Goal: Task Accomplishment & Management: Manage account settings

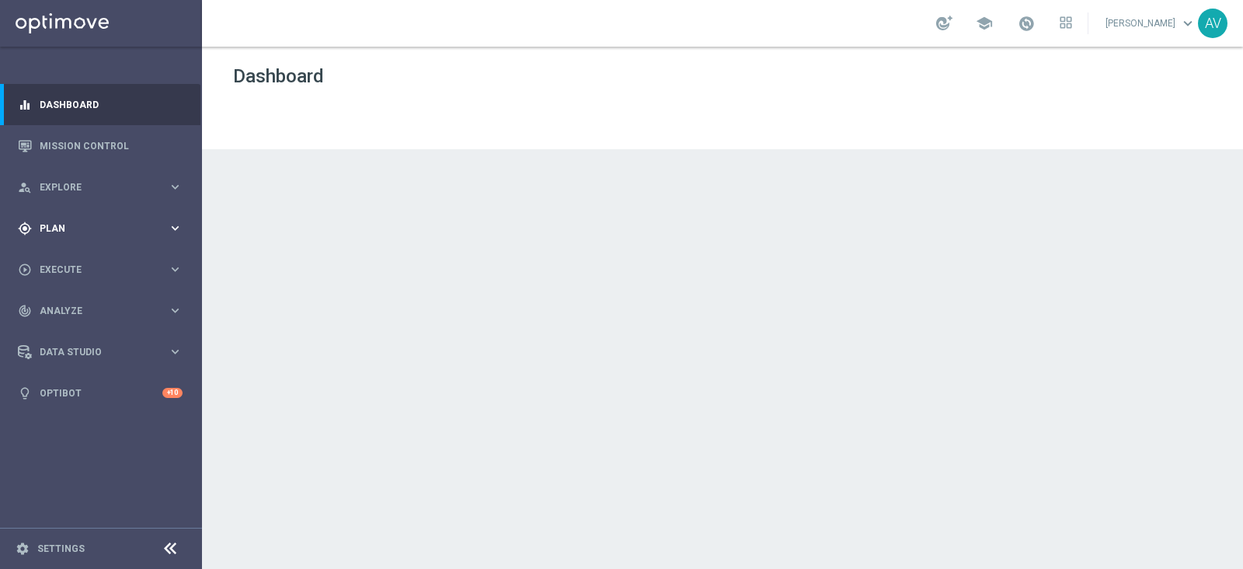
click at [70, 221] on div "gps_fixed Plan" at bounding box center [93, 228] width 150 height 14
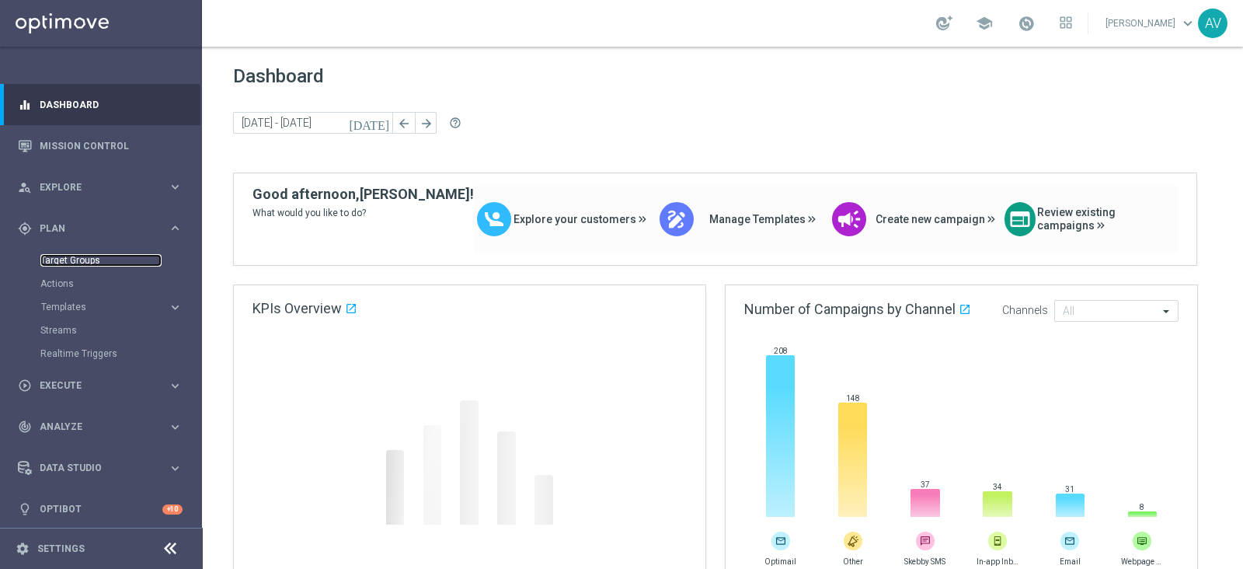
click at [99, 261] on link "Target Groups" at bounding box center [100, 260] width 121 height 12
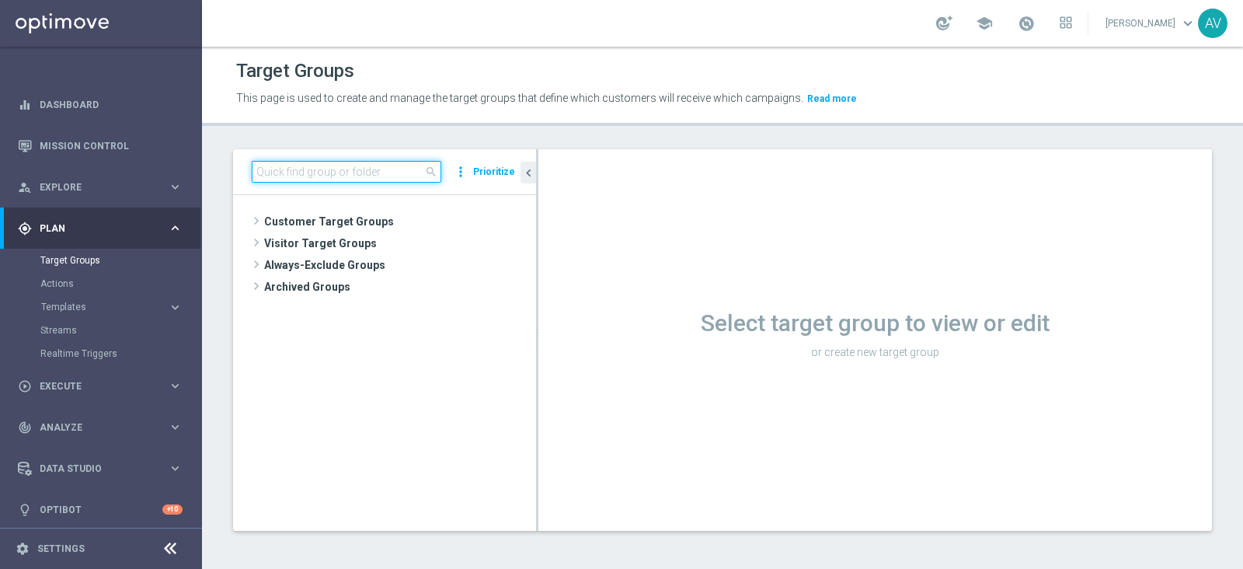
click at [346, 161] on input at bounding box center [347, 172] width 190 height 22
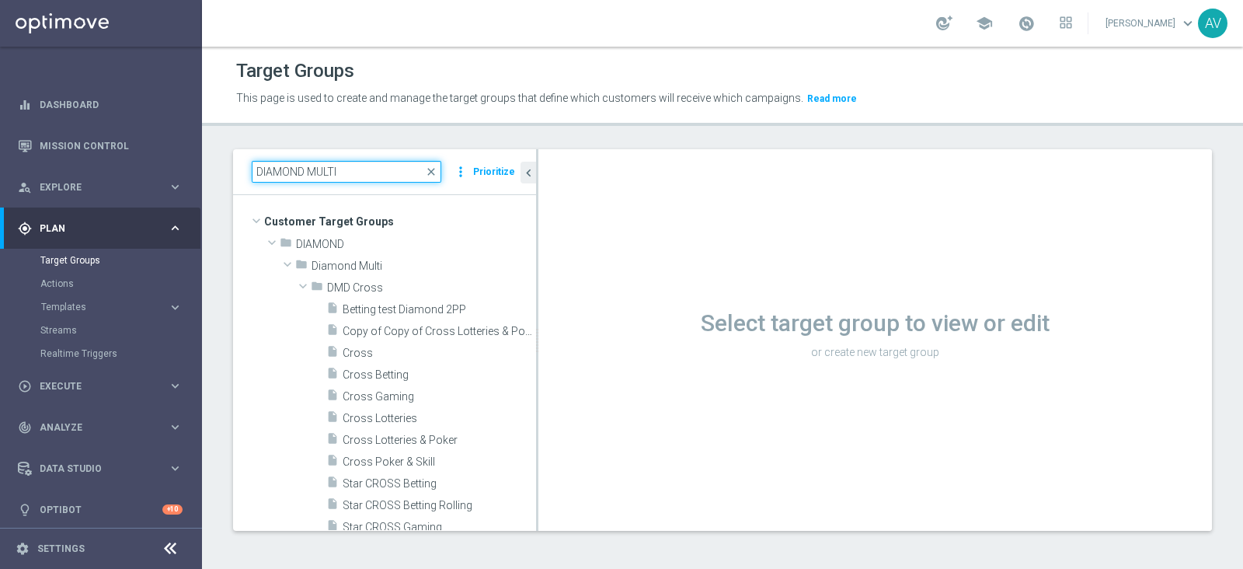
type input "DIAMOND MULTI"
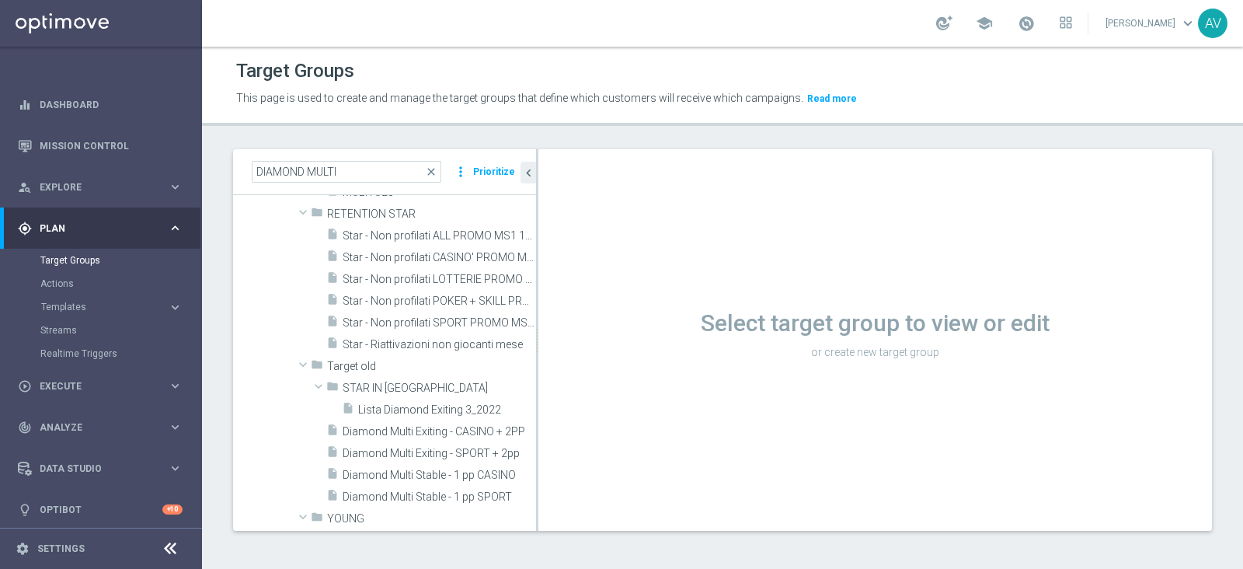
scroll to position [587, 0]
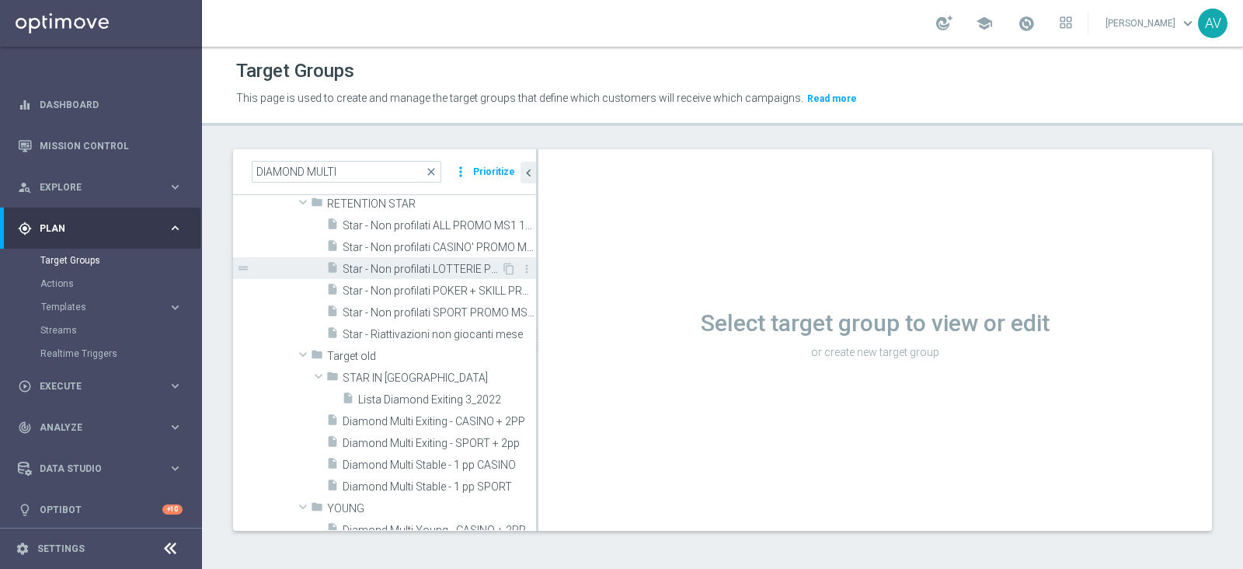
click at [408, 267] on span "Star - Non profilati LOTTERIE PROMO MS1 1M (3m)" at bounding box center [422, 269] width 158 height 13
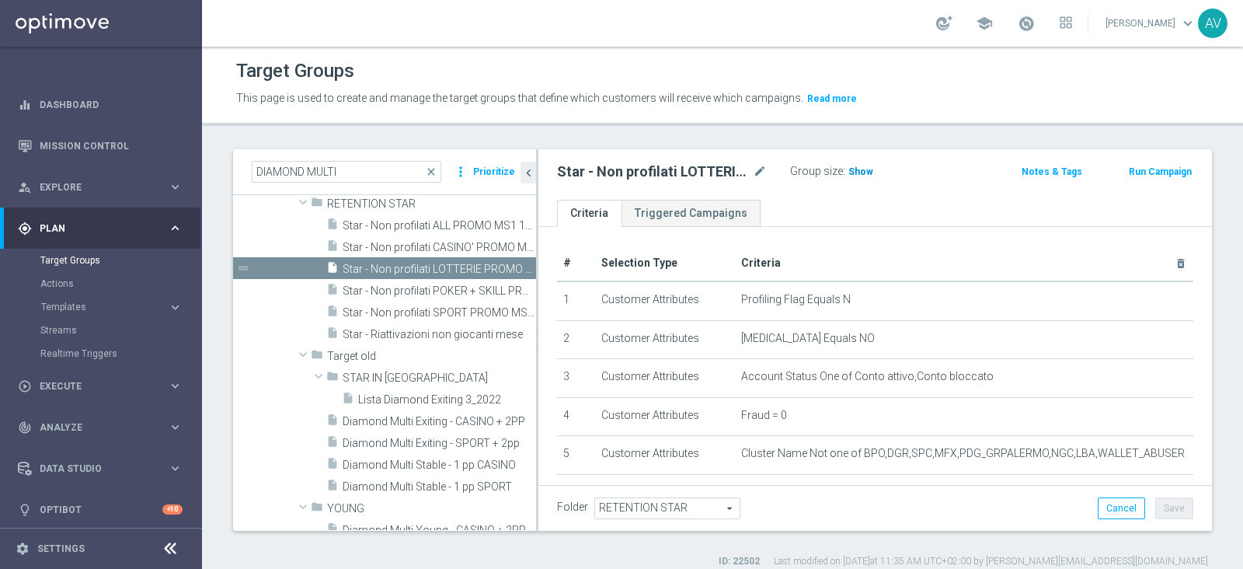
click at [851, 166] on span "Show" at bounding box center [860, 171] width 25 height 11
click at [994, 169] on button "Run Campaign" at bounding box center [1160, 171] width 66 height 17
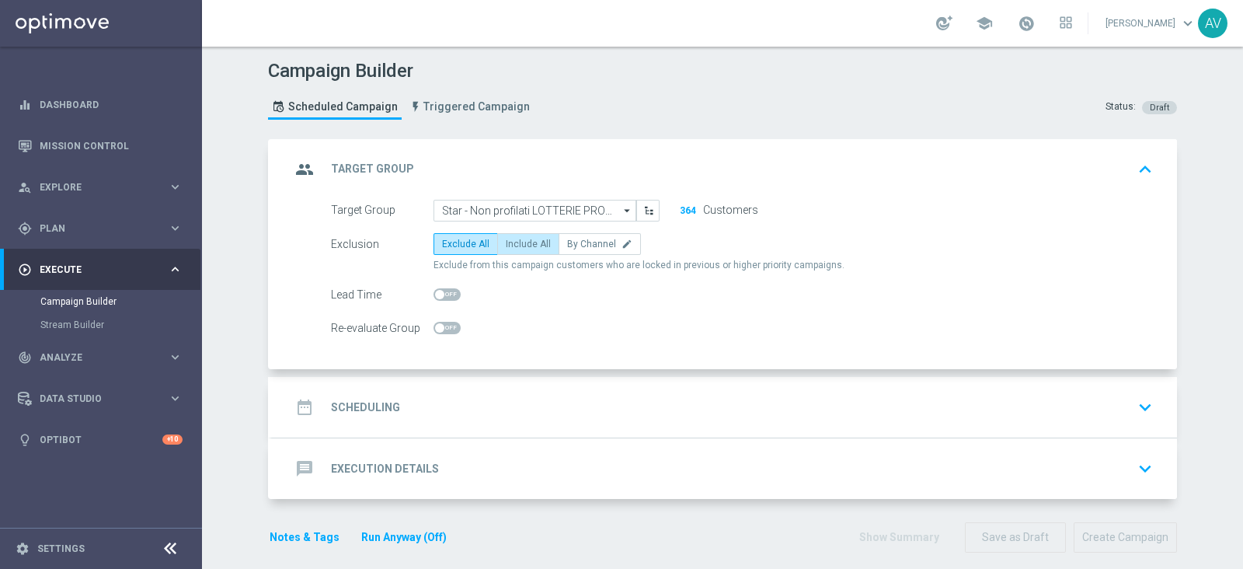
click at [536, 238] on span "Include All" at bounding box center [528, 243] width 45 height 11
click at [516, 242] on input "Include All" at bounding box center [511, 247] width 10 height 10
radio input "true"
click at [297, 160] on icon "group" at bounding box center [305, 169] width 28 height 28
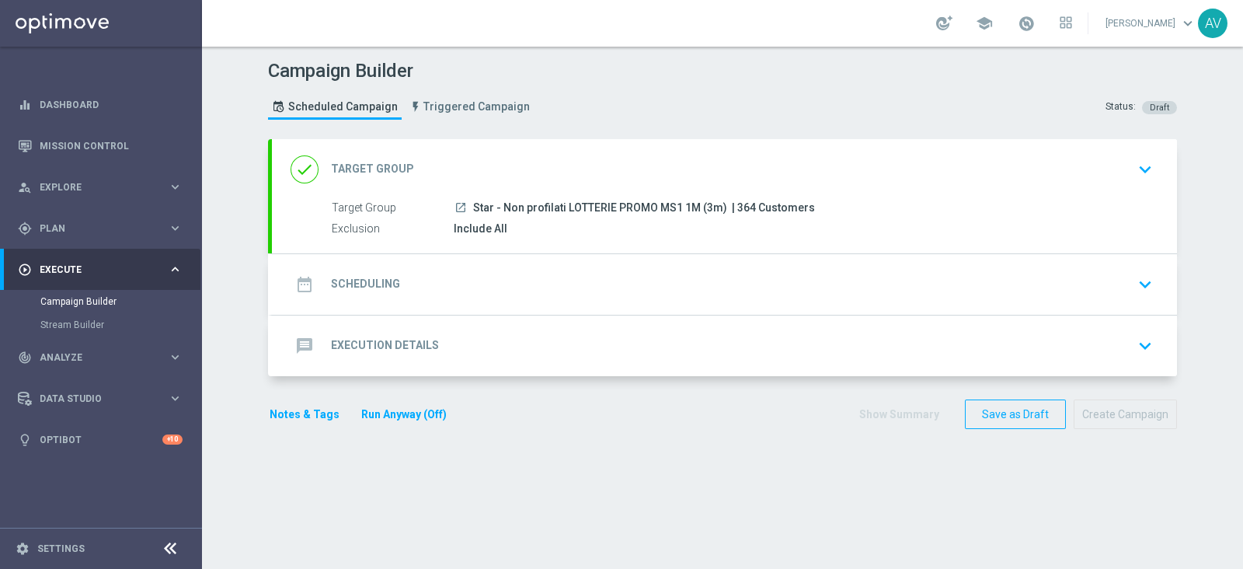
click at [303, 283] on icon "date_range" at bounding box center [305, 284] width 28 height 28
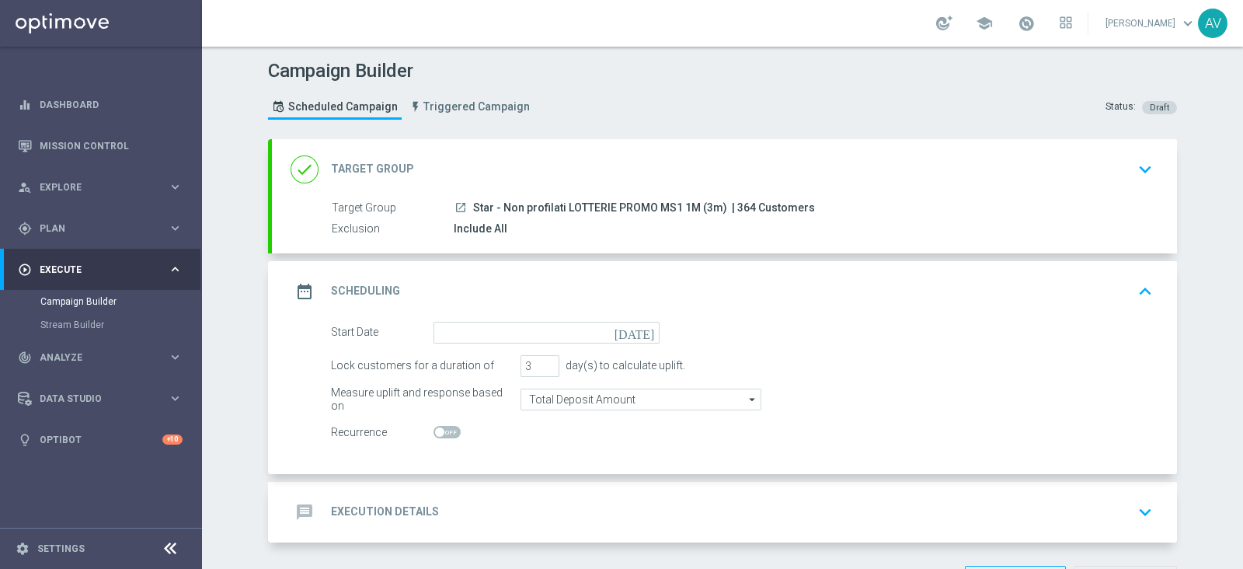
click at [640, 335] on icon "[DATE]" at bounding box center [637, 330] width 46 height 17
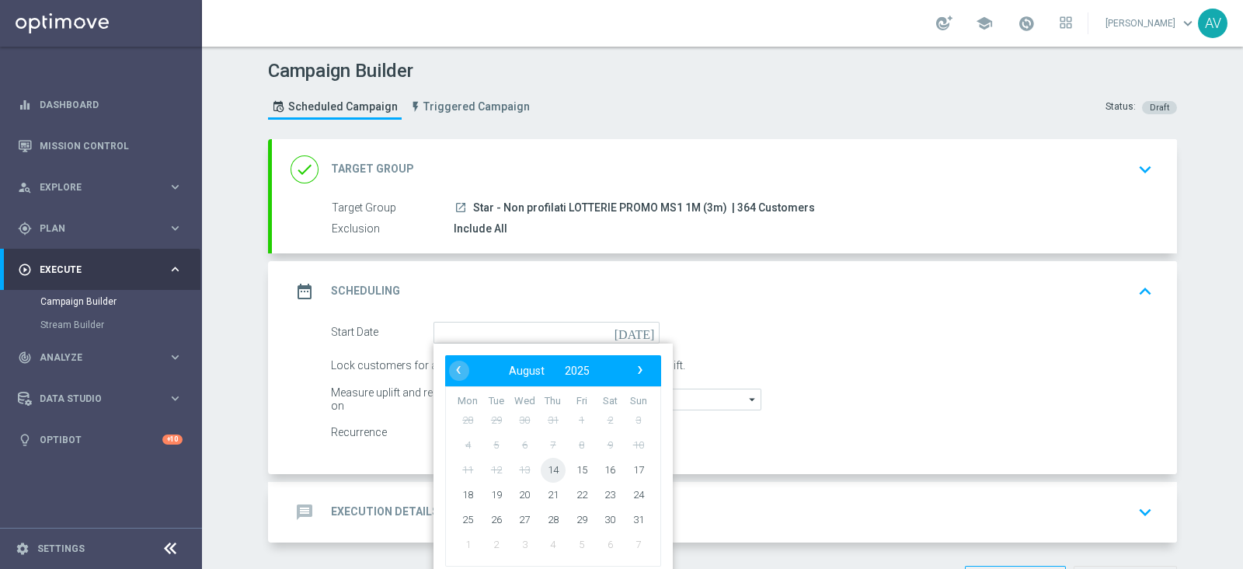
click at [541, 454] on span "14" at bounding box center [553, 469] width 25 height 25
type input "[DATE]"
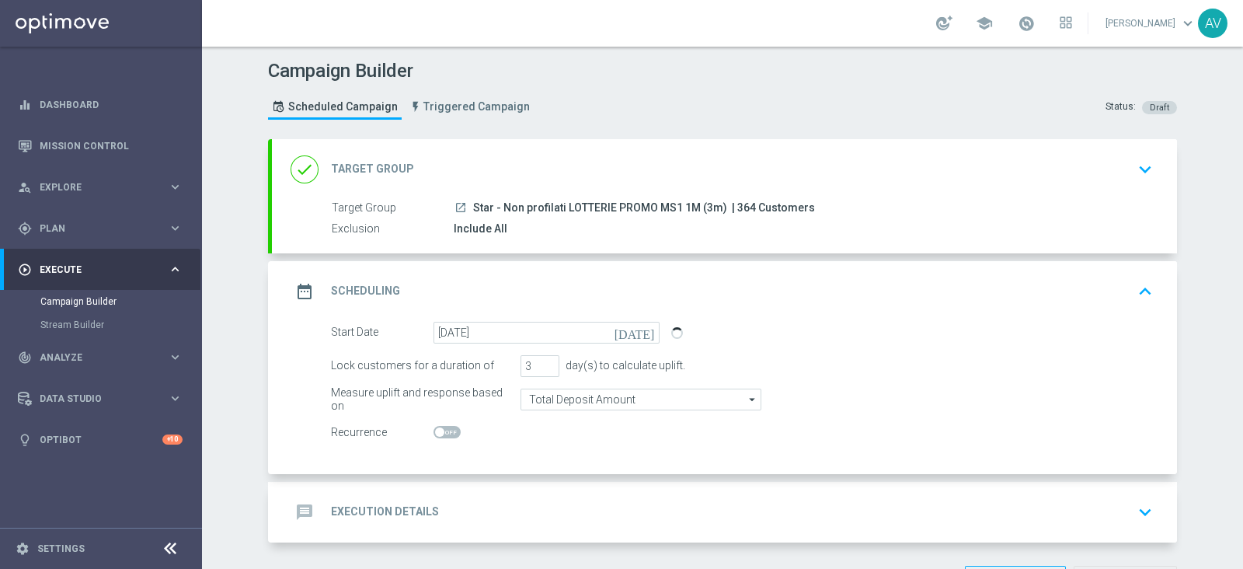
click at [291, 285] on icon "date_range" at bounding box center [305, 291] width 28 height 28
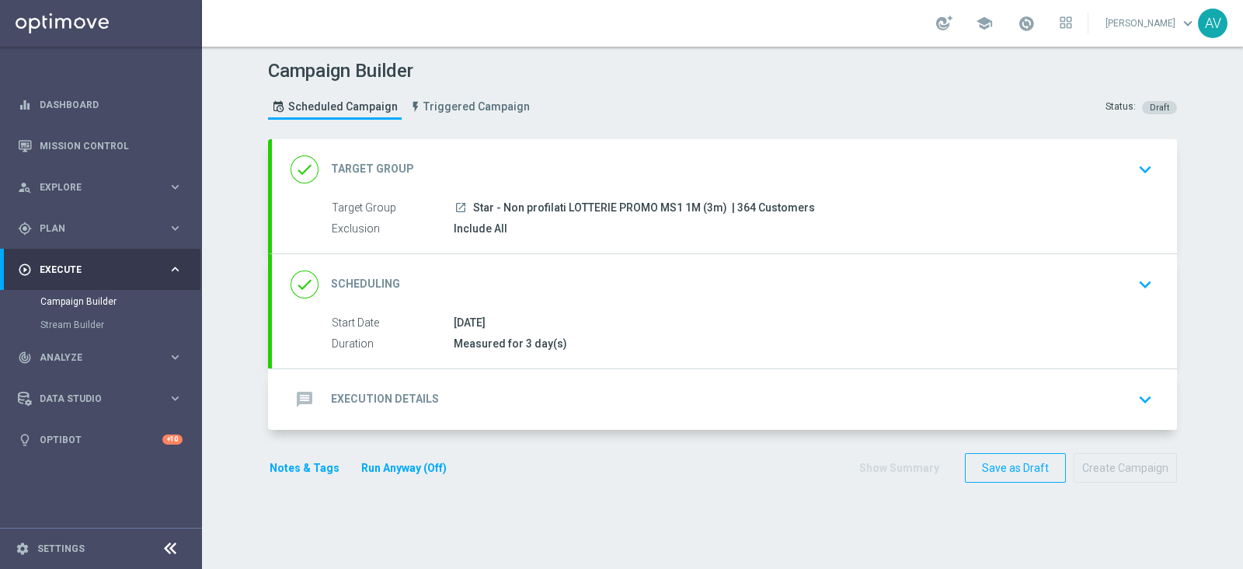
click at [301, 392] on icon "message" at bounding box center [305, 399] width 28 height 28
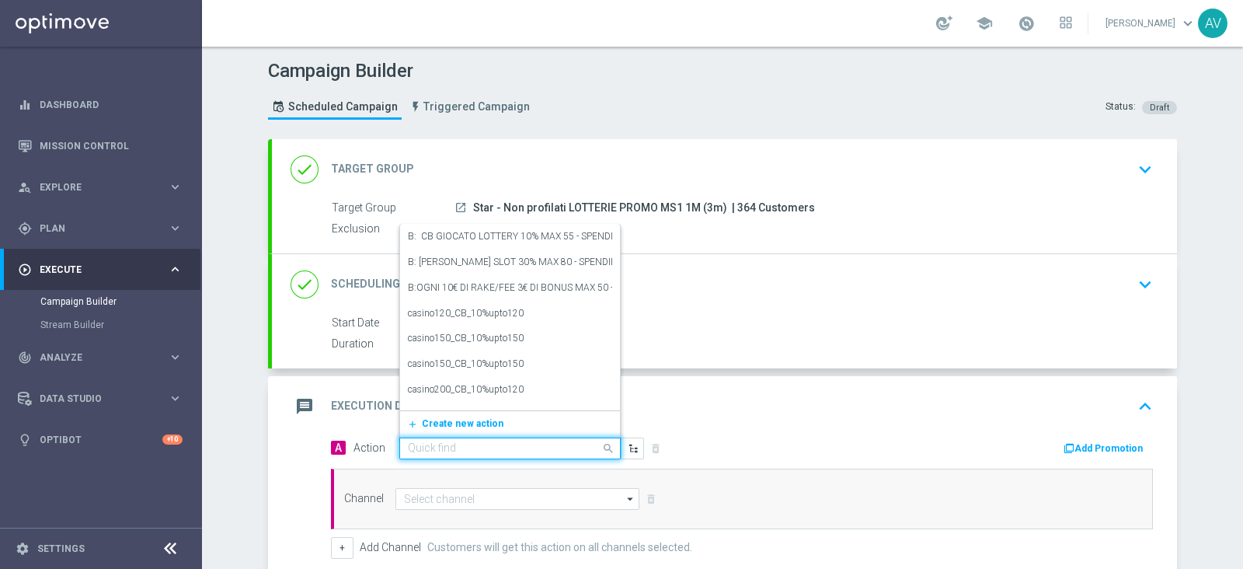
click at [470, 443] on input "text" at bounding box center [494, 448] width 173 height 13
type input "STAR DEM"
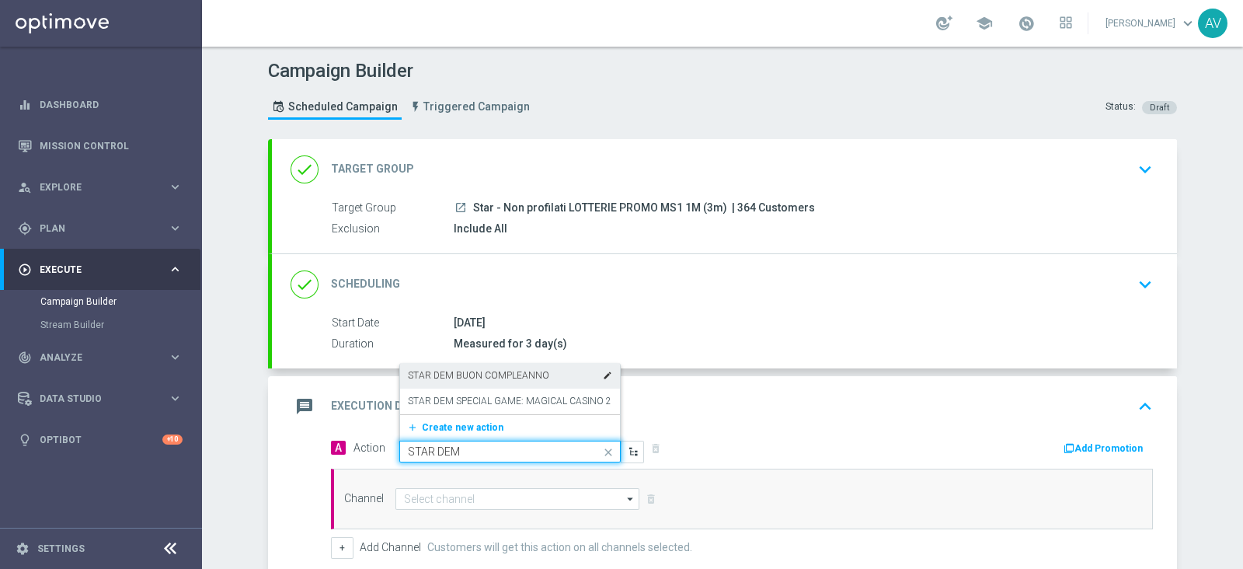
click at [436, 374] on label "STAR DEM BUON COMPLEANNO" at bounding box center [478, 375] width 141 height 13
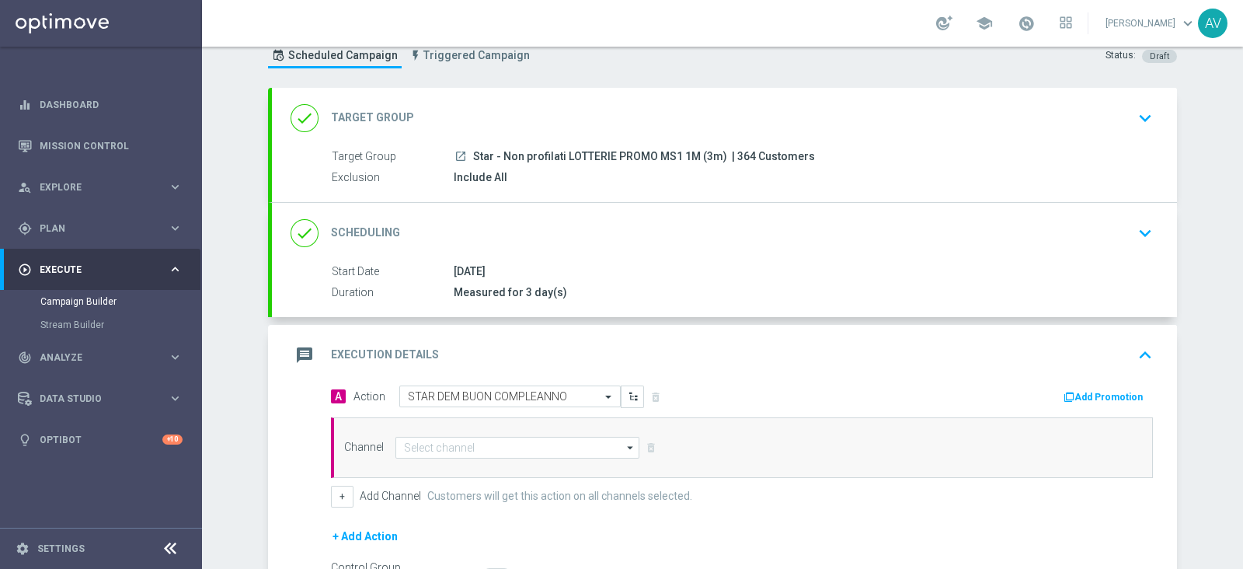
scroll to position [232, 0]
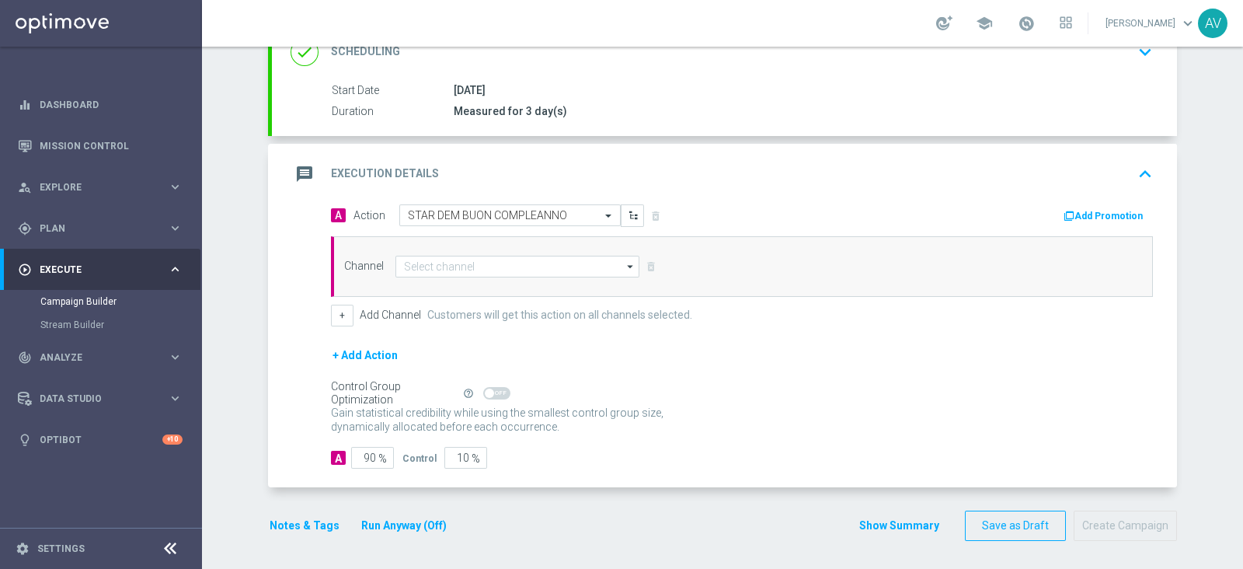
click at [503, 251] on div "Channel arrow_drop_down Show Selected 0 of 20 Optimail" at bounding box center [742, 266] width 822 height 61
click at [487, 265] on input at bounding box center [517, 267] width 244 height 22
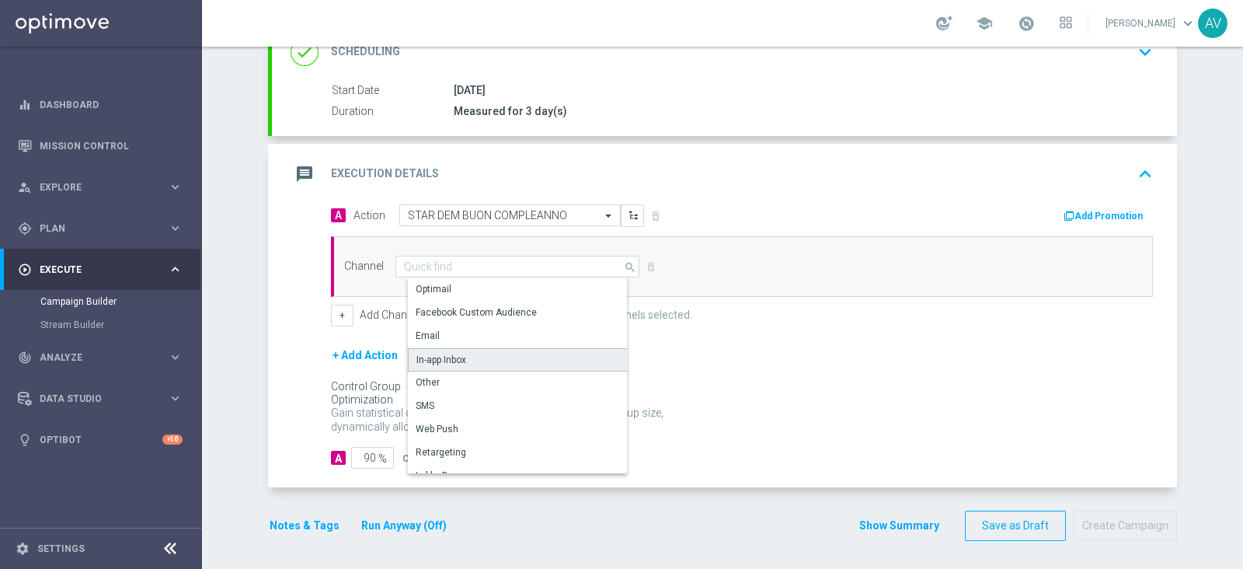
click at [449, 353] on div "In-app Inbox" at bounding box center [441, 360] width 50 height 14
type input "In-app Inbox"
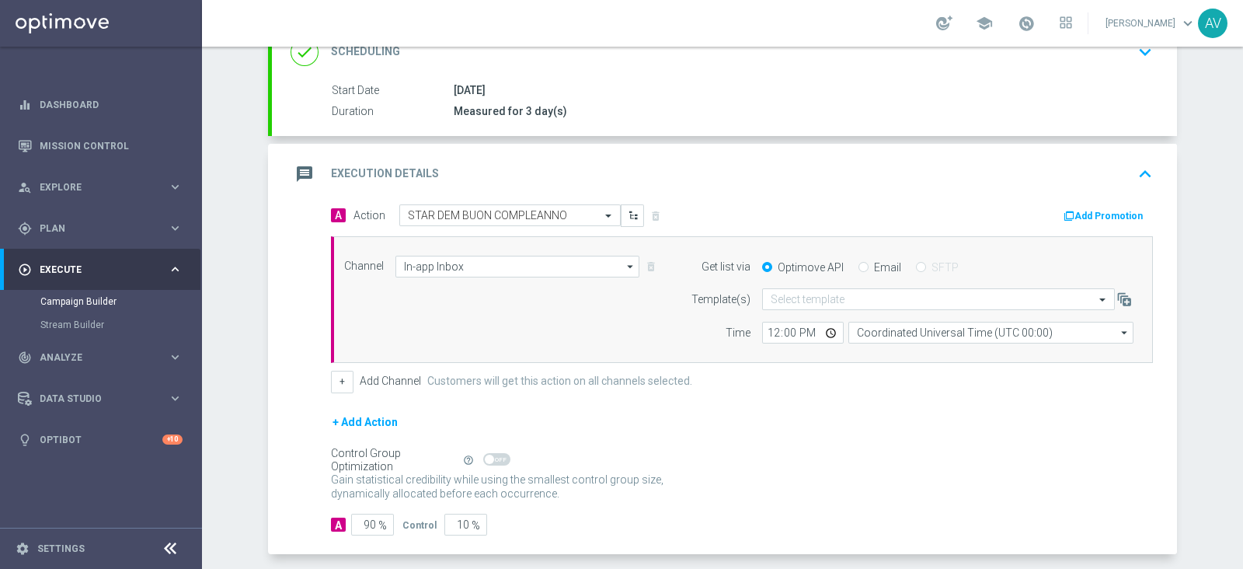
click at [858, 270] on input "Email" at bounding box center [863, 268] width 10 height 10
radio input "true"
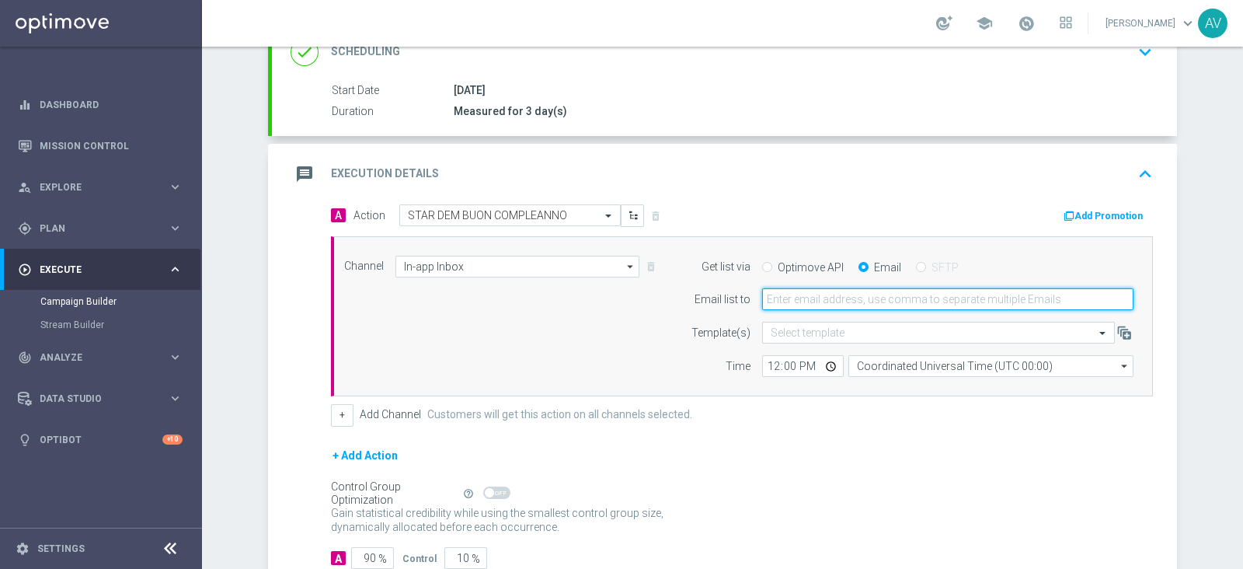
click at [830, 300] on input "email" at bounding box center [947, 299] width 371 height 22
type input "[PERSON_NAME][EMAIL_ADDRESS][DOMAIN_NAME]"
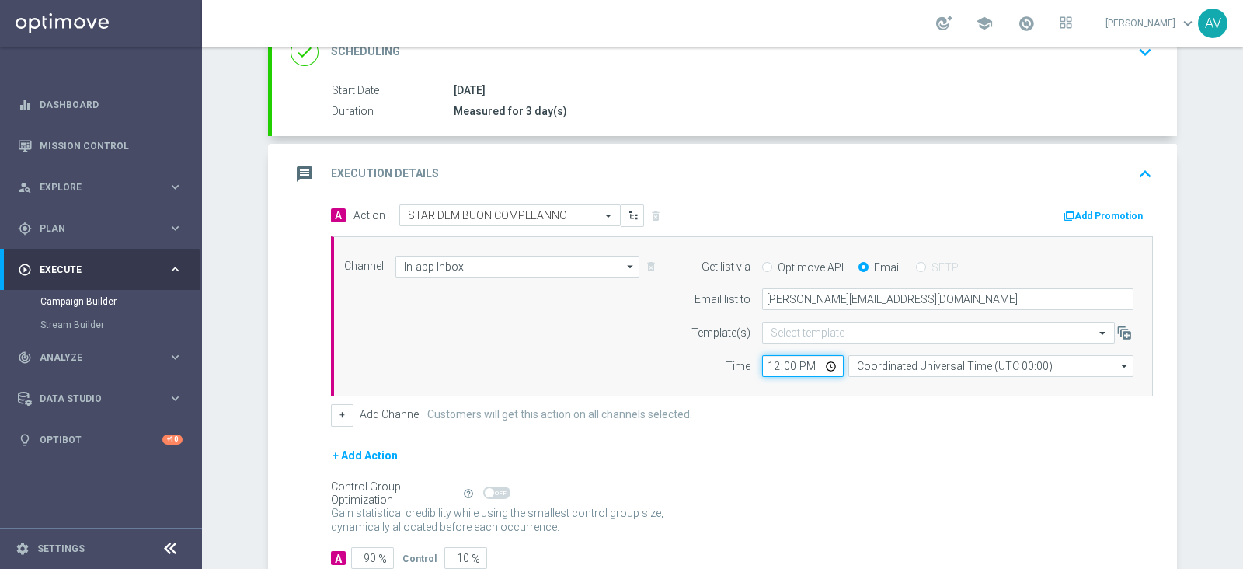
click at [768, 360] on input "12:00" at bounding box center [803, 366] width 82 height 22
type input "13:30"
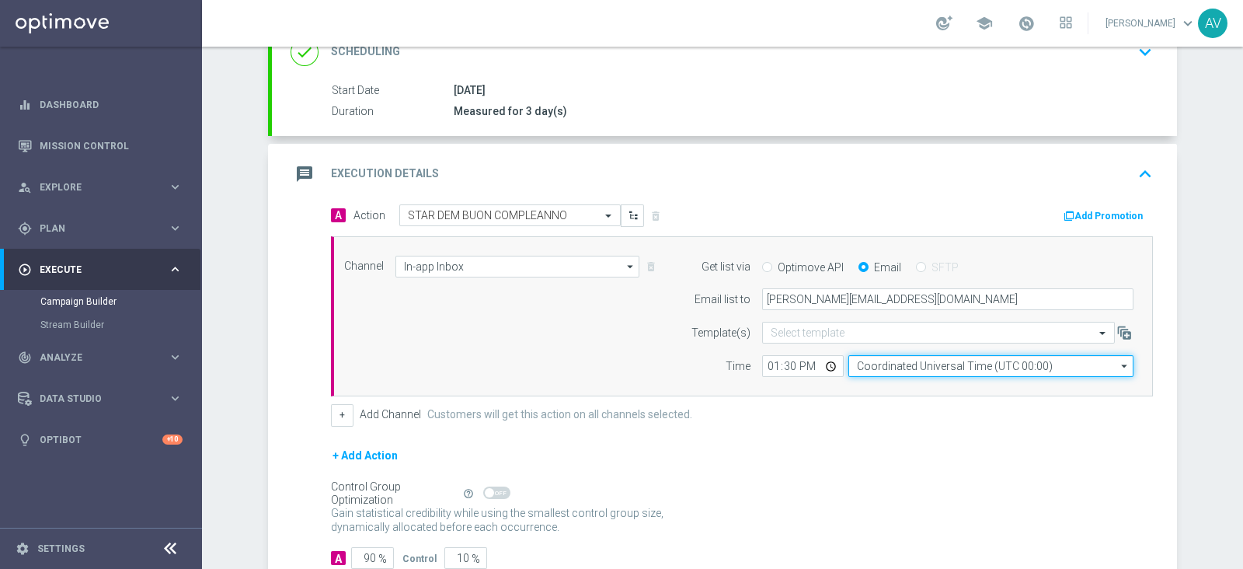
click at [938, 360] on input "Coordinated Universal Time (UTC 00:00)" at bounding box center [990, 366] width 285 height 22
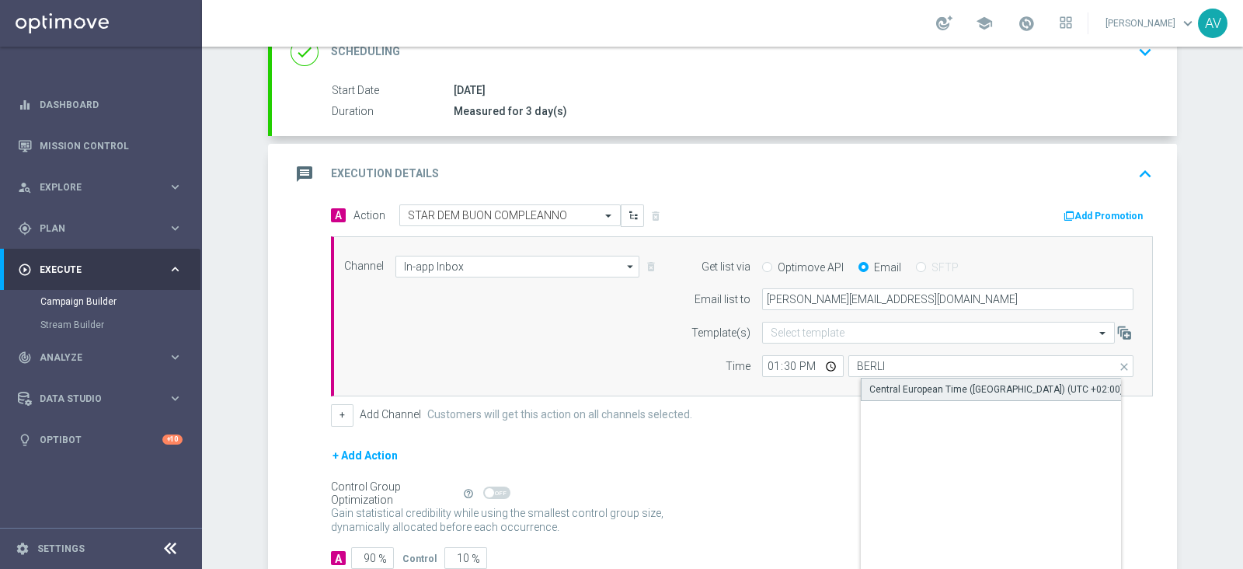
click at [946, 378] on div "Central European Time ([GEOGRAPHIC_DATA]) (UTC +02:00)" at bounding box center [1004, 389] width 286 height 23
type input "Central European Time ([GEOGRAPHIC_DATA]) (UTC +02:00)"
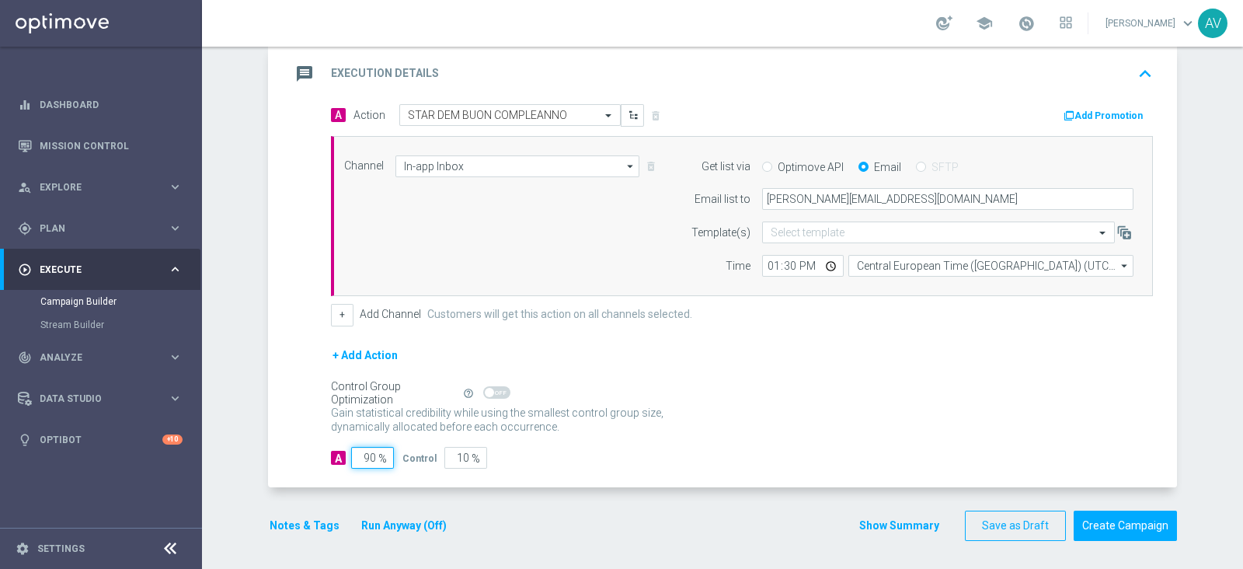
click at [365, 454] on input "90" at bounding box center [372, 458] width 43 height 22
type input "0"
type input "100"
type input "10"
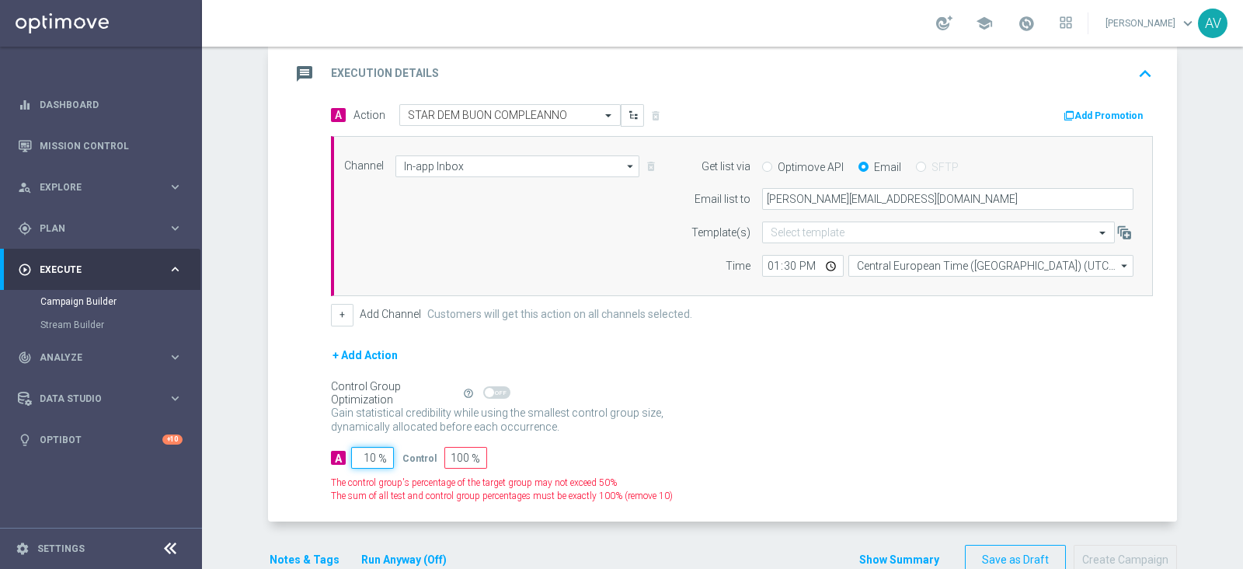
type input "90"
type input "100"
type input "0"
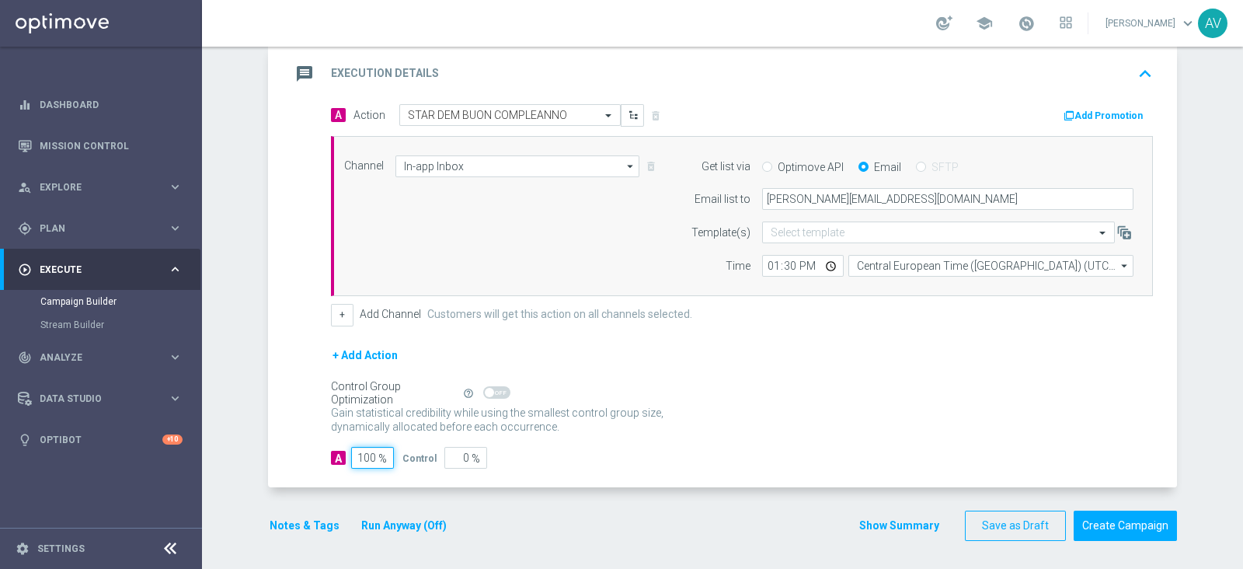
type input "100"
click at [301, 61] on icon "message" at bounding box center [305, 74] width 28 height 28
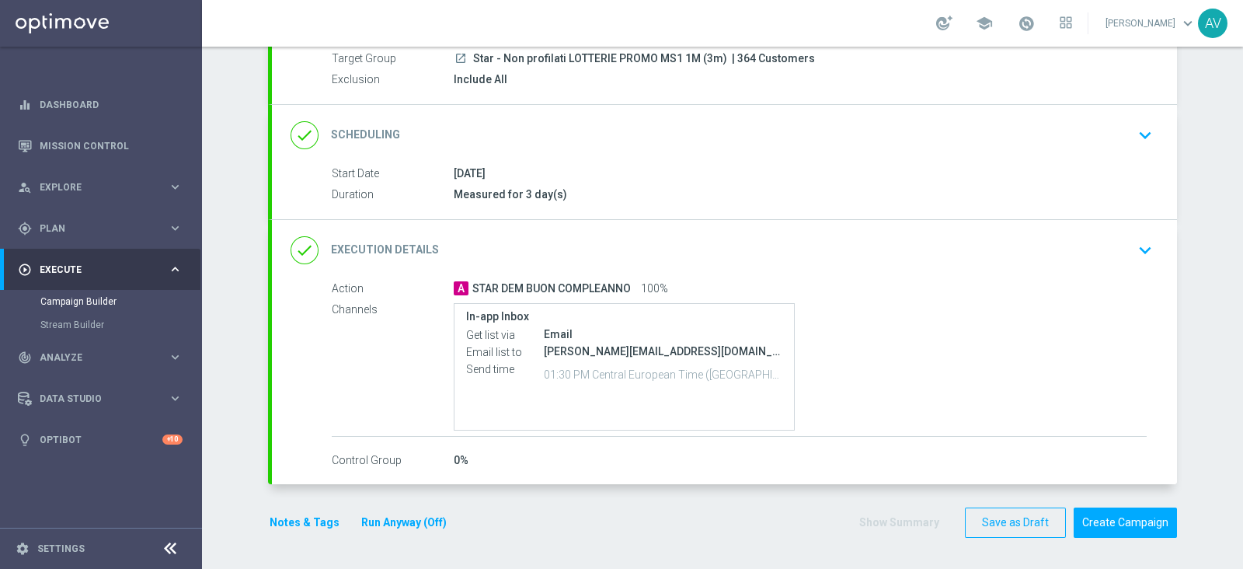
scroll to position [148, 0]
click at [305, 454] on button "Notes & Tags" at bounding box center [304, 524] width 73 height 19
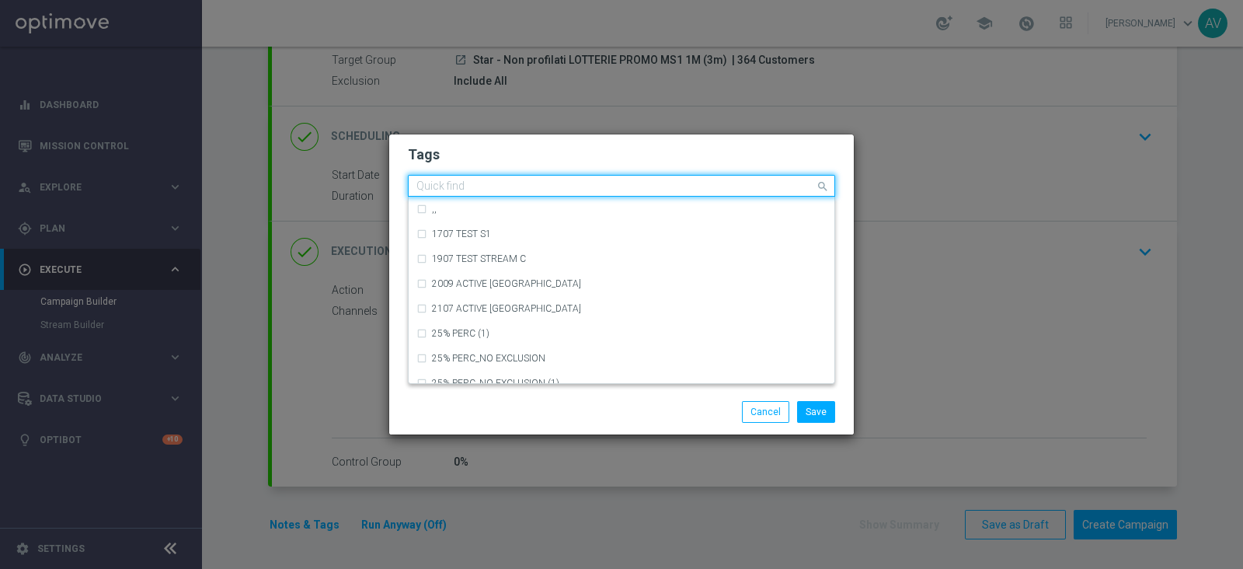
click at [590, 192] on input "text" at bounding box center [615, 186] width 399 height 13
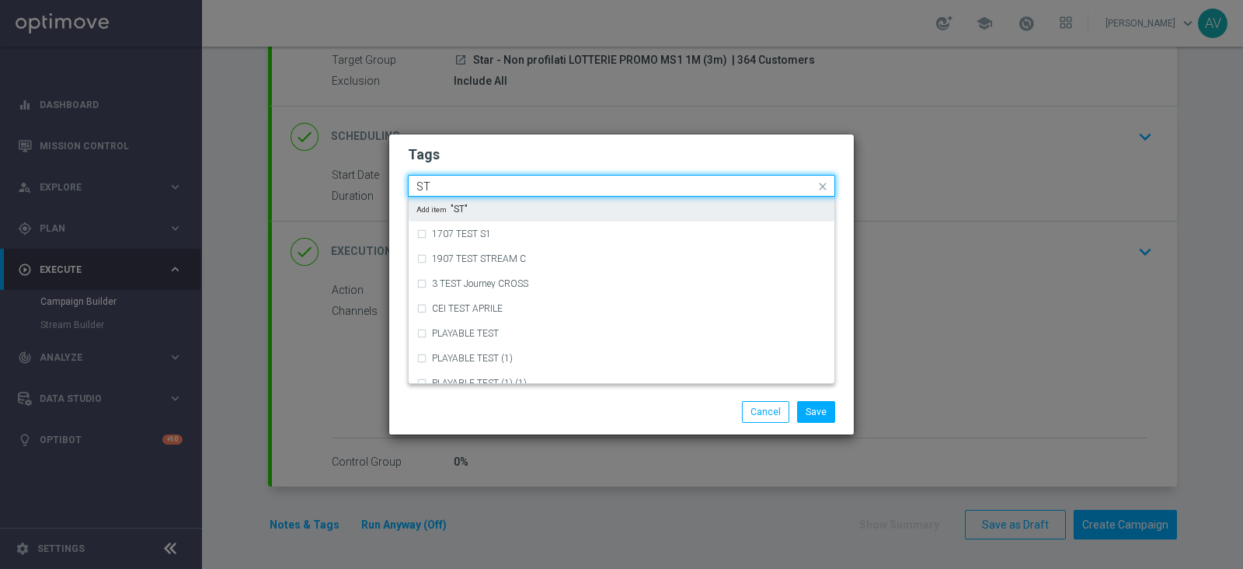
type input "S"
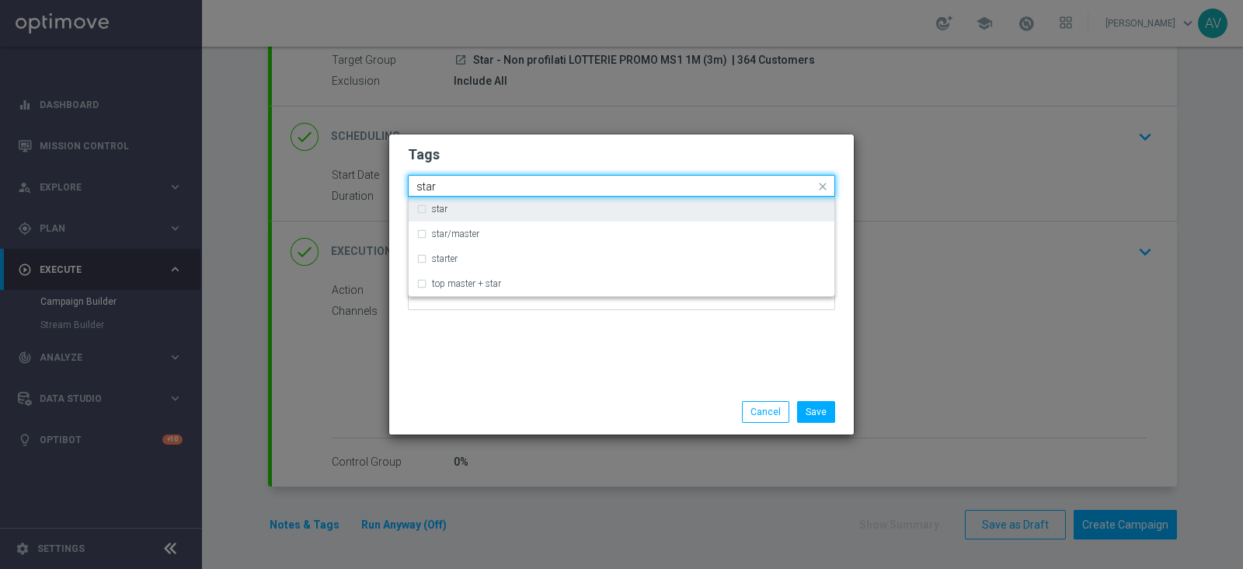
click at [433, 213] on label "star" at bounding box center [440, 208] width 16 height 9
type input "star"
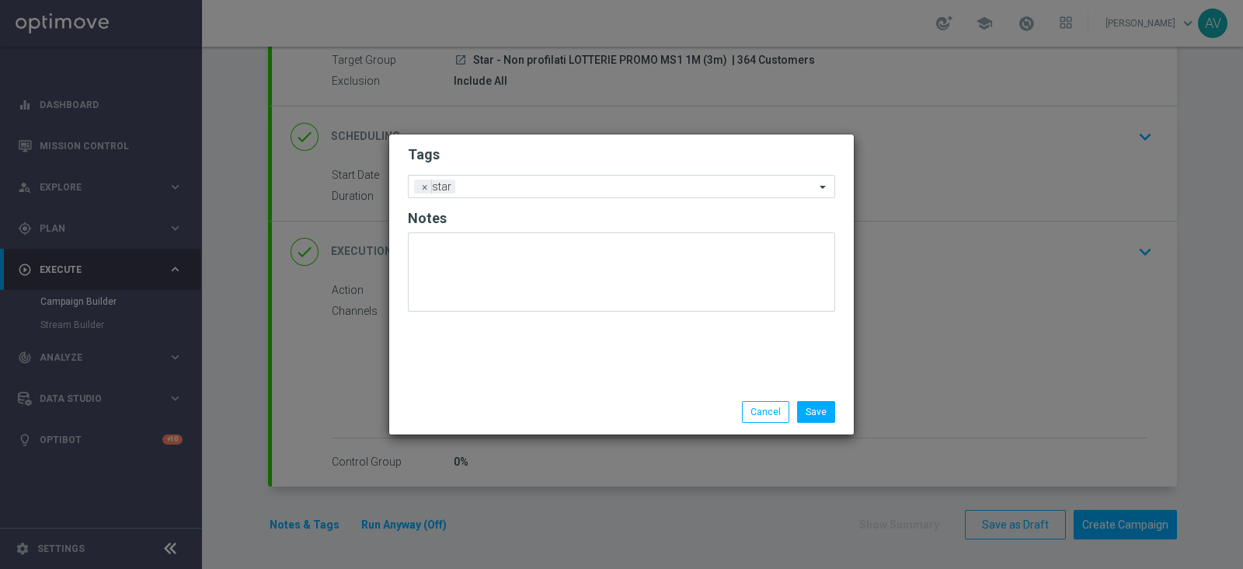
click at [548, 348] on div "Tags Add a new tag × star Notes" at bounding box center [621, 261] width 465 height 255
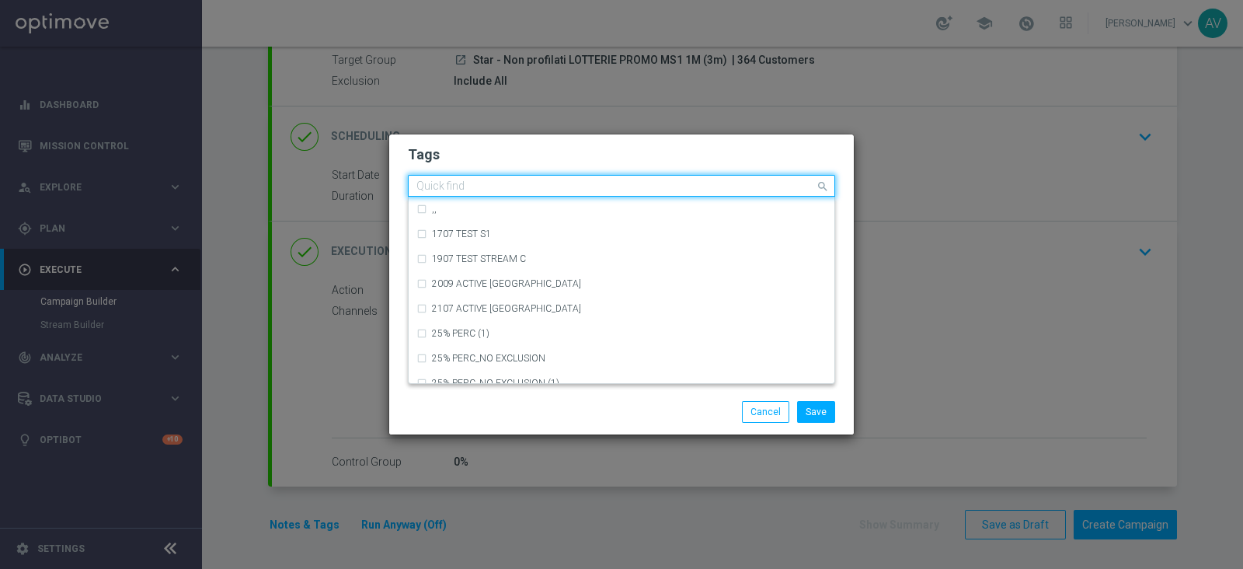
click at [479, 191] on input "text" at bounding box center [615, 186] width 399 height 13
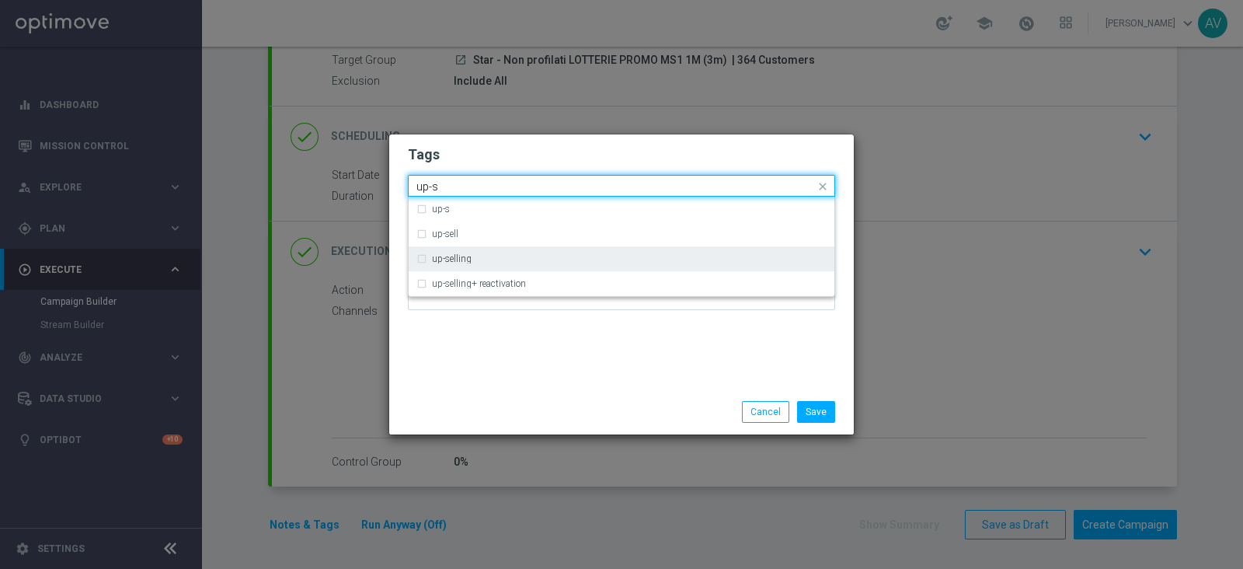
click at [438, 258] on label "up-selling" at bounding box center [452, 258] width 40 height 9
type input "up-s"
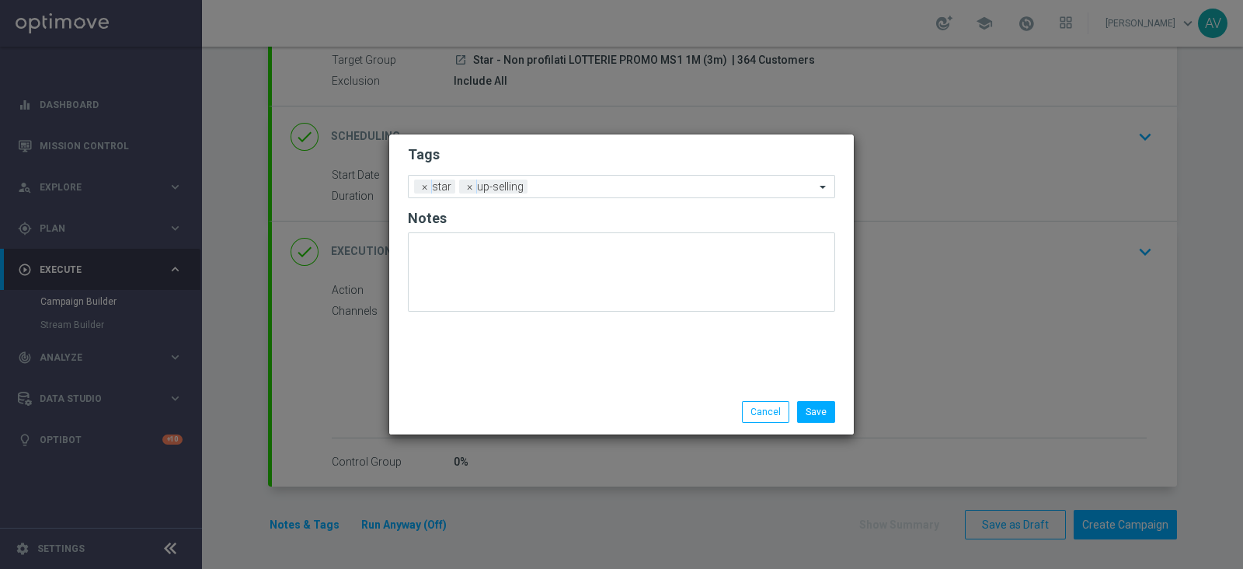
click at [628, 335] on div "Tags Add a new tag × star × up-selling Notes" at bounding box center [621, 261] width 465 height 255
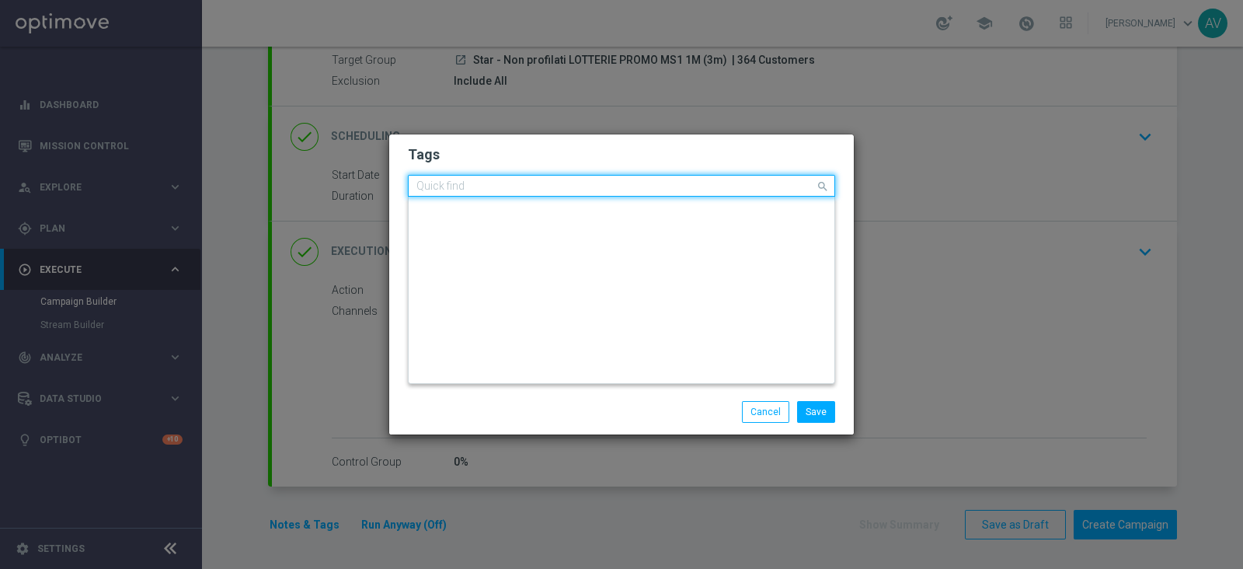
scroll to position [0, 0]
click at [575, 192] on input "text" at bounding box center [615, 186] width 399 height 13
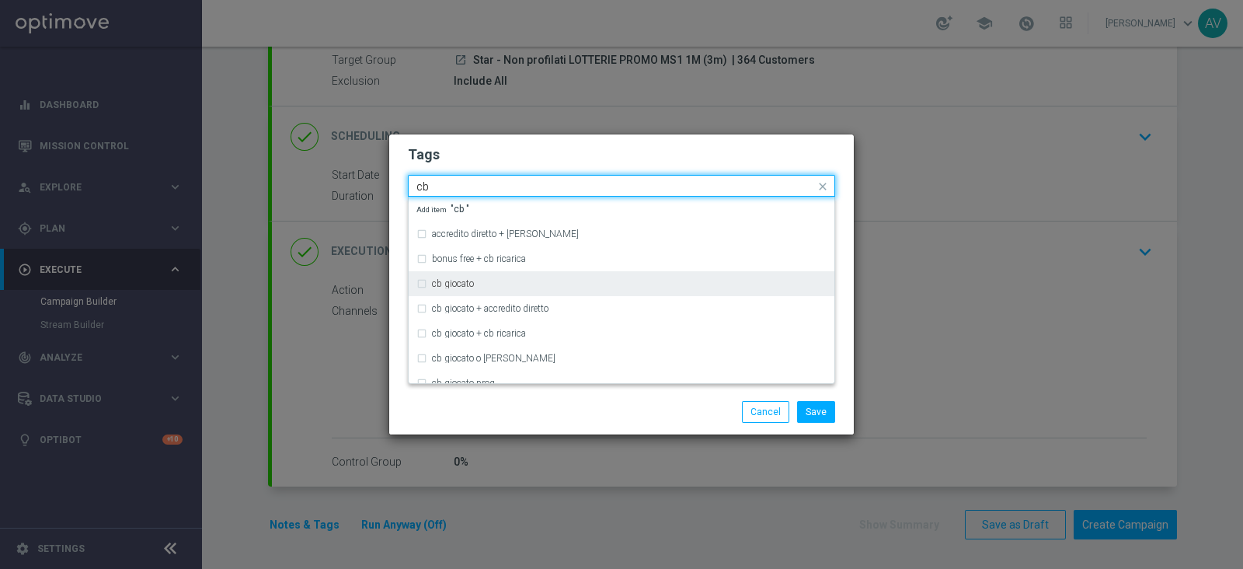
click at [447, 281] on label "cb giocato" at bounding box center [453, 283] width 42 height 9
type input "cb"
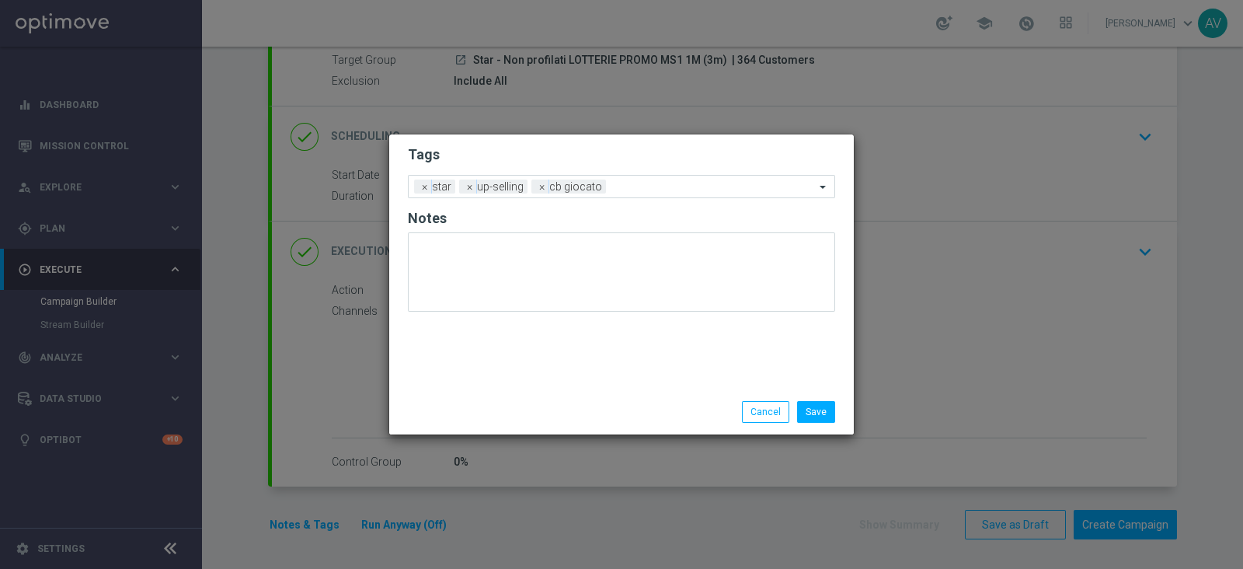
click at [569, 405] on div "Save Cancel" at bounding box center [696, 412] width 301 height 22
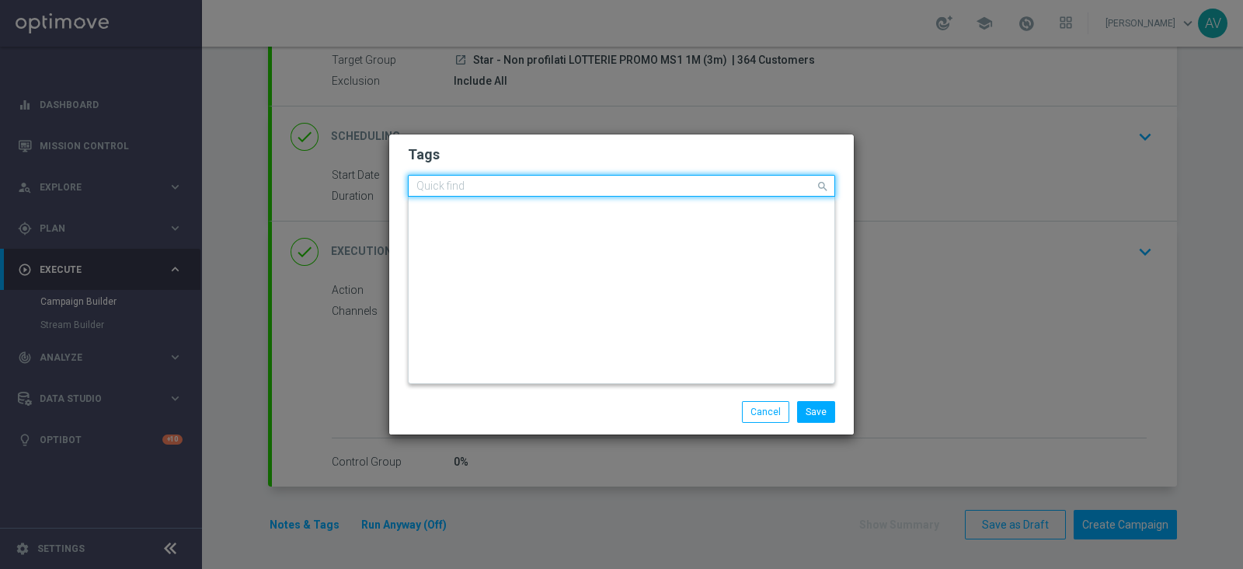
click at [664, 184] on input "text" at bounding box center [615, 186] width 399 height 13
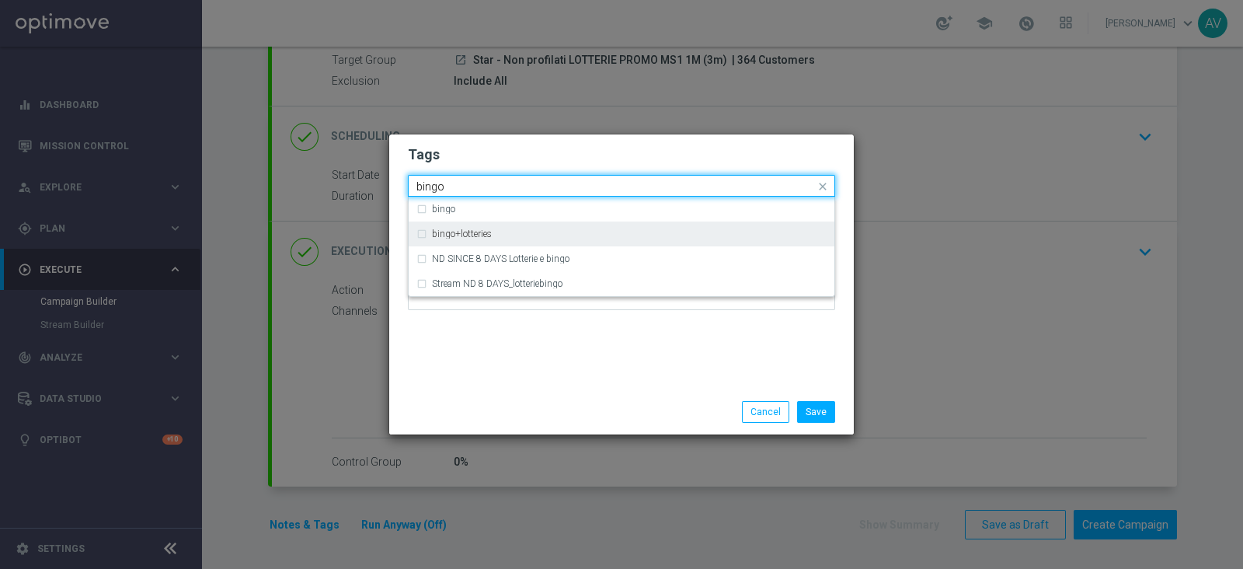
click at [503, 229] on div "bingo+lotteries" at bounding box center [629, 233] width 395 height 9
type input "bingo"
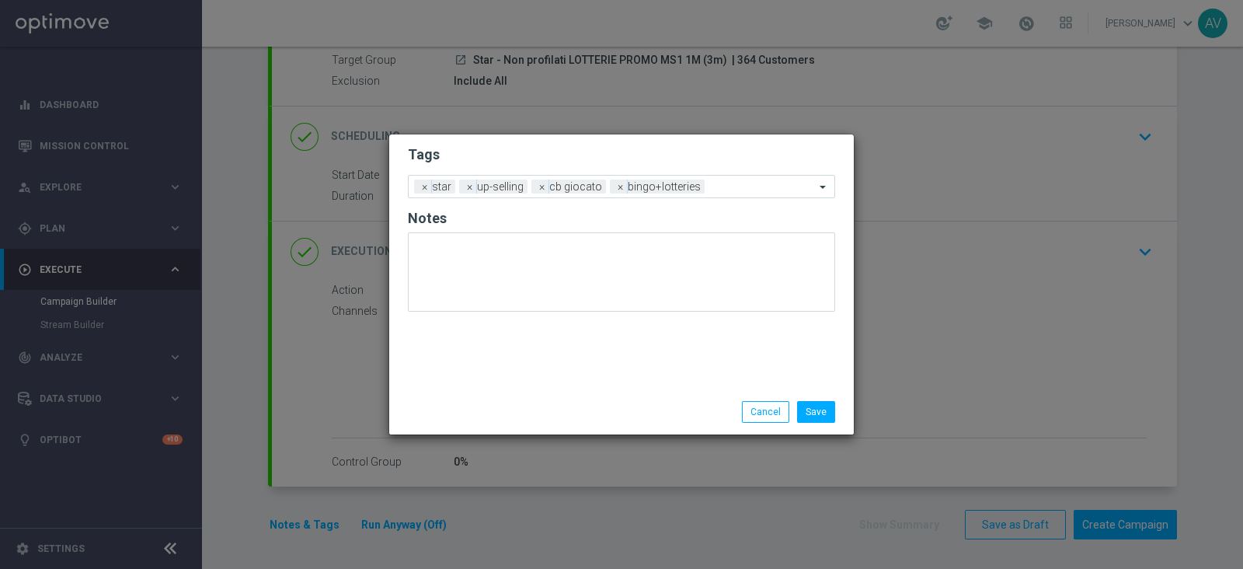
click at [614, 364] on div "Tags Add a new tag × star × up-selling × cb giocato × bingo+lotteries Notes" at bounding box center [621, 261] width 465 height 255
click at [740, 189] on input "text" at bounding box center [763, 187] width 104 height 13
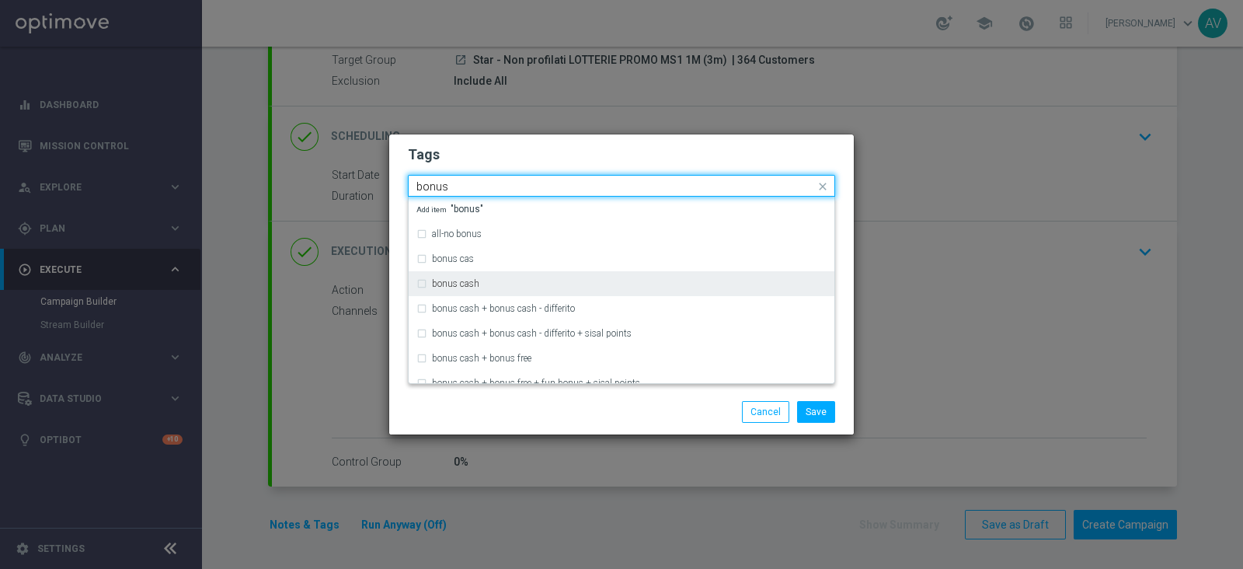
click at [481, 281] on div "bonus cash" at bounding box center [629, 283] width 395 height 9
type input "bonus"
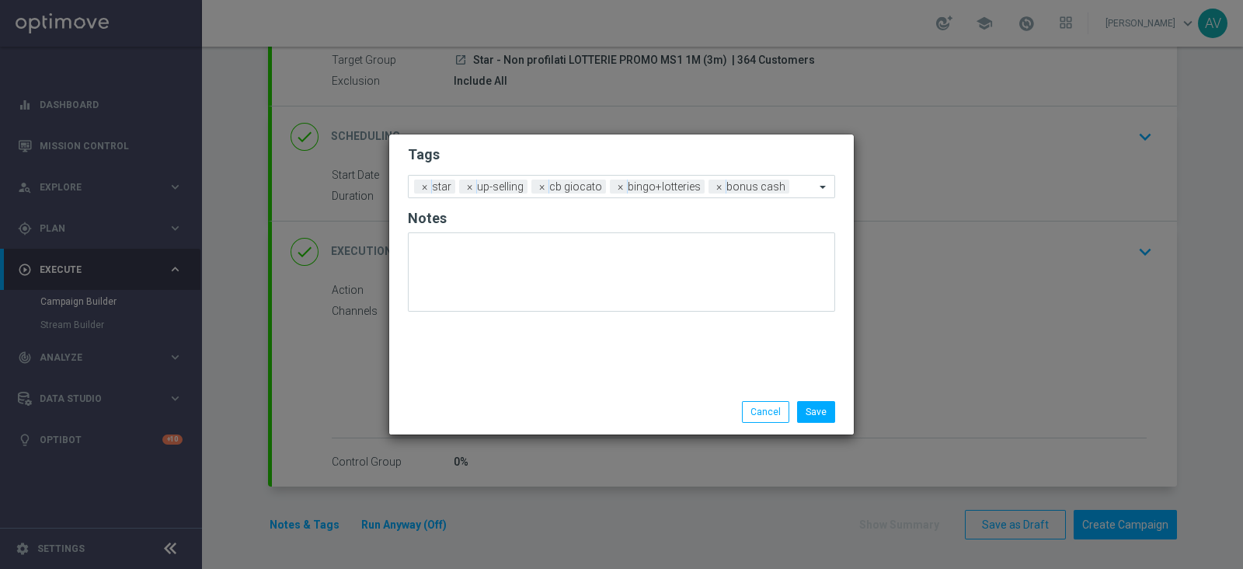
click at [557, 405] on div "Save Cancel" at bounding box center [696, 412] width 301 height 22
click at [821, 413] on button "Save" at bounding box center [816, 412] width 38 height 22
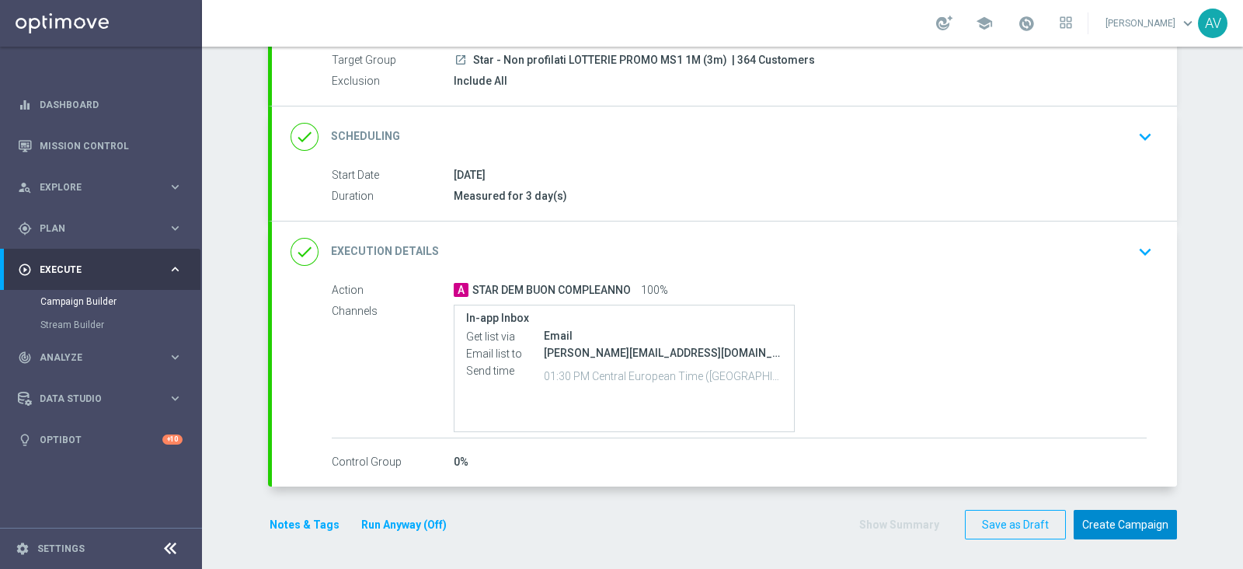
click at [994, 454] on button "Create Campaign" at bounding box center [1125, 525] width 103 height 30
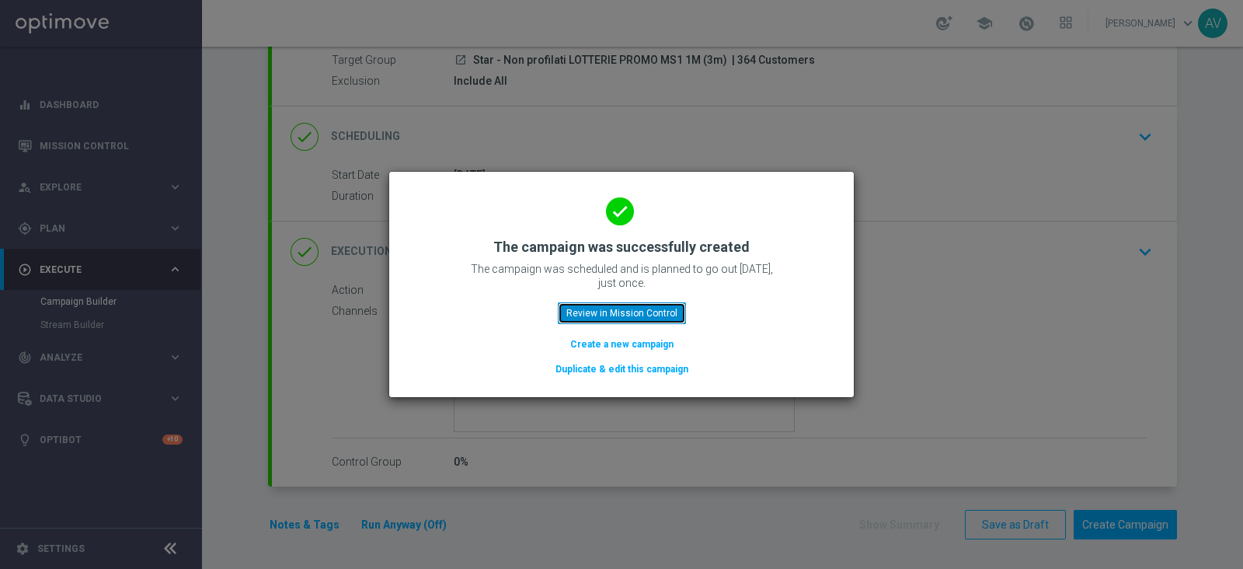
click at [618, 322] on button "Review in Mission Control" at bounding box center [622, 313] width 128 height 22
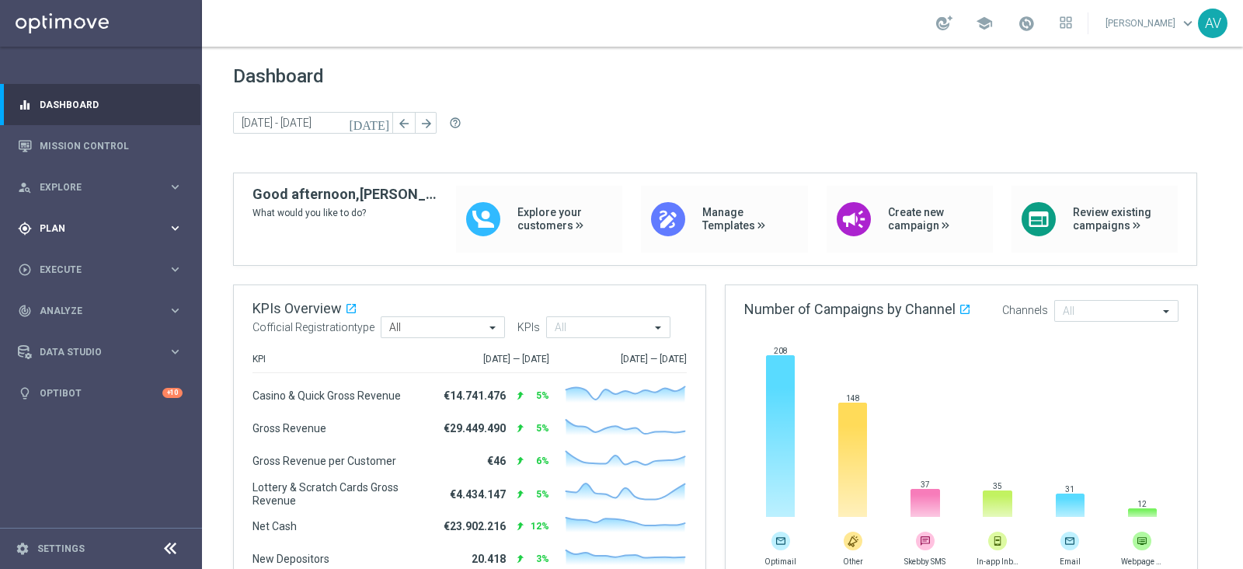
click at [47, 224] on span "Plan" at bounding box center [104, 228] width 128 height 9
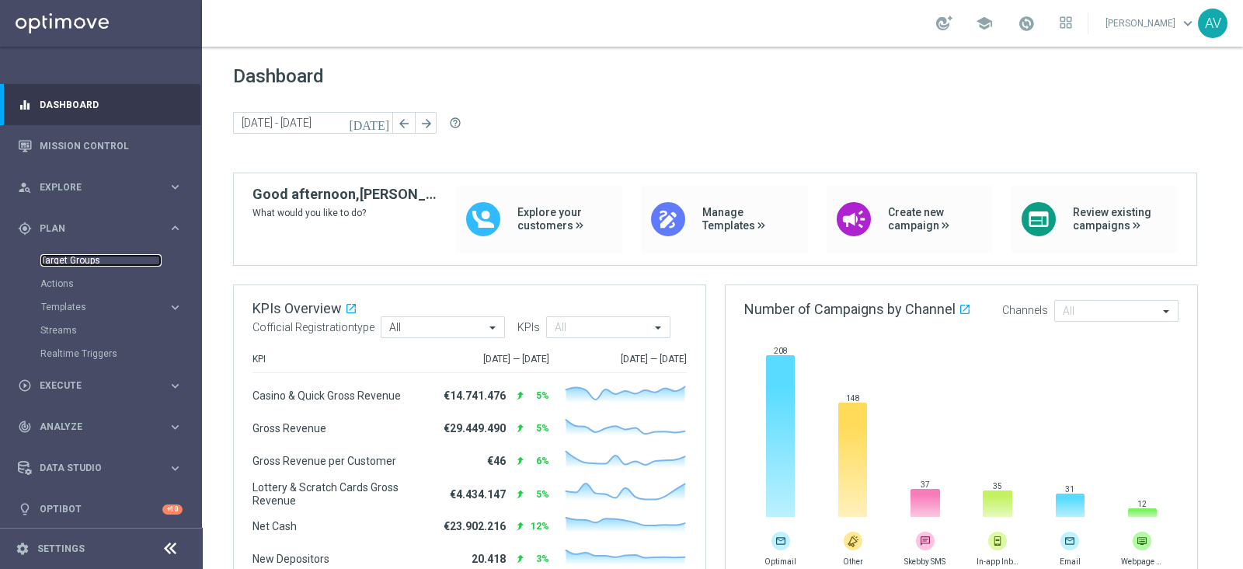
click at [93, 257] on link "Target Groups" at bounding box center [100, 260] width 121 height 12
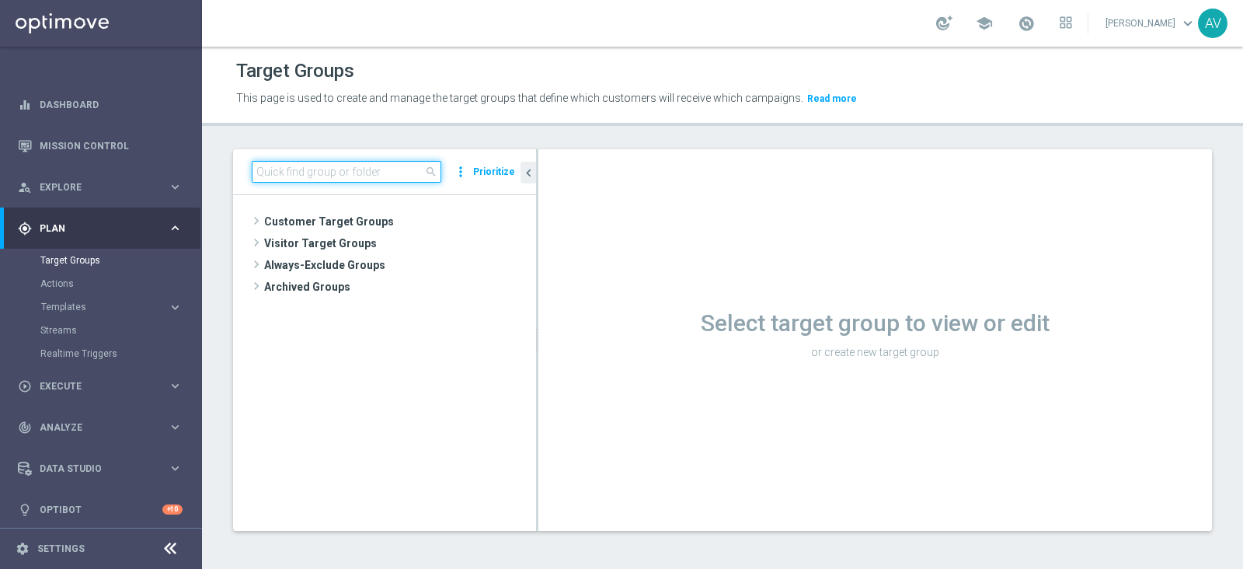
click at [321, 167] on input at bounding box center [347, 172] width 190 height 22
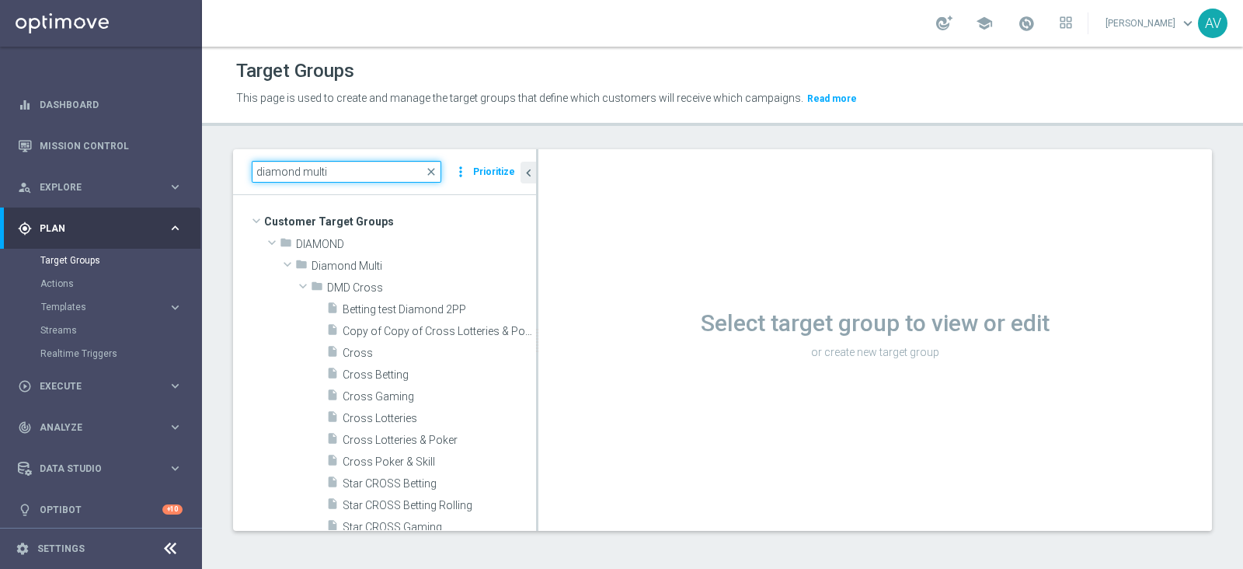
type input "diamond multi"
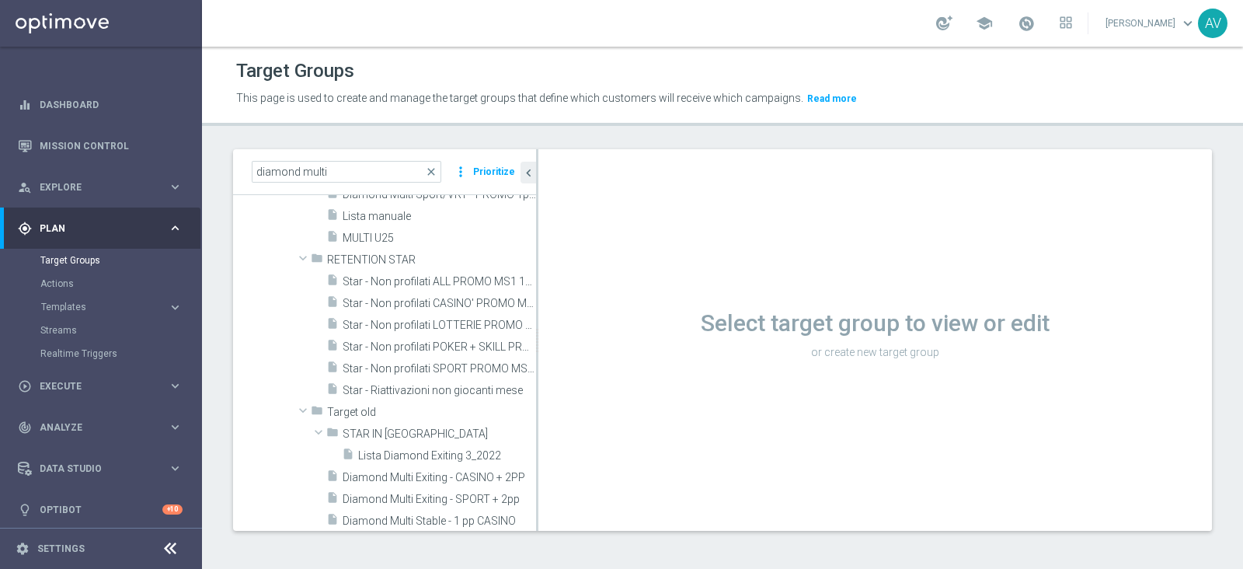
scroll to position [463, 0]
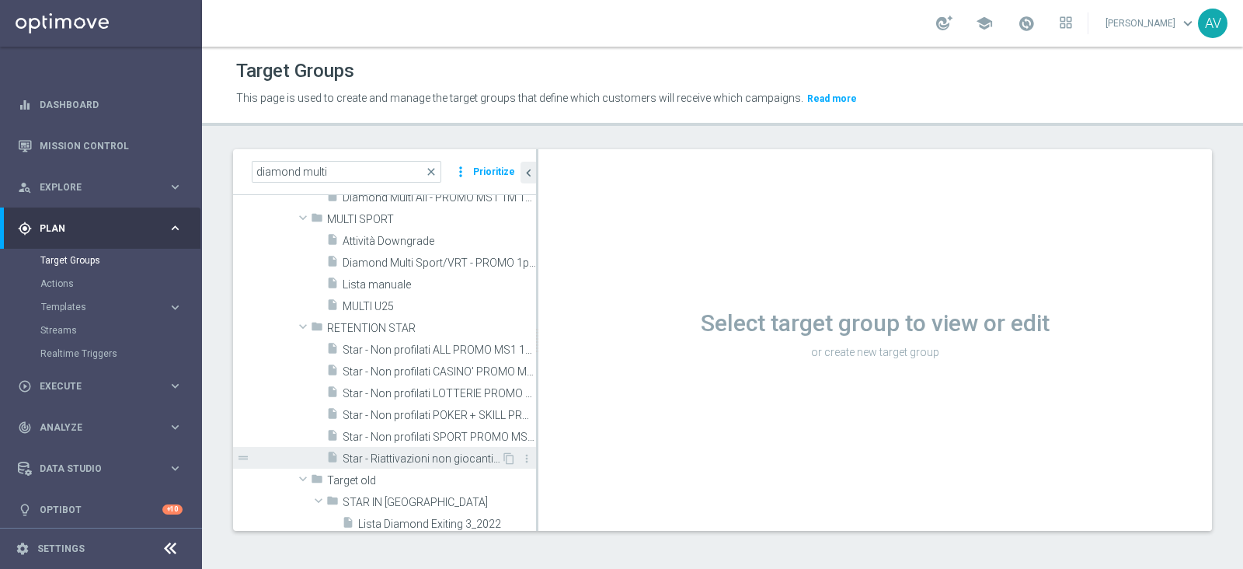
click at [399, 452] on span "Star - Riattivazioni non giocanti mese" at bounding box center [422, 458] width 158 height 13
click at [376, 460] on span "Star - Riattivazioni non giocanti mese" at bounding box center [422, 458] width 158 height 13
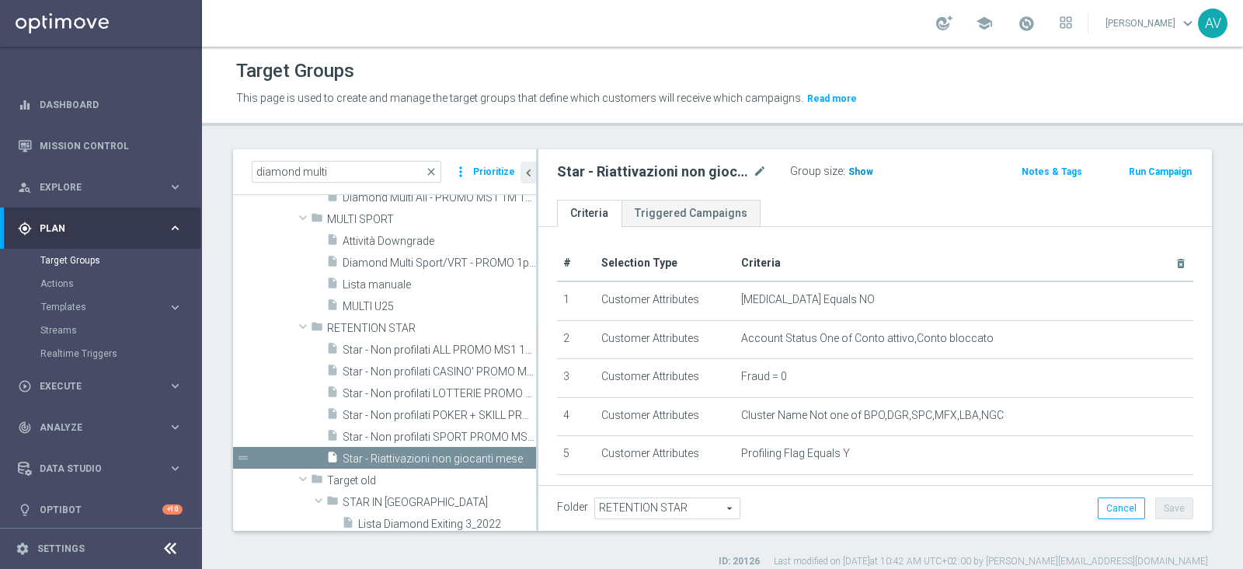
click at [853, 172] on span "Show" at bounding box center [860, 171] width 25 height 11
click at [850, 169] on span "60" at bounding box center [856, 173] width 14 height 15
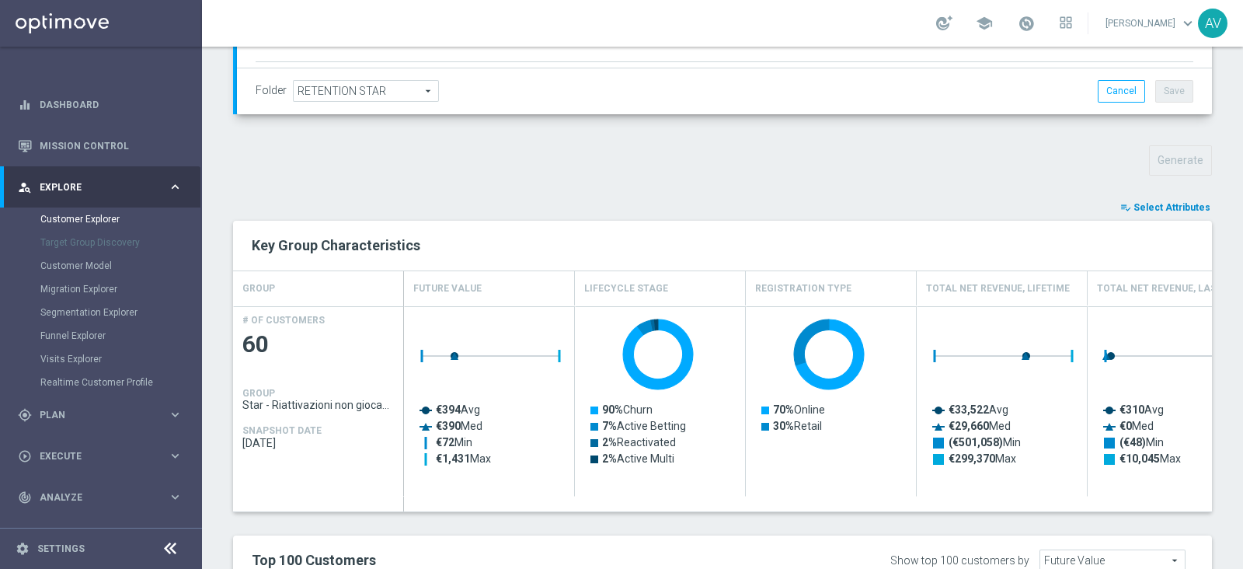
scroll to position [448, 0]
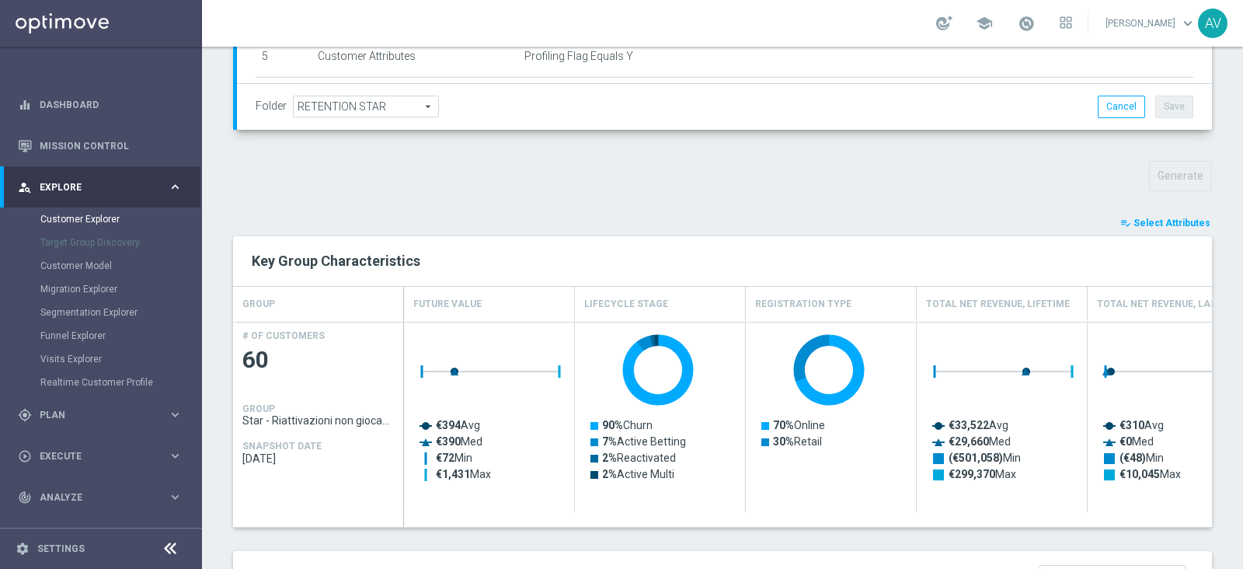
click at [1133, 218] on span "Select Attributes" at bounding box center [1171, 223] width 77 height 11
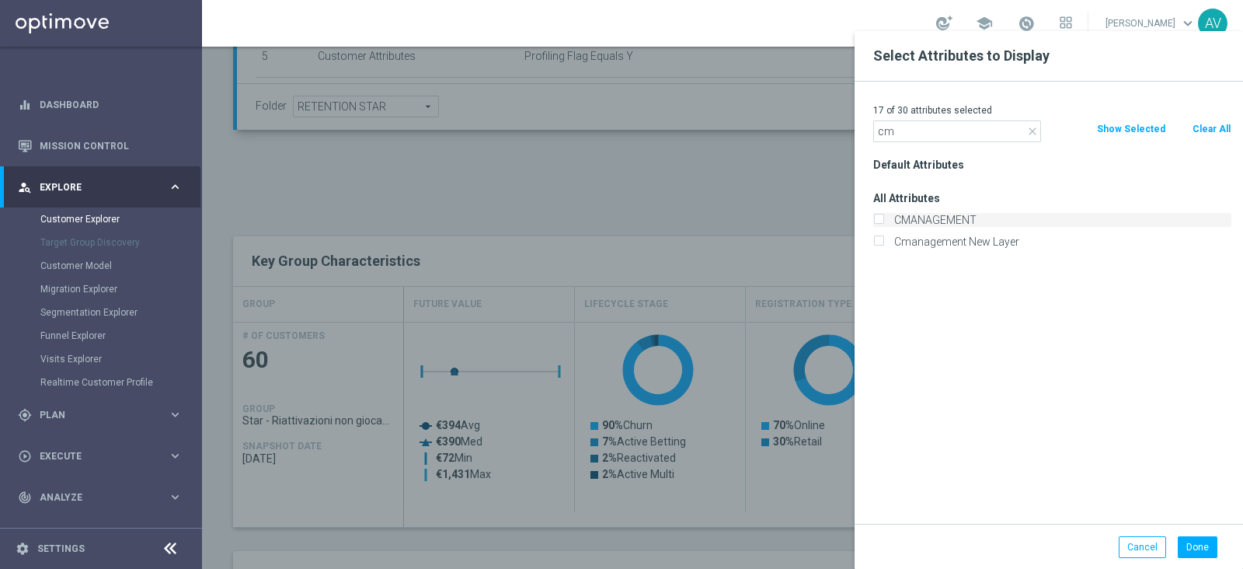
type input "cm"
click at [889, 213] on label "CMANAGEMENT" at bounding box center [1060, 220] width 343 height 14
click at [874, 217] on input "CMANAGEMENT" at bounding box center [878, 222] width 10 height 10
checkbox input "true"
click at [1192, 538] on button "Done" at bounding box center [1198, 547] width 40 height 22
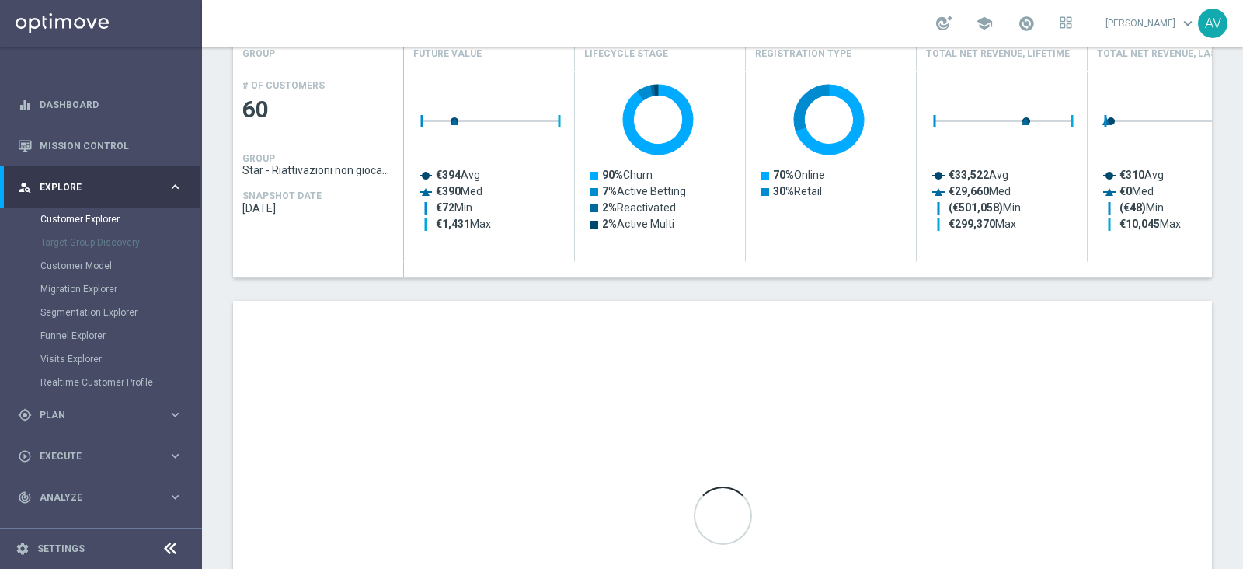
scroll to position [685, 0]
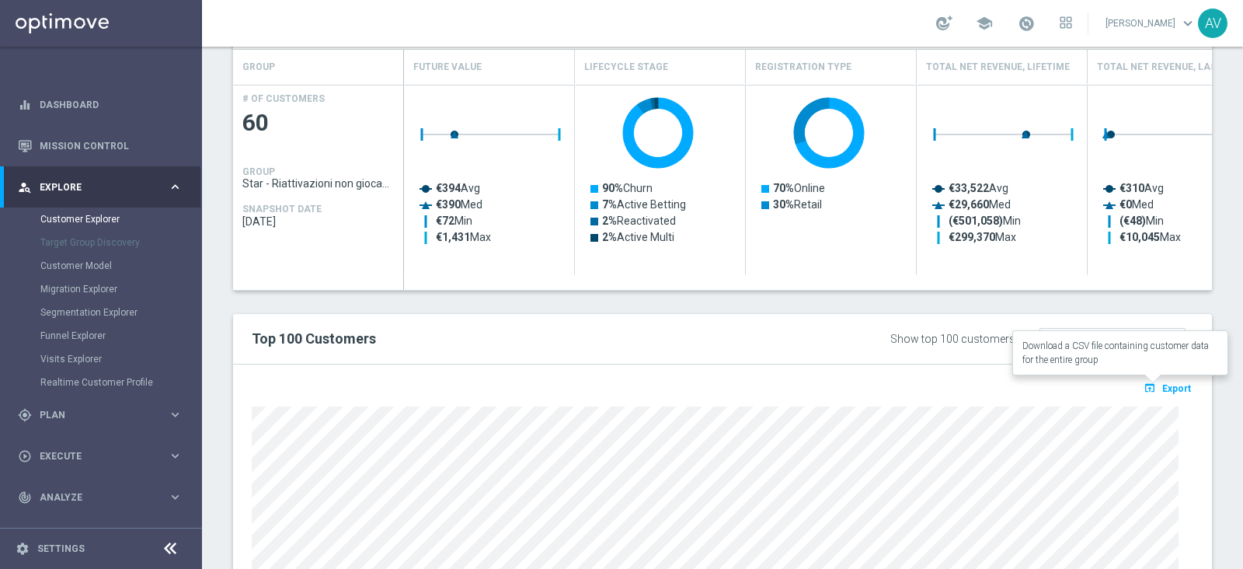
click at [1162, 385] on span "Export" at bounding box center [1176, 388] width 29 height 11
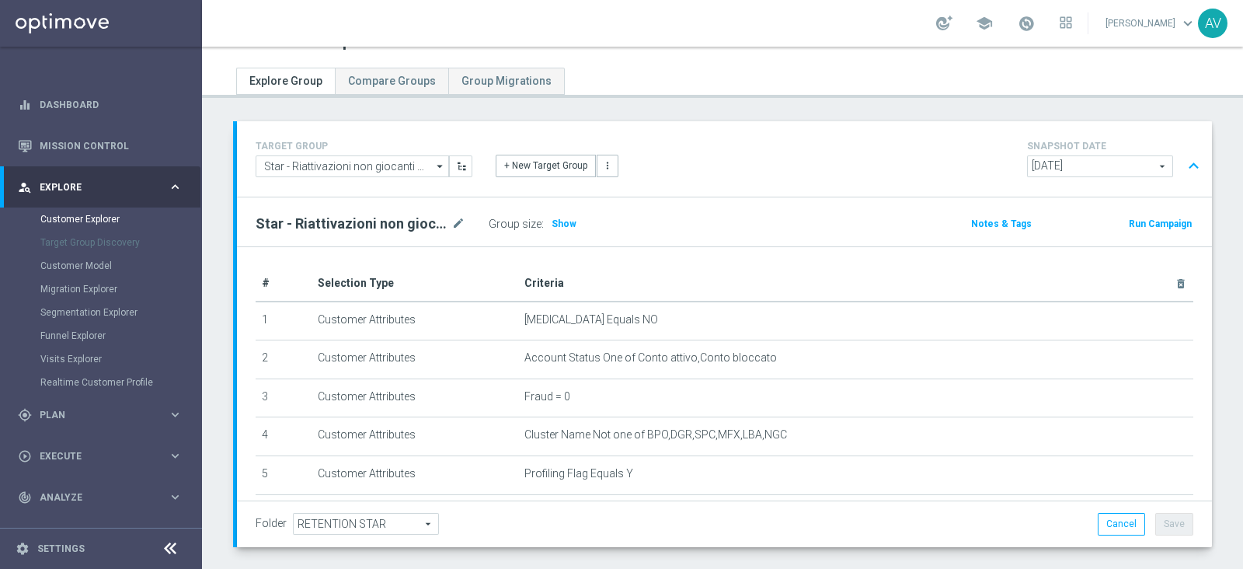
scroll to position [0, 0]
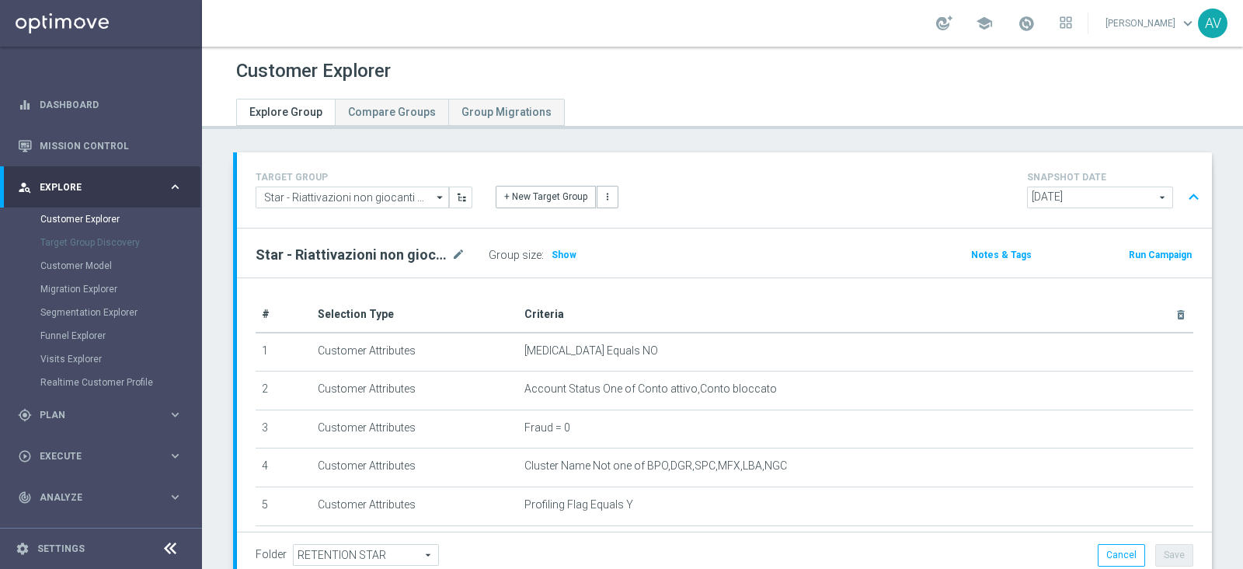
click at [1136, 252] on button "Run Campaign" at bounding box center [1160, 254] width 66 height 17
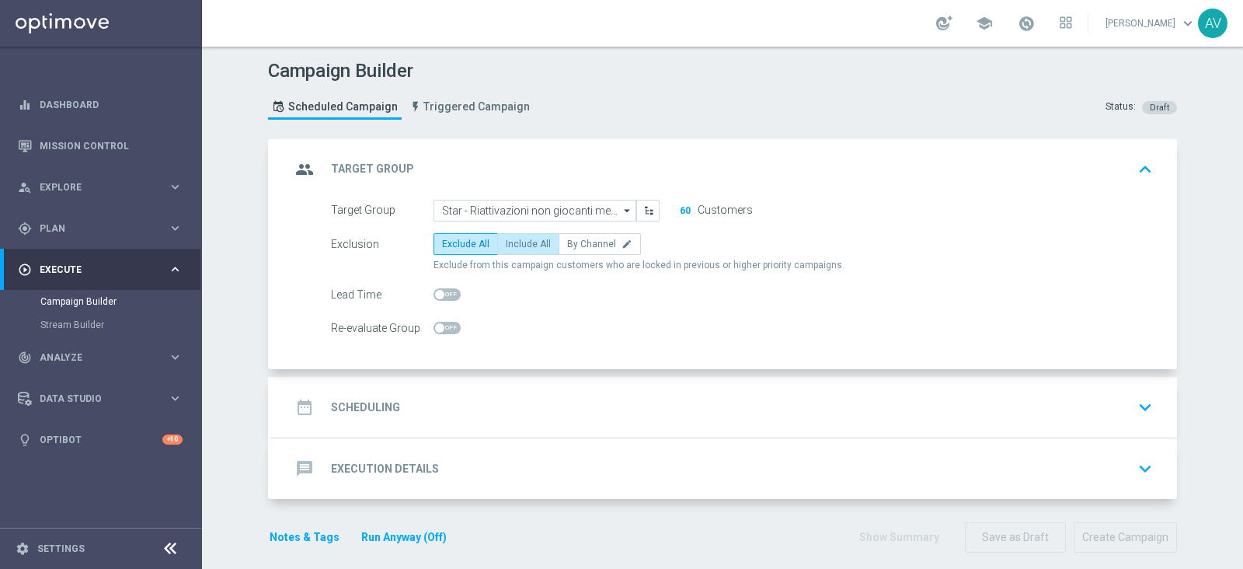
click at [519, 238] on span "Include All" at bounding box center [528, 243] width 45 height 11
click at [516, 242] on input "Include All" at bounding box center [511, 247] width 10 height 10
radio input "true"
click at [293, 165] on icon "group" at bounding box center [305, 169] width 28 height 28
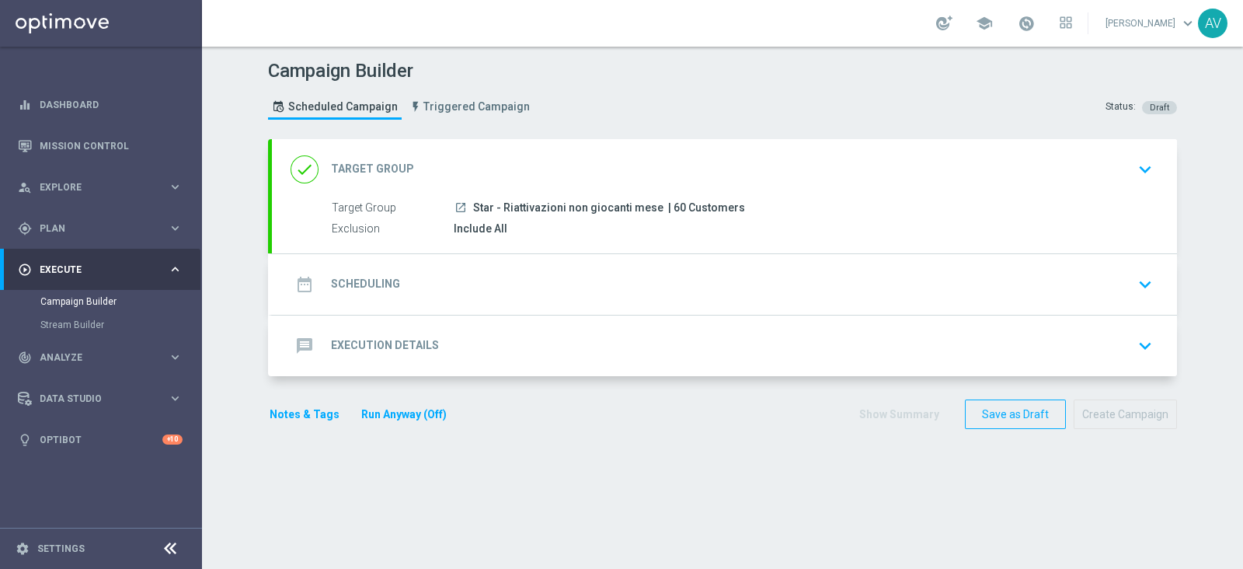
click at [291, 294] on icon "date_range" at bounding box center [305, 284] width 28 height 28
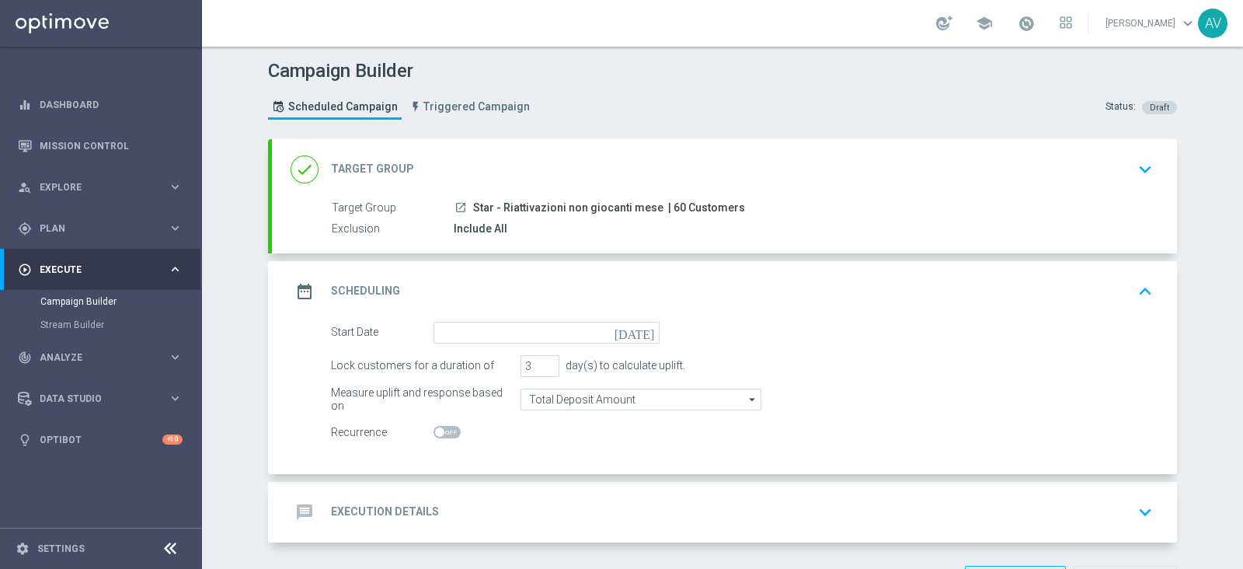
click at [640, 334] on icon "[DATE]" at bounding box center [637, 330] width 46 height 17
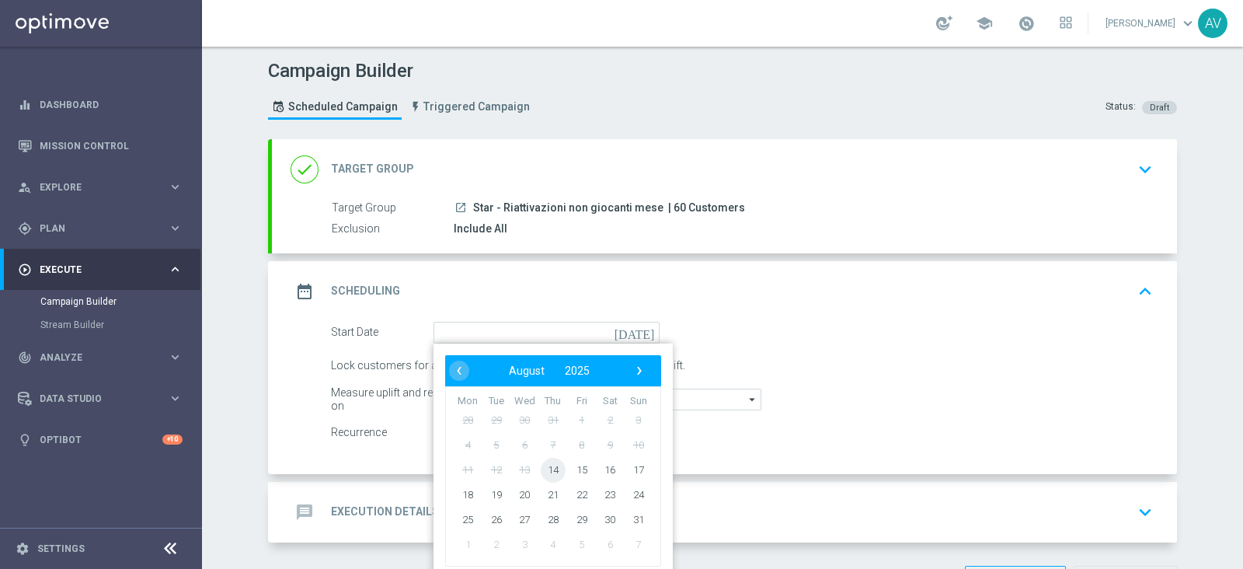
click at [541, 472] on span "14" at bounding box center [553, 469] width 25 height 25
type input "[DATE]"
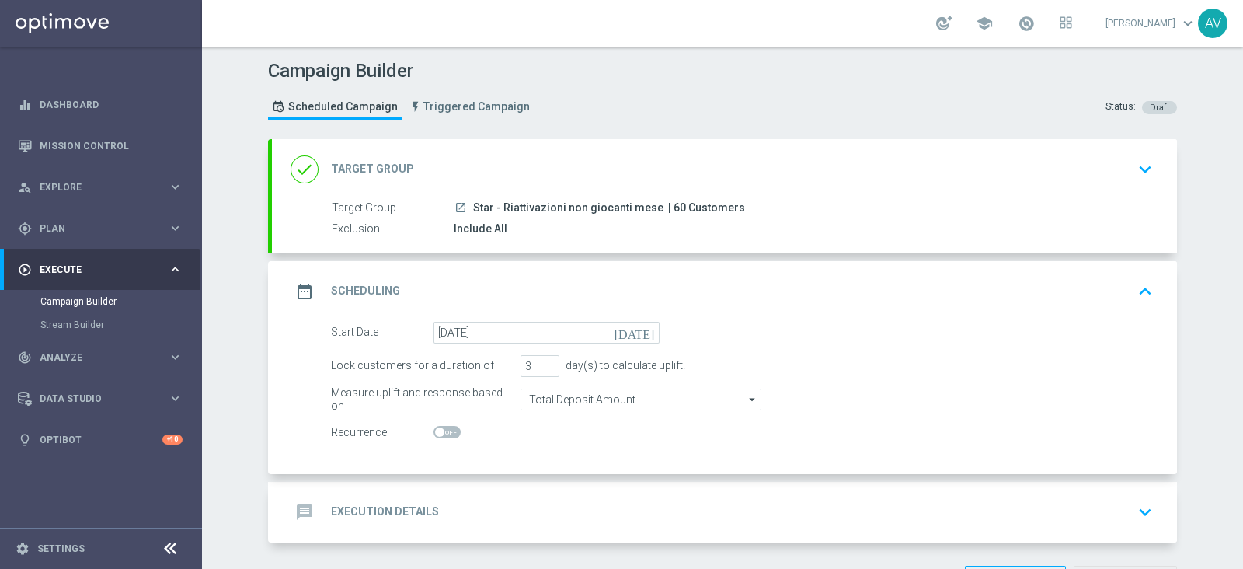
click at [302, 288] on icon "date_range" at bounding box center [305, 291] width 28 height 28
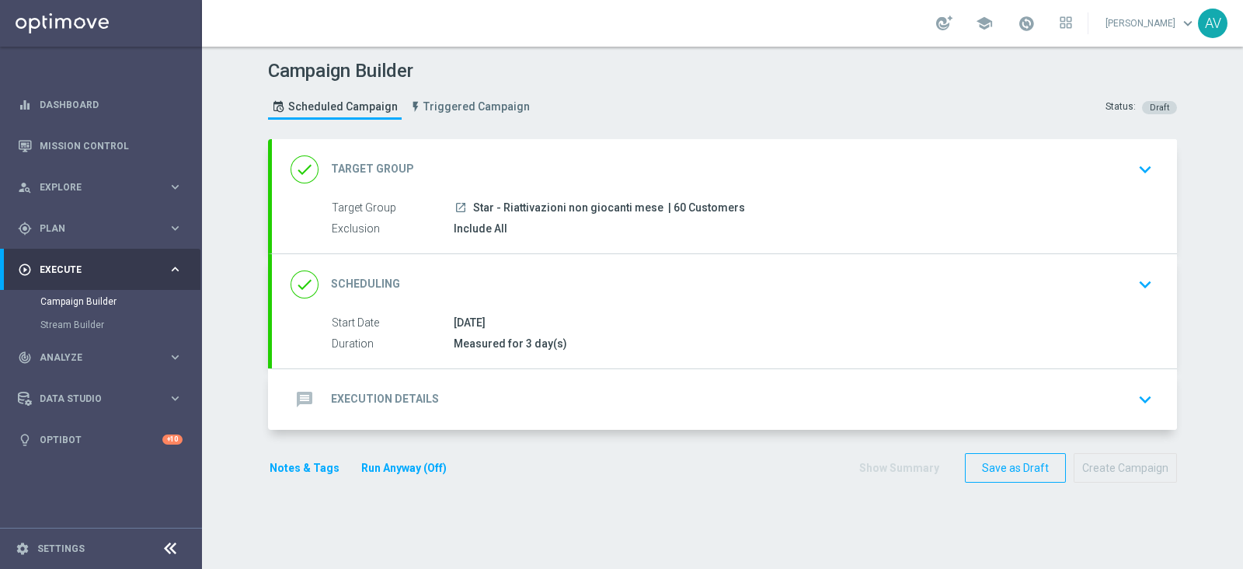
click at [301, 413] on div "message Execution Details keyboard_arrow_down" at bounding box center [724, 399] width 905 height 61
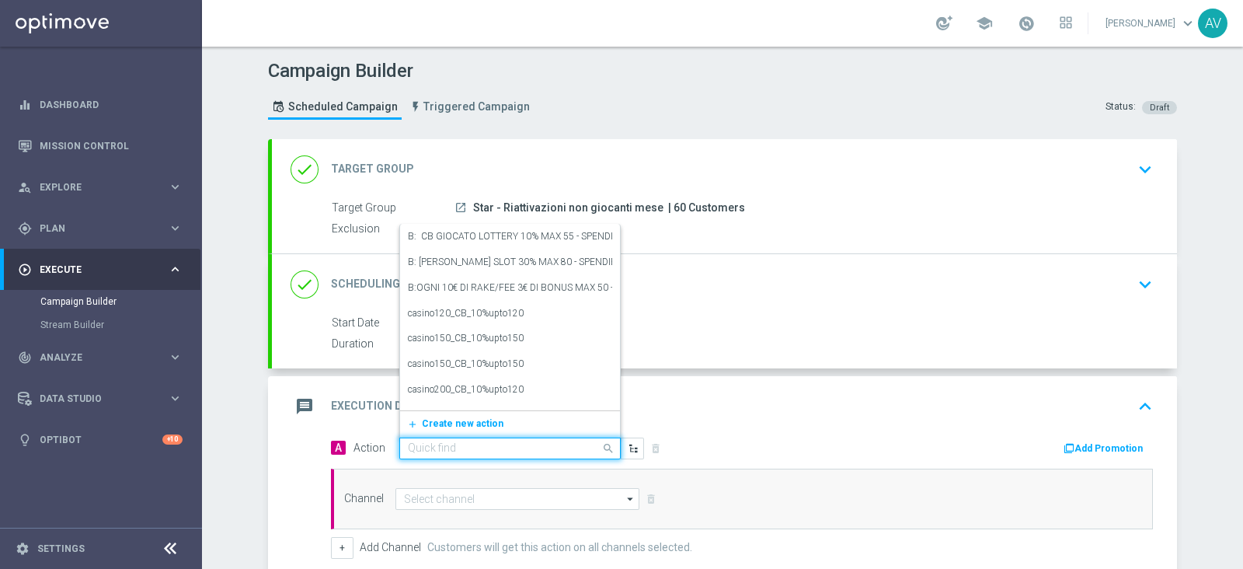
click at [441, 442] on input "text" at bounding box center [494, 448] width 173 height 13
type input "star non"
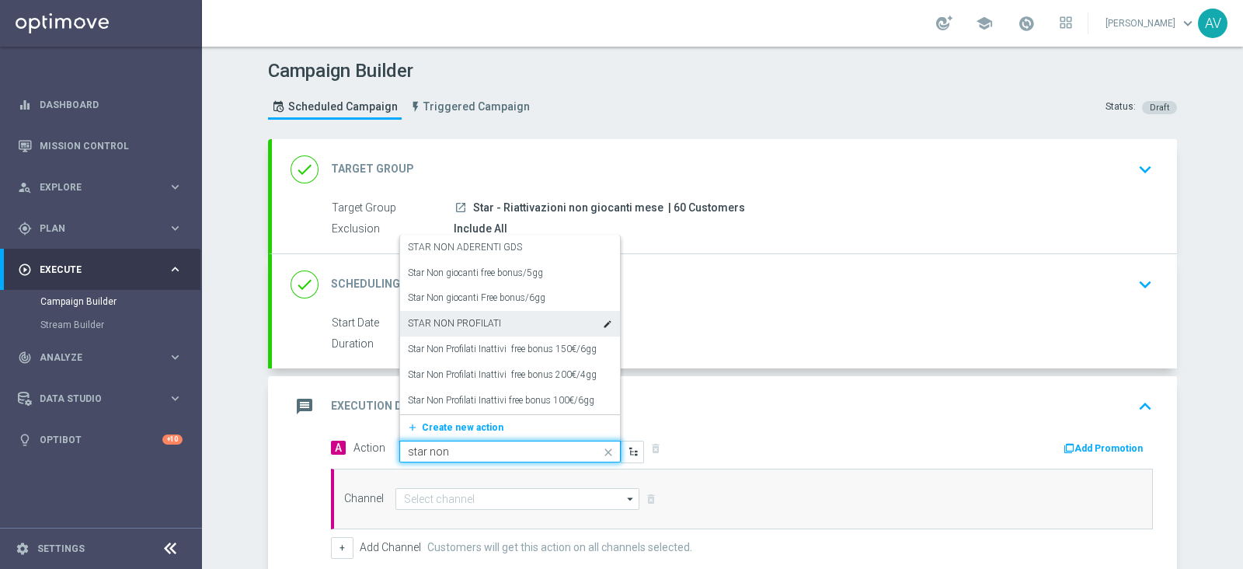
click at [463, 329] on div "STAR NON PROFILATI edit" at bounding box center [510, 324] width 204 height 26
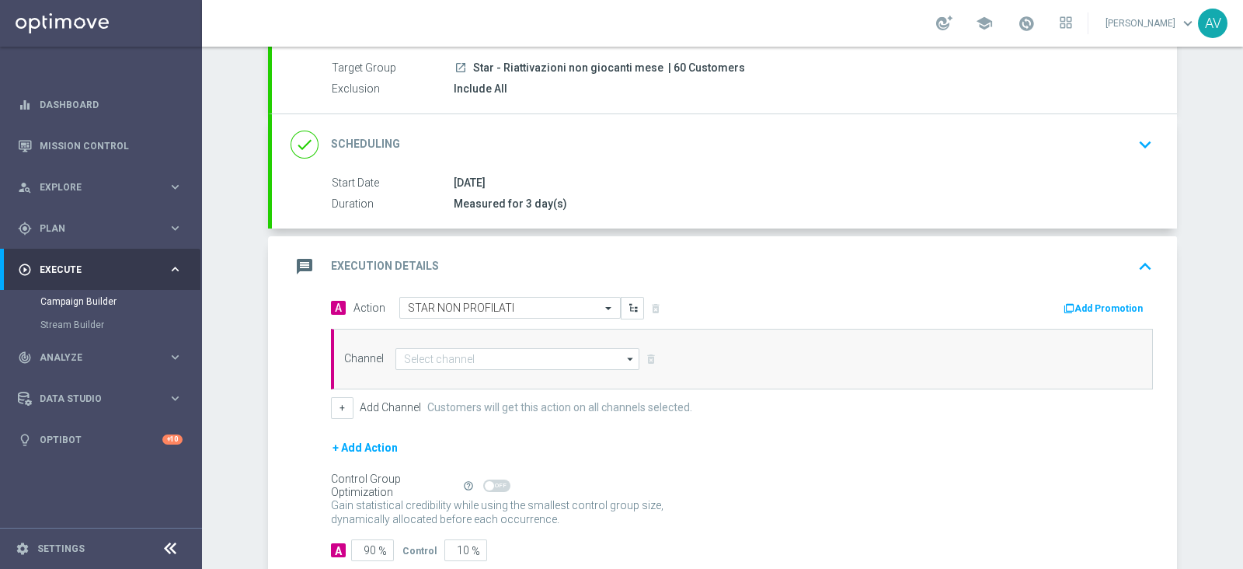
scroll to position [138, 0]
click at [402, 362] on input at bounding box center [517, 361] width 244 height 22
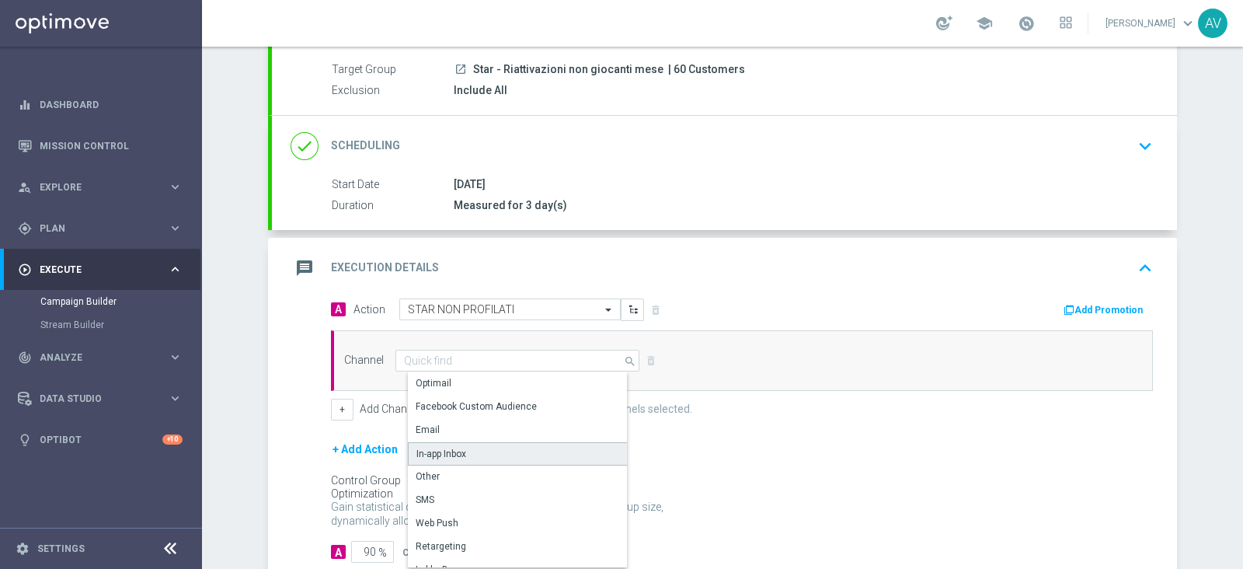
click at [445, 453] on div "In-app Inbox" at bounding box center [441, 454] width 50 height 14
type input "In-app Inbox"
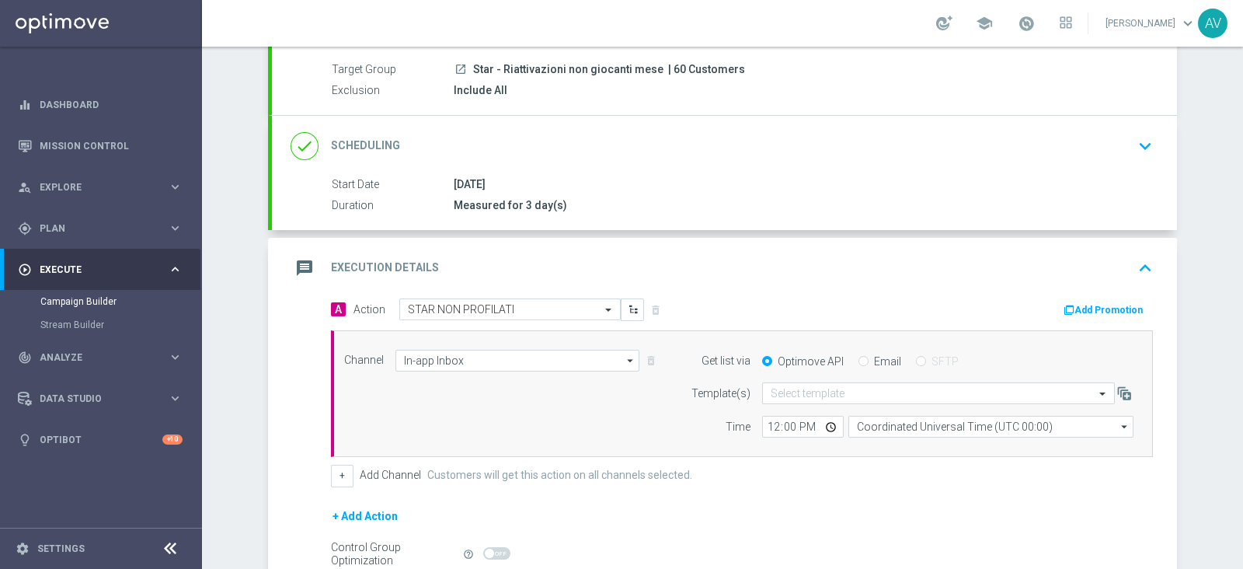
click at [860, 364] on div "Email" at bounding box center [879, 361] width 43 height 14
click at [859, 358] on div "Email" at bounding box center [879, 361] width 43 height 14
click at [861, 357] on div "Email" at bounding box center [879, 361] width 43 height 14
click at [858, 357] on input "Email" at bounding box center [863, 362] width 10 height 10
radio input "true"
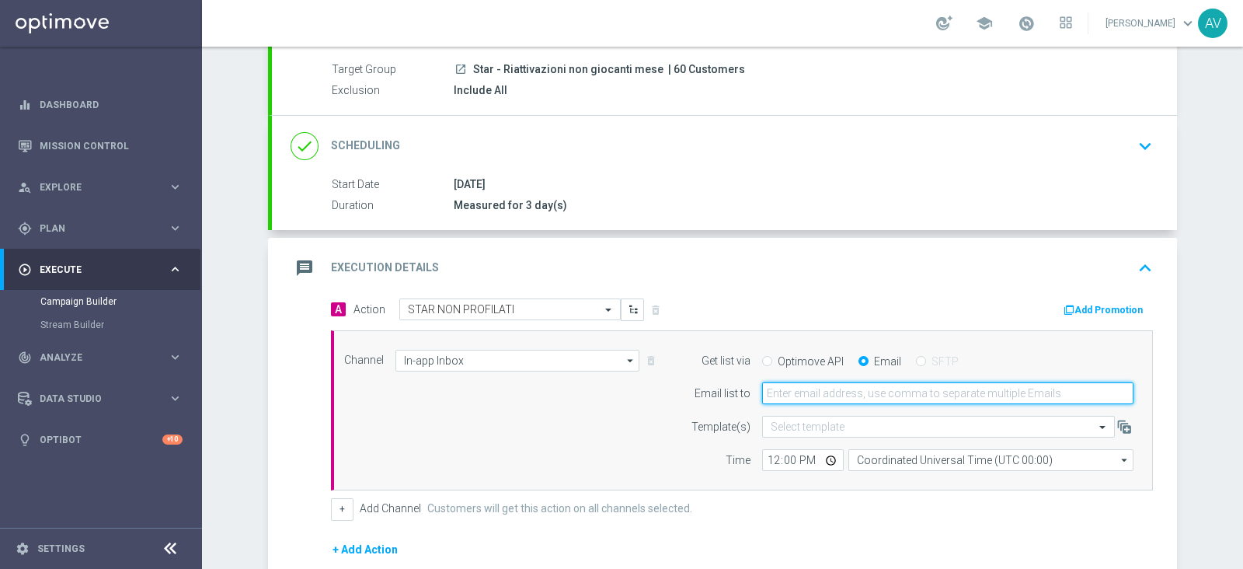
click at [820, 392] on input "email" at bounding box center [947, 393] width 371 height 22
type input "[PERSON_NAME][EMAIL_ADDRESS][DOMAIN_NAME]"
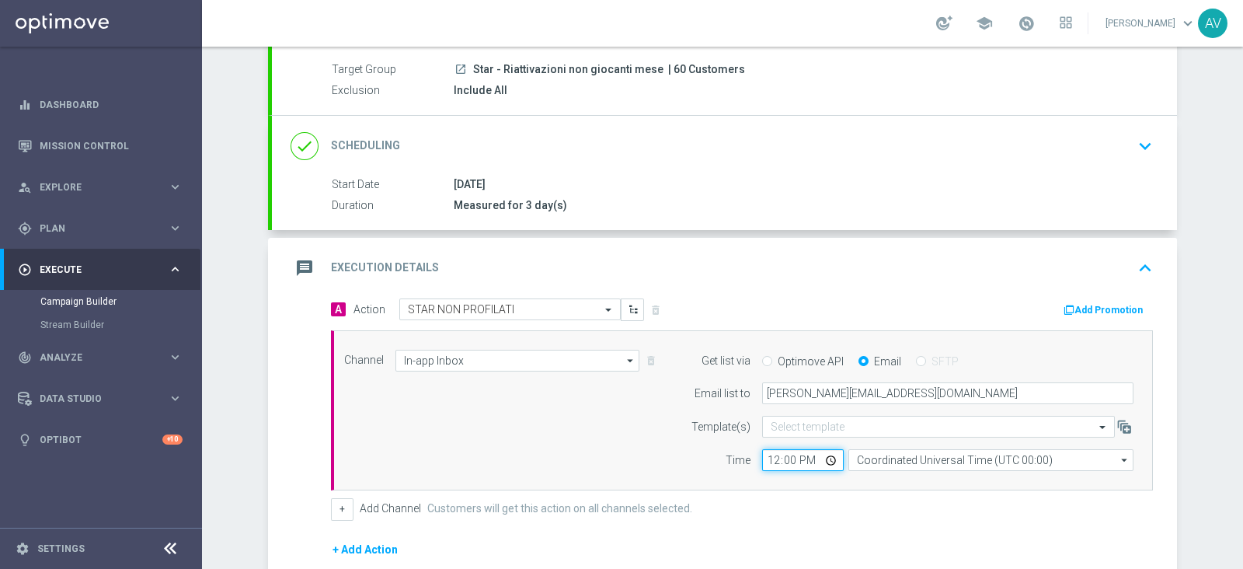
click at [762, 457] on input "12:00" at bounding box center [803, 460] width 82 height 22
type input "14:00"
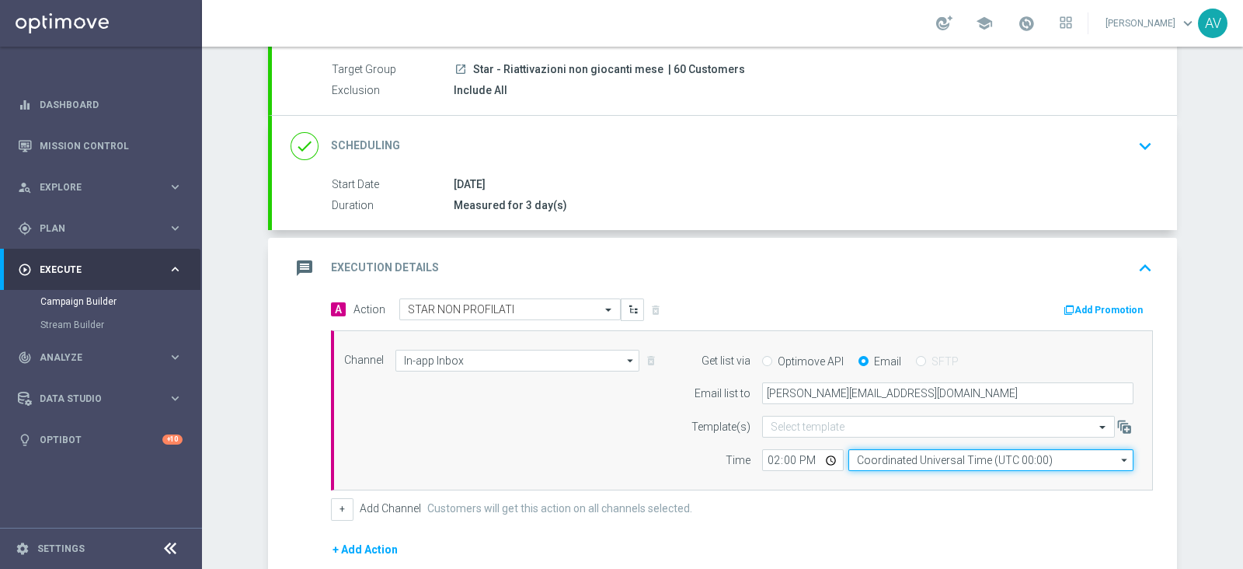
click at [1031, 453] on input "Coordinated Universal Time (UTC 00:00)" at bounding box center [990, 460] width 285 height 22
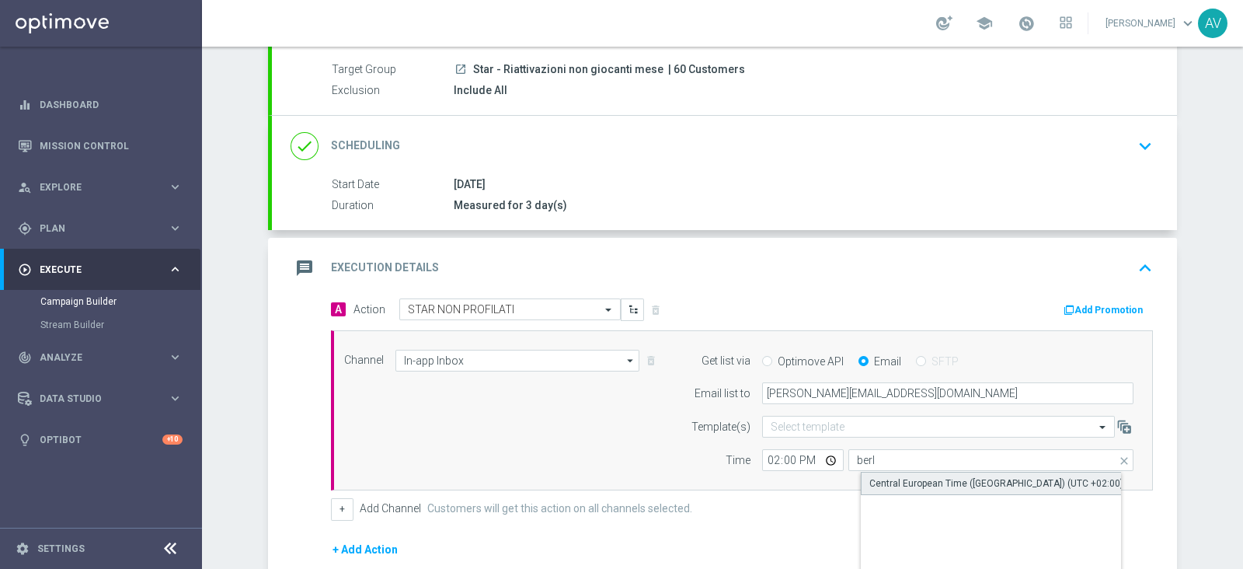
click at [997, 476] on div "Central European Time ([GEOGRAPHIC_DATA]) (UTC +02:00)" at bounding box center [996, 483] width 254 height 14
type input "Central European Time ([GEOGRAPHIC_DATA]) (UTC +02:00)"
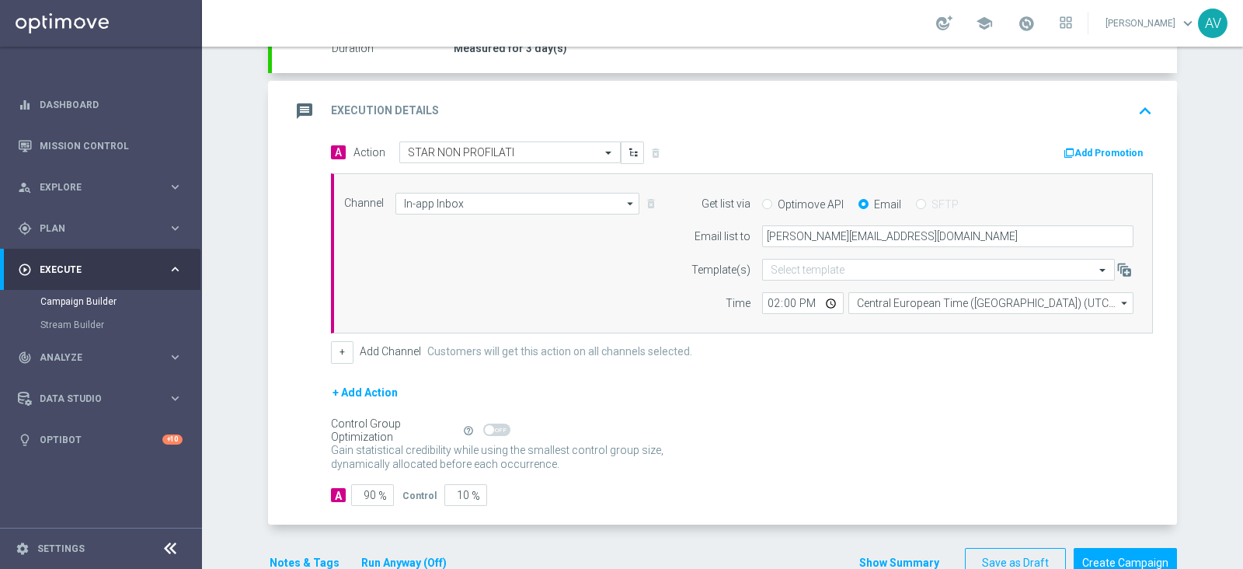
scroll to position [332, 0]
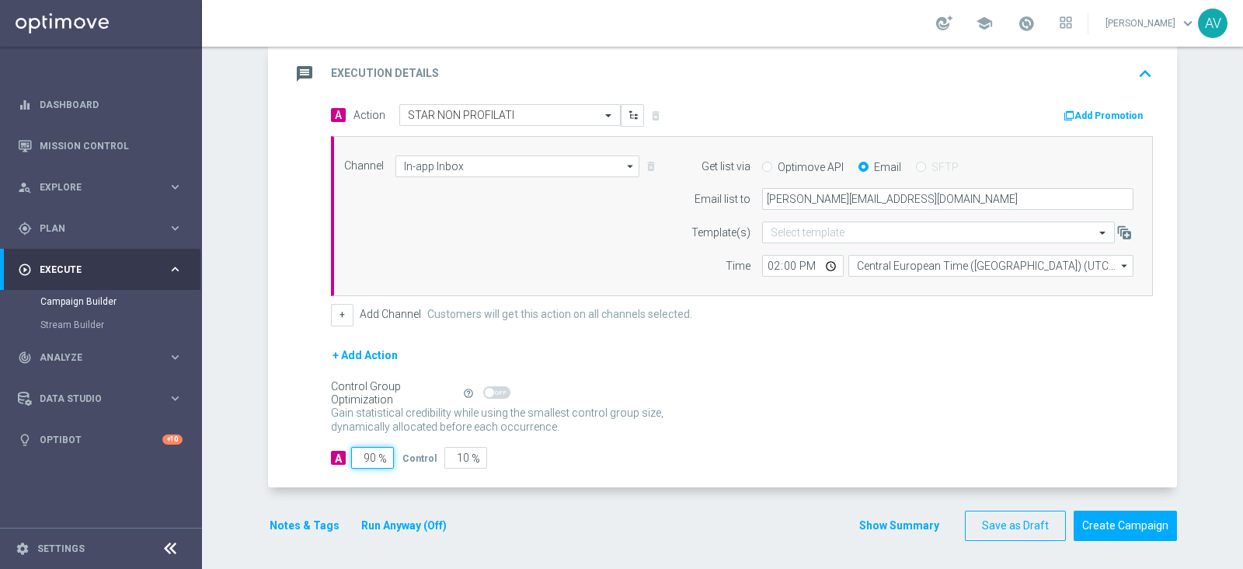
click at [363, 456] on input "90" at bounding box center [372, 458] width 43 height 22
type input "10"
type input "90"
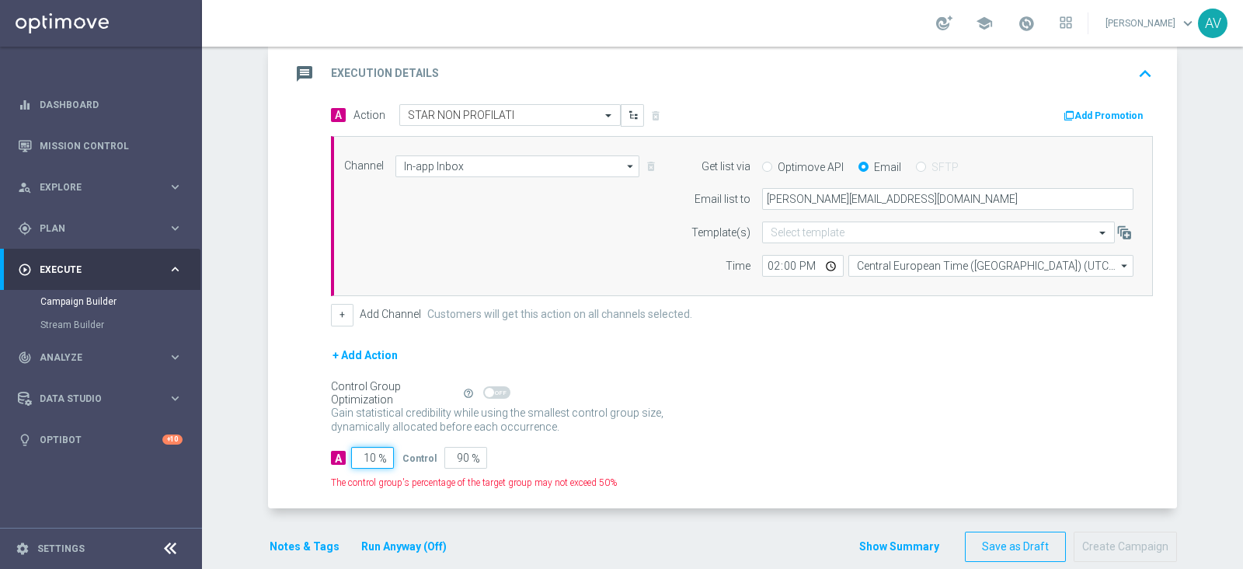
type input "100"
type input "0"
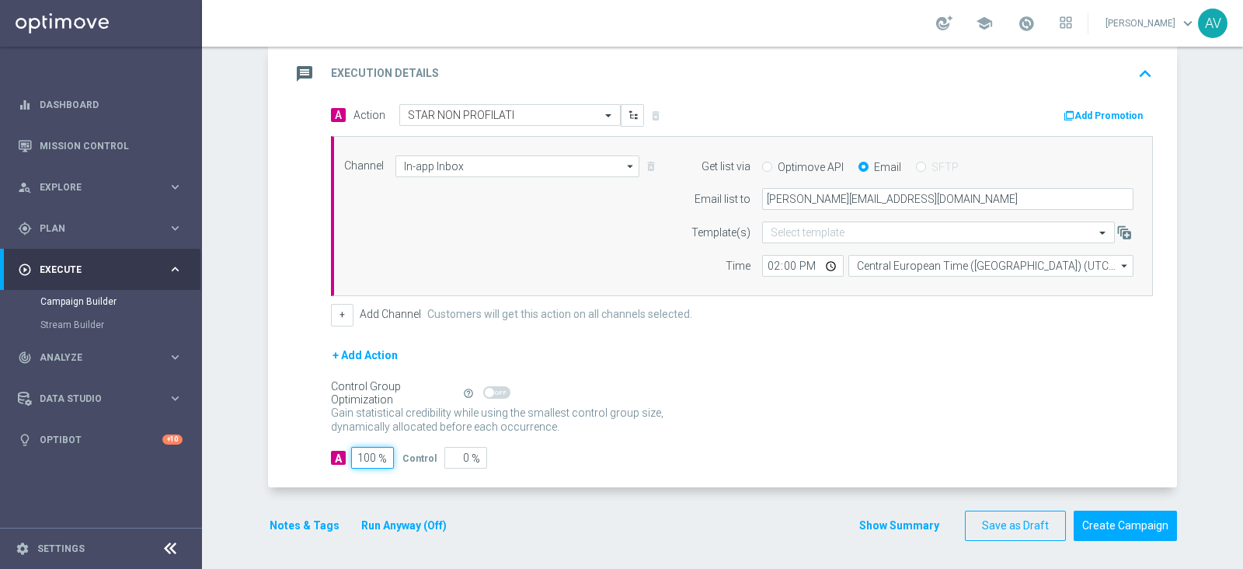
type input "100"
click at [291, 68] on icon "message" at bounding box center [305, 74] width 28 height 28
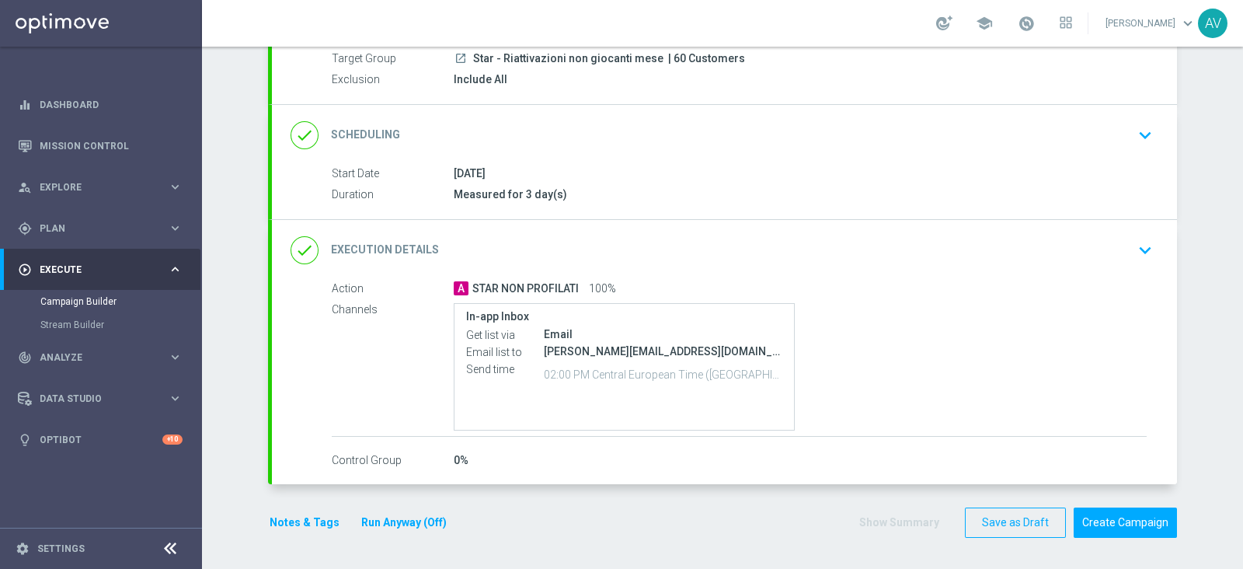
scroll to position [148, 0]
click at [286, 526] on button "Notes & Tags" at bounding box center [304, 524] width 73 height 19
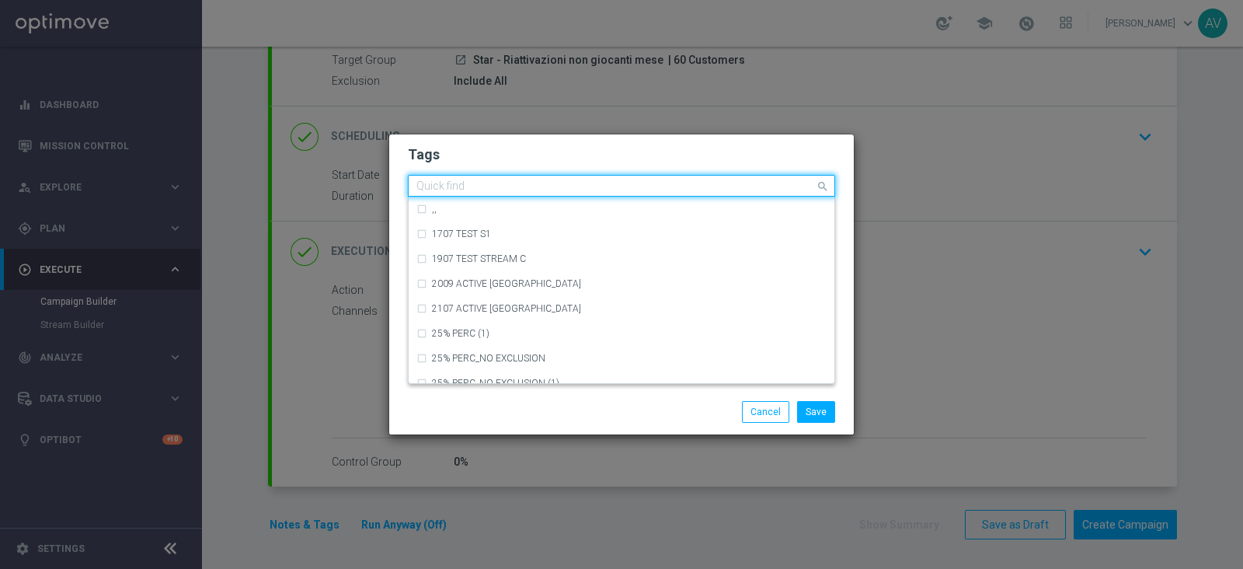
click at [535, 180] on input "text" at bounding box center [615, 186] width 399 height 13
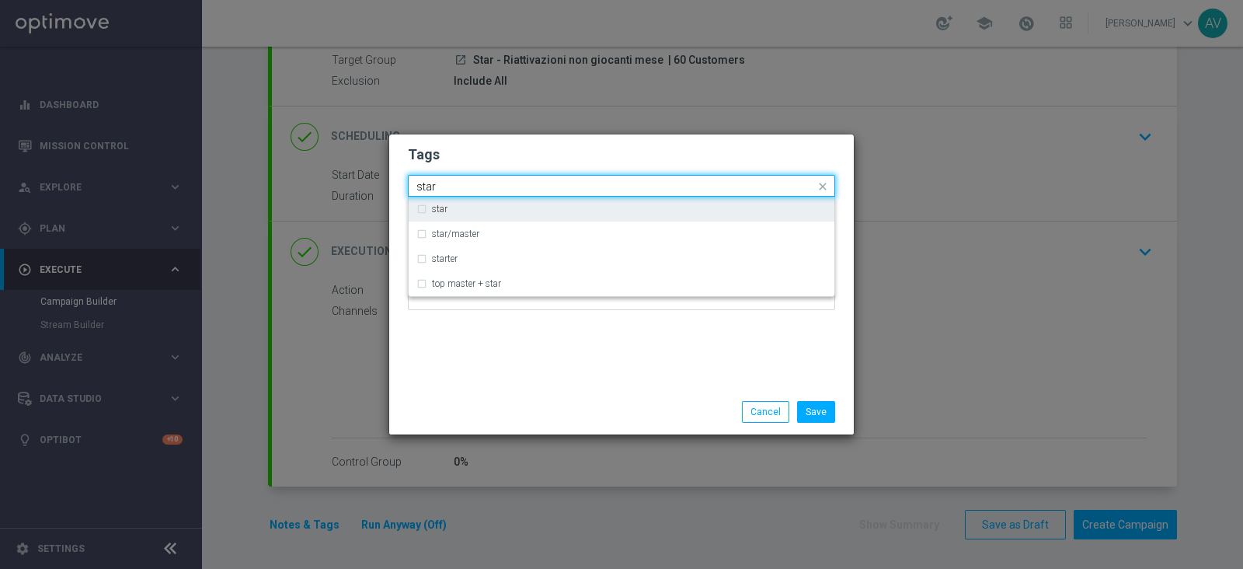
click at [430, 204] on div "star" at bounding box center [621, 209] width 410 height 25
type input "star"
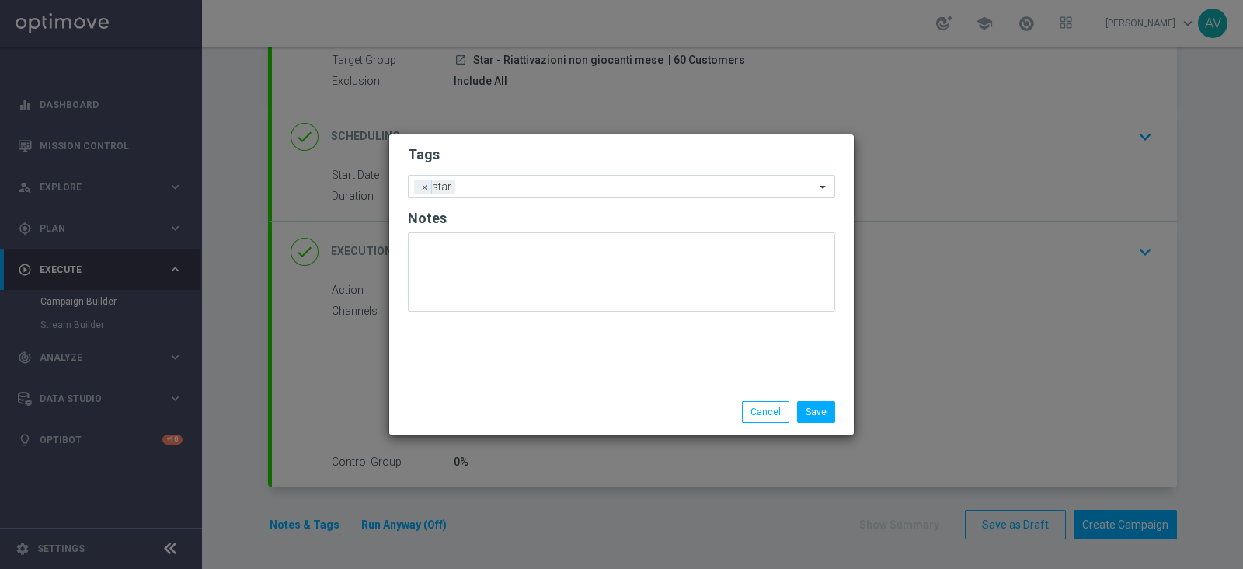
click at [605, 405] on div "Save Cancel" at bounding box center [696, 412] width 301 height 22
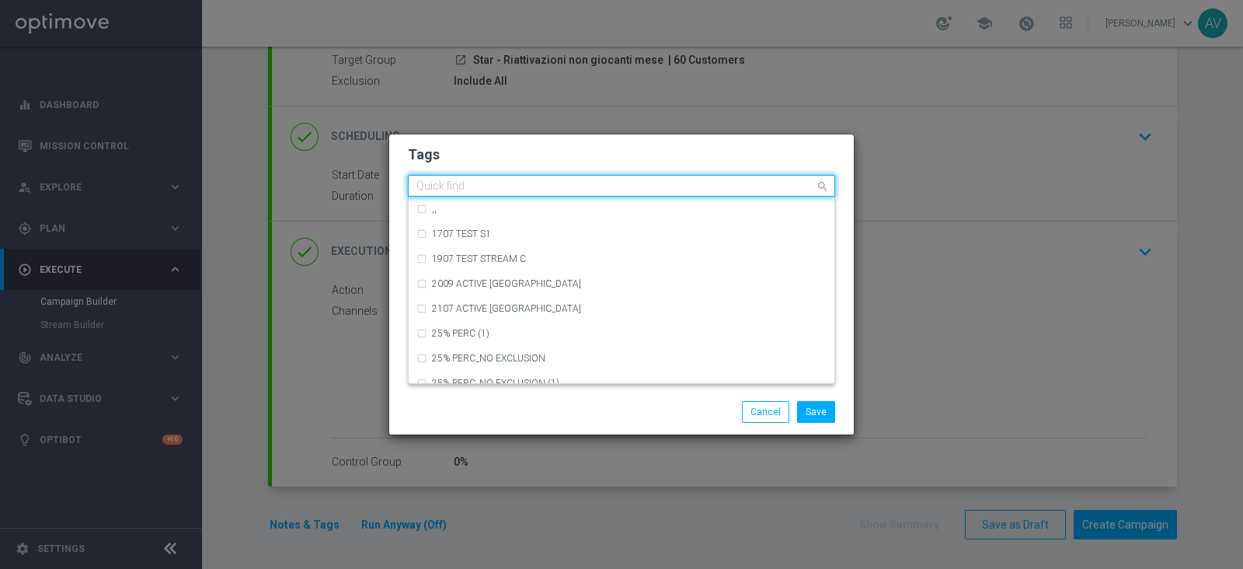
click at [529, 192] on input "text" at bounding box center [615, 186] width 399 height 13
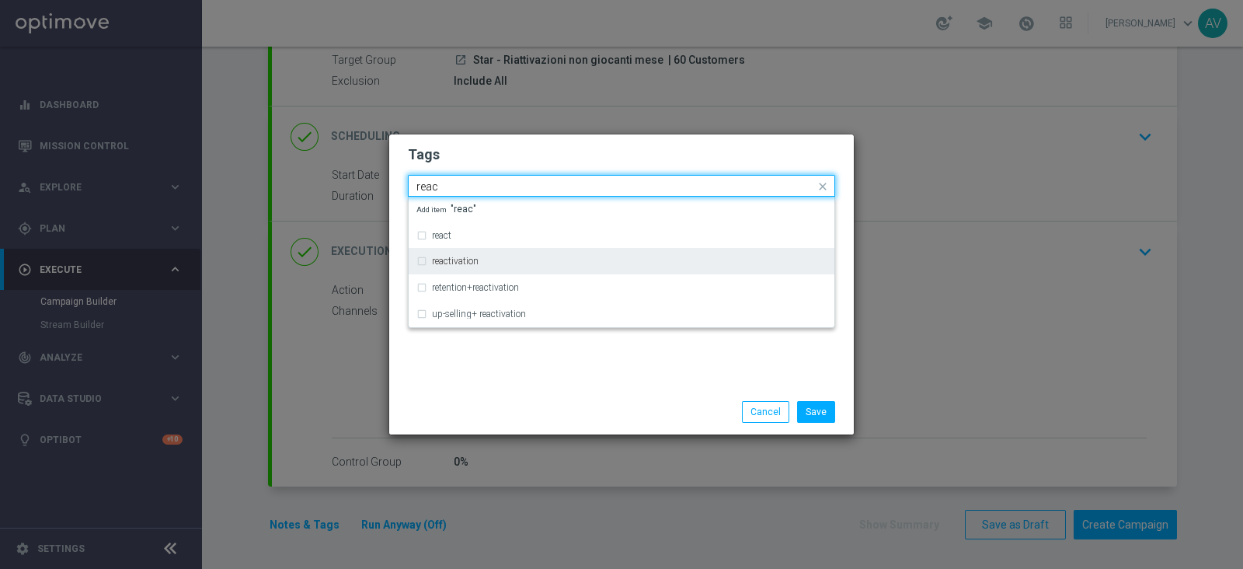
click at [458, 261] on label "reactivation" at bounding box center [455, 260] width 47 height 9
type input "reac"
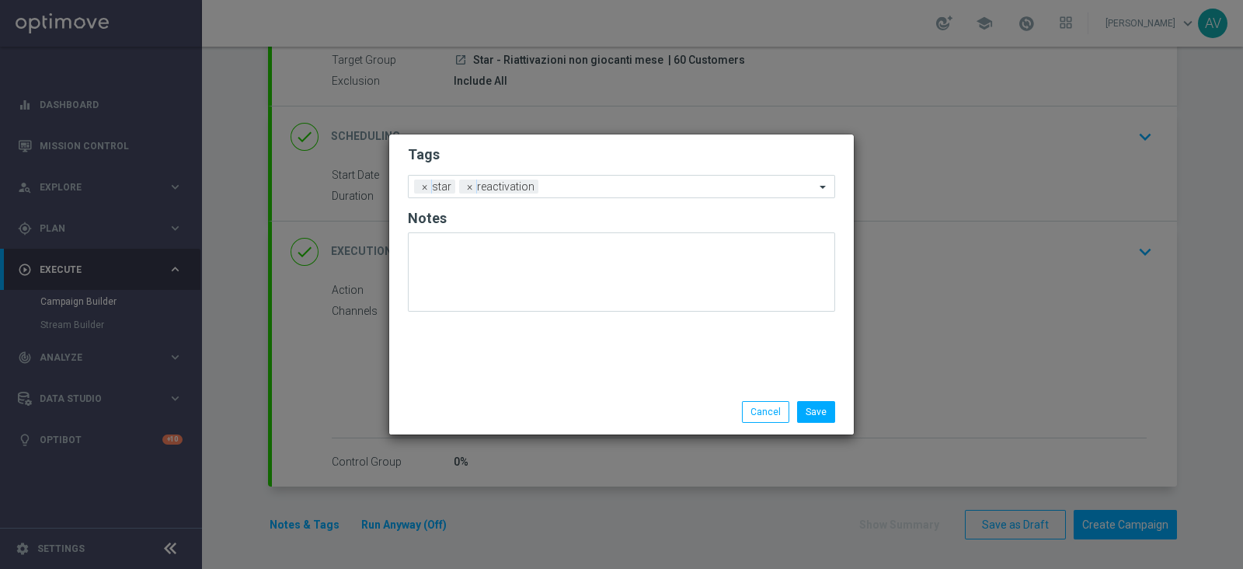
click at [618, 388] on div "Tags Add a new tag × star × reactivation Notes" at bounding box center [621, 261] width 465 height 255
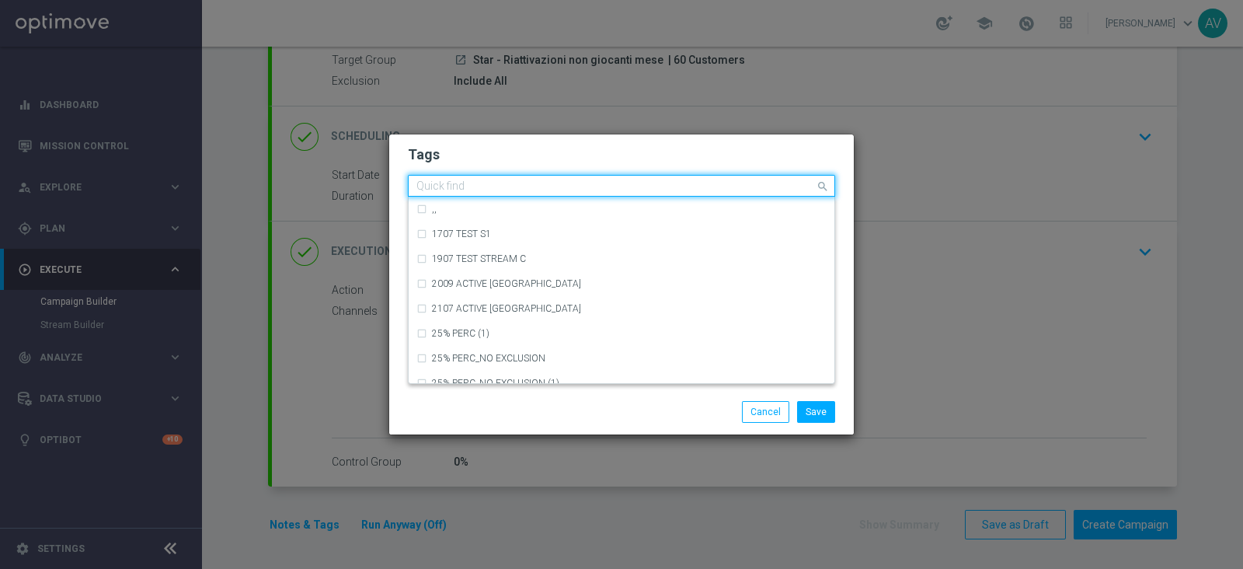
click at [621, 183] on input "text" at bounding box center [615, 186] width 399 height 13
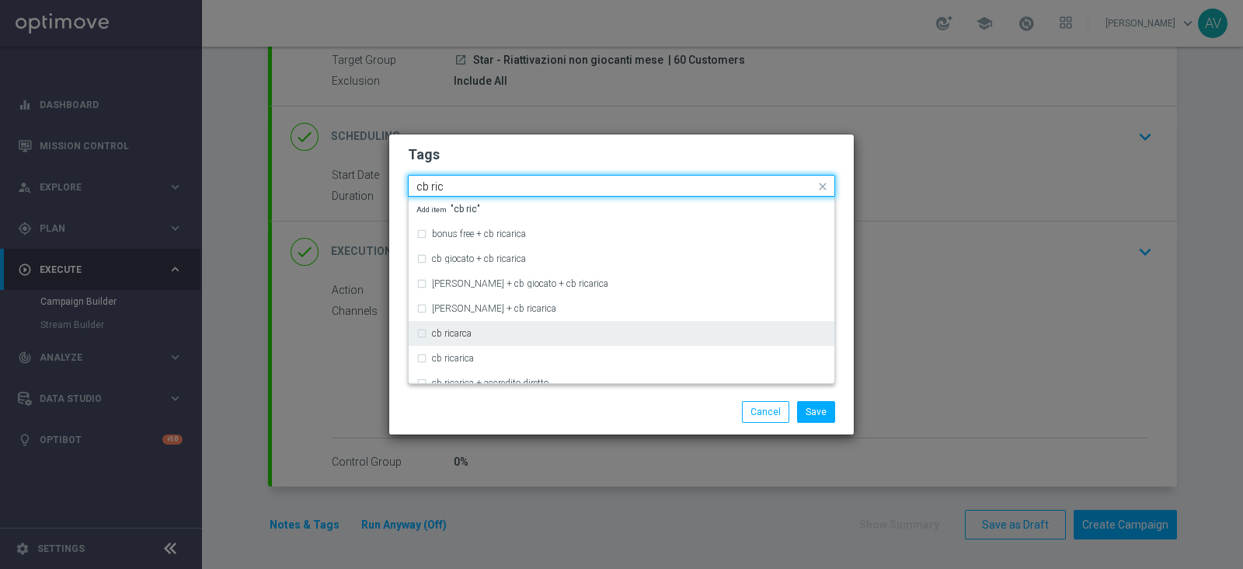
click at [465, 329] on label "cb ricarca" at bounding box center [452, 333] width 40 height 9
type input "cb ric"
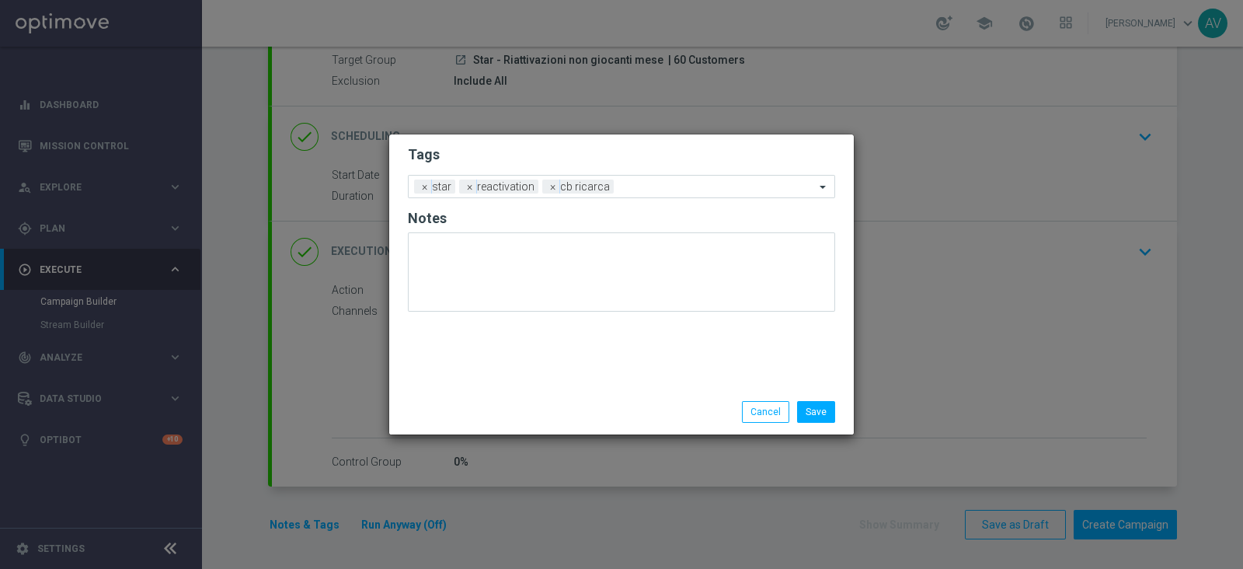
click at [509, 411] on div "Save Cancel" at bounding box center [621, 412] width 451 height 22
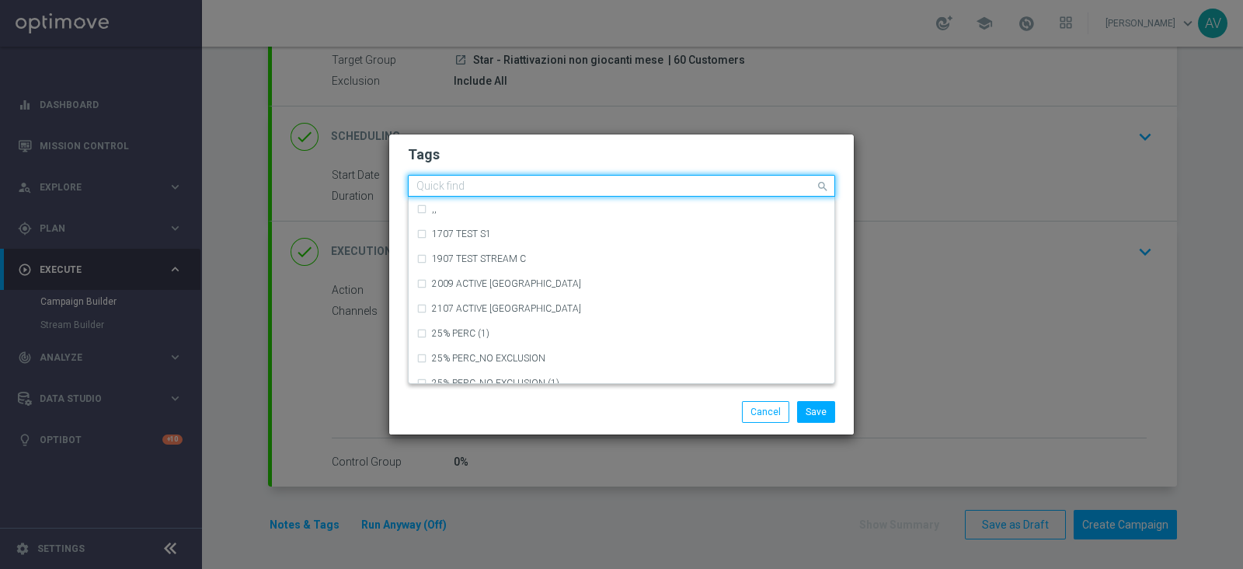
click at [617, 189] on input "text" at bounding box center [615, 186] width 399 height 13
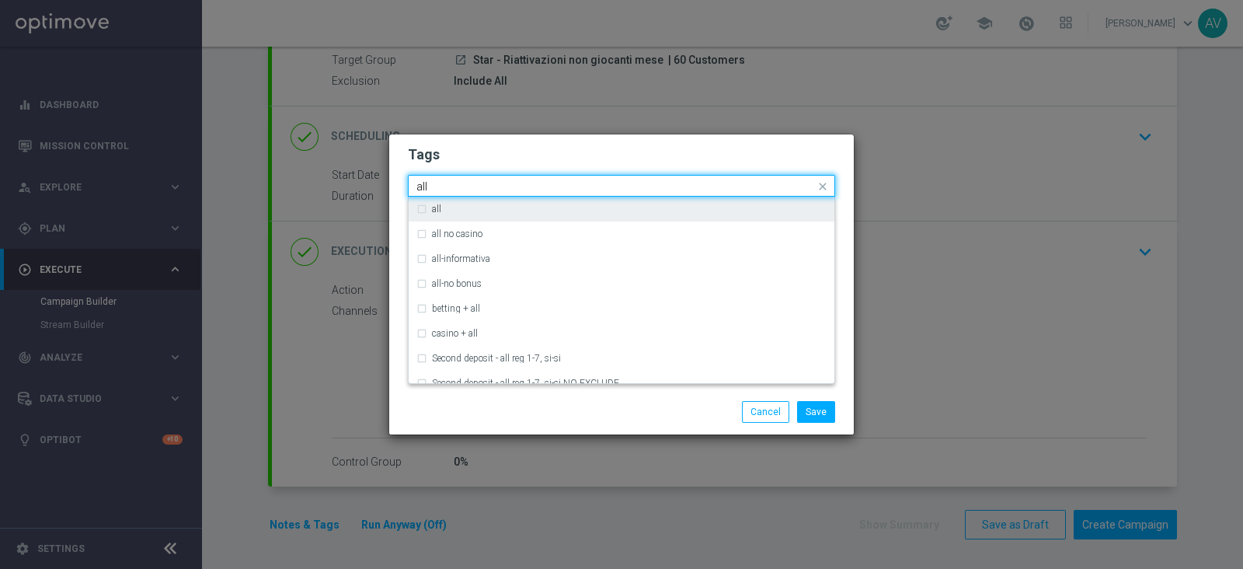
click at [419, 214] on div "all" at bounding box center [621, 209] width 410 height 25
type input "all"
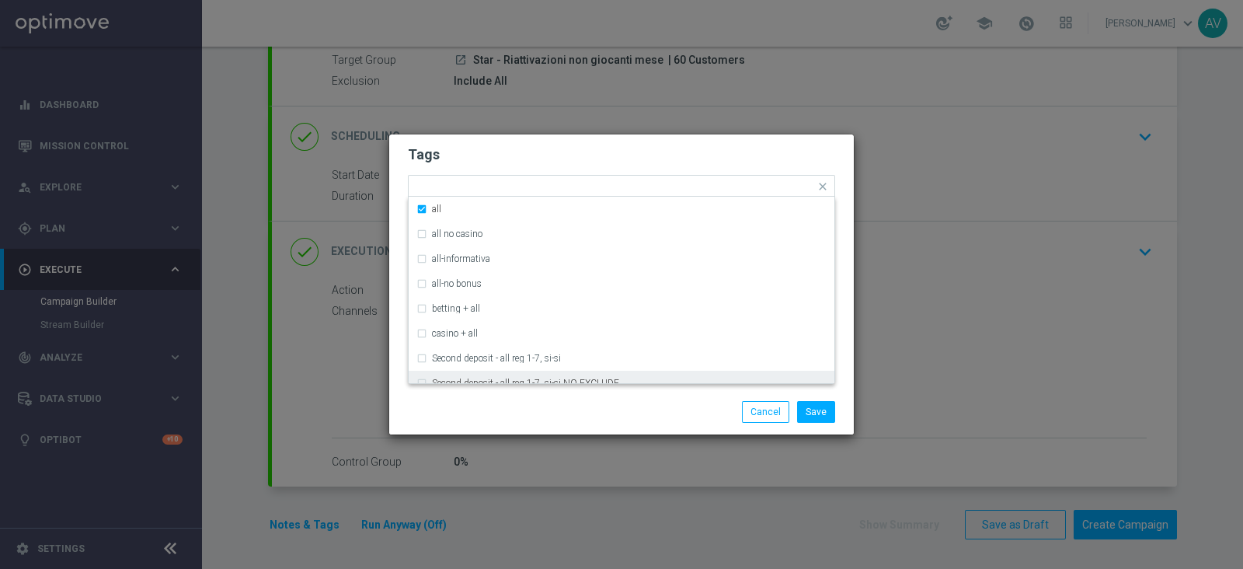
click at [566, 410] on div "Save Cancel" at bounding box center [696, 412] width 301 height 22
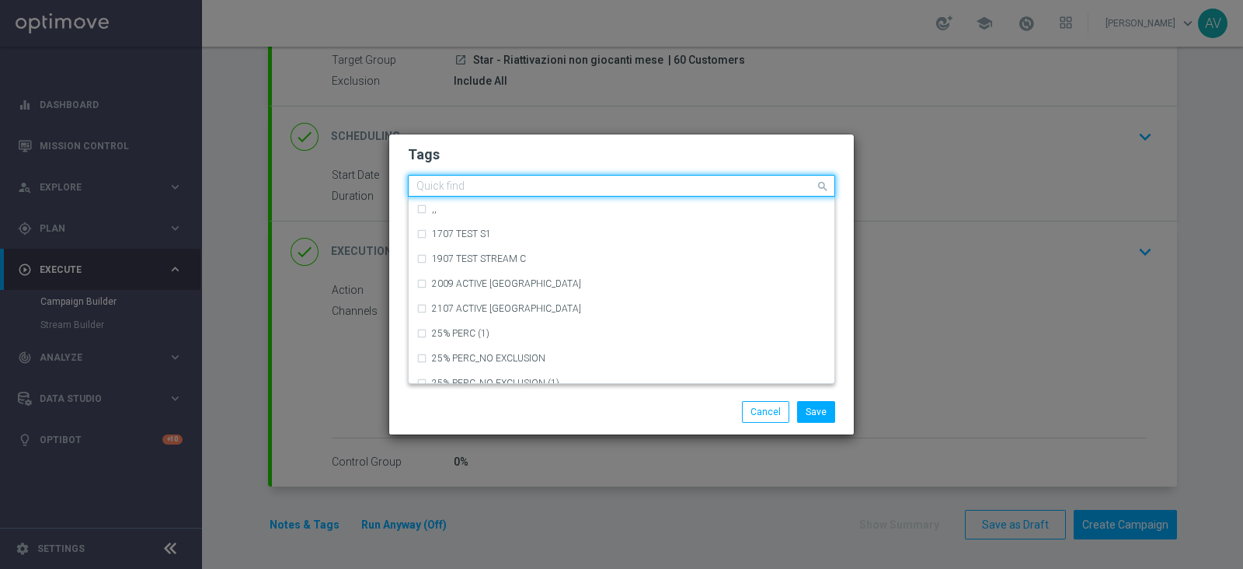
click at [722, 180] on input "text" at bounding box center [615, 186] width 399 height 13
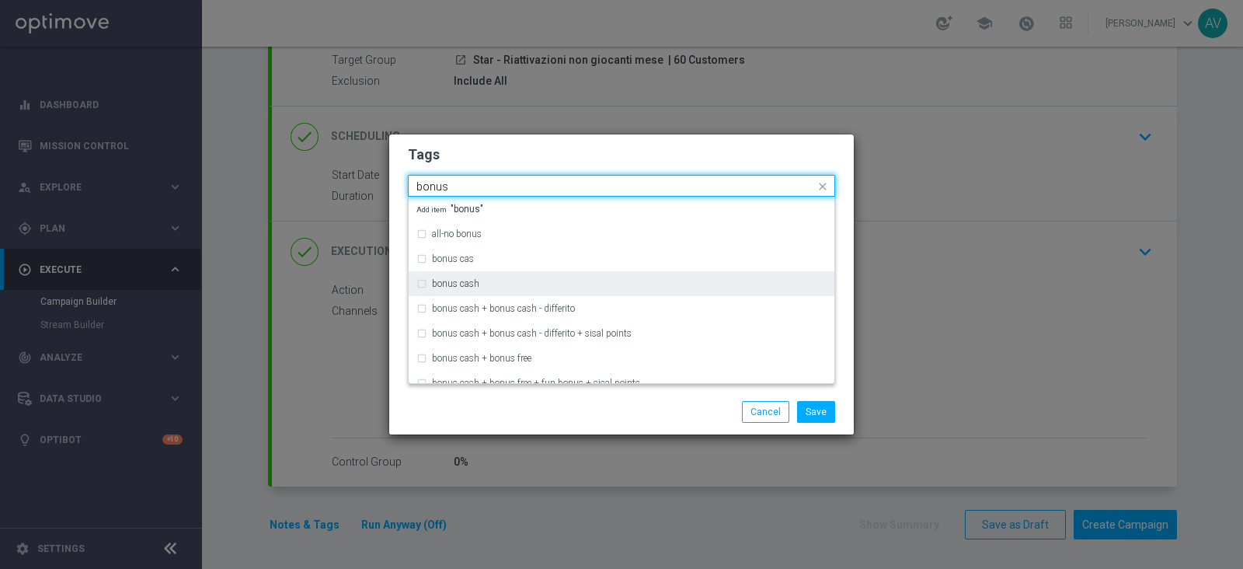
click at [506, 276] on div "bonus cash" at bounding box center [621, 283] width 410 height 25
type input "bonus"
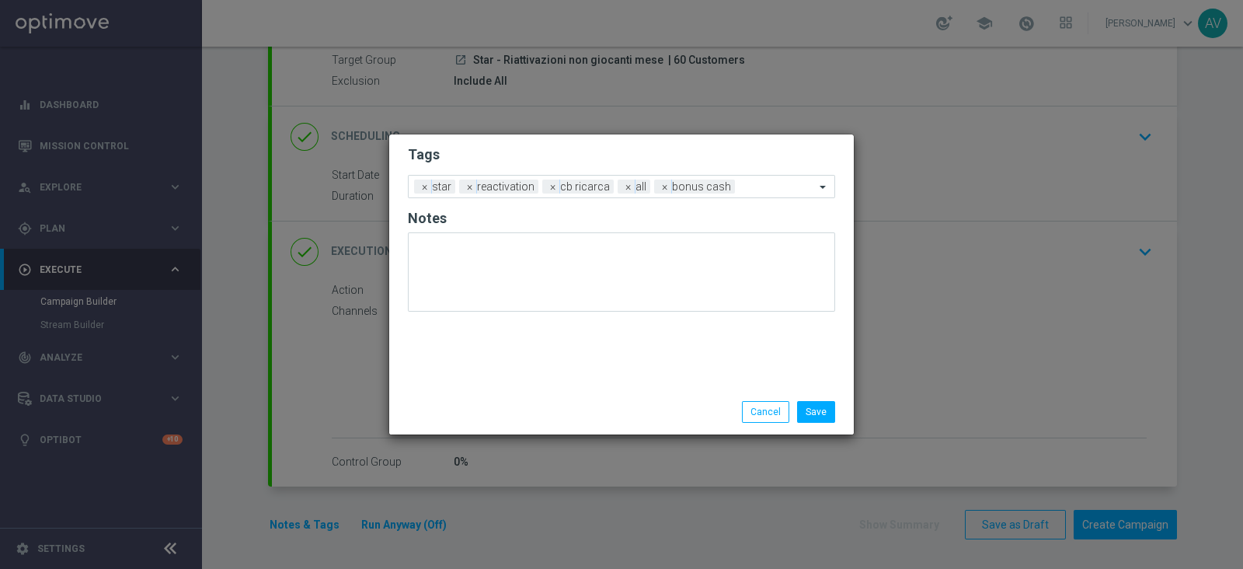
click at [621, 403] on div "Save Cancel" at bounding box center [696, 412] width 301 height 22
click at [825, 406] on button "Save" at bounding box center [816, 412] width 38 height 22
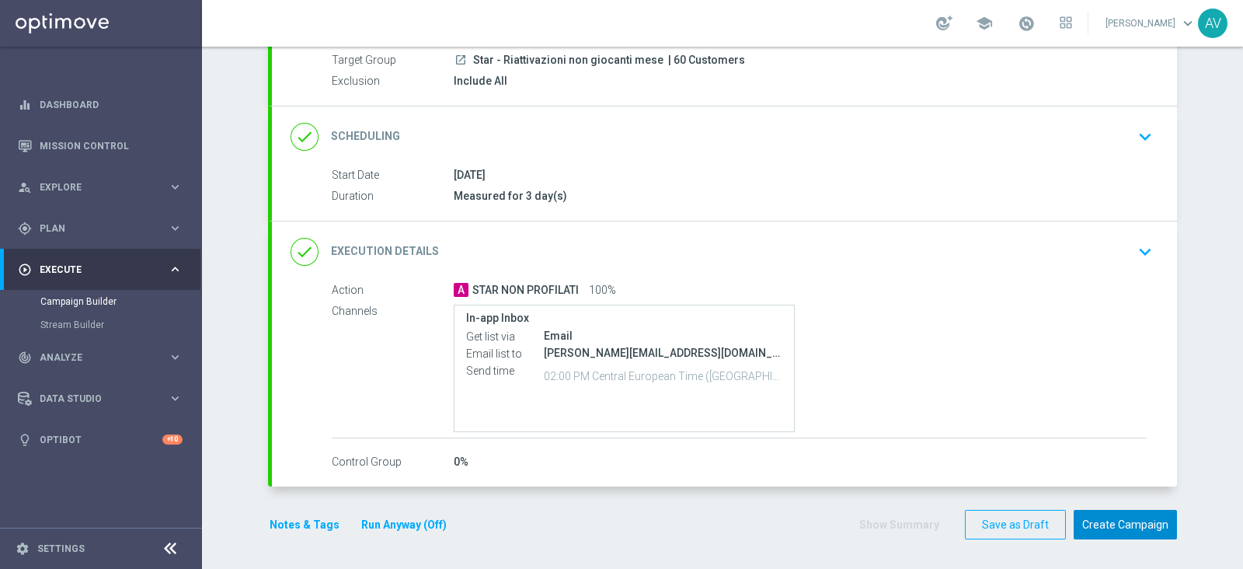
click at [1142, 513] on button "Create Campaign" at bounding box center [1125, 525] width 103 height 30
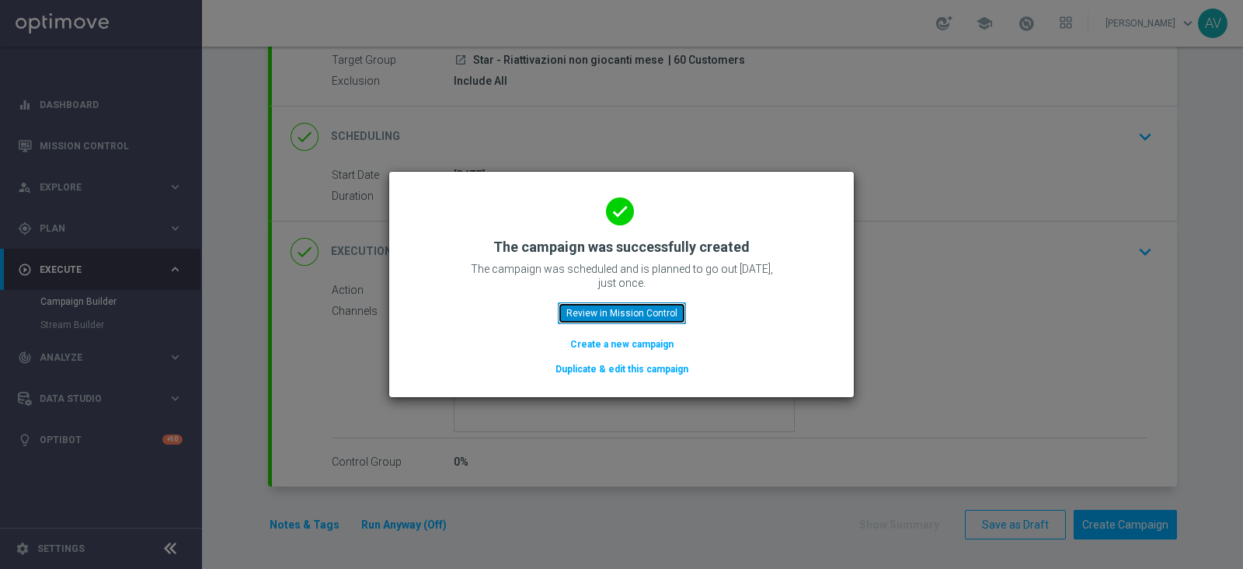
click at [642, 304] on button "Review in Mission Control" at bounding box center [622, 313] width 128 height 22
